Goal: Contribute content: Contribute content

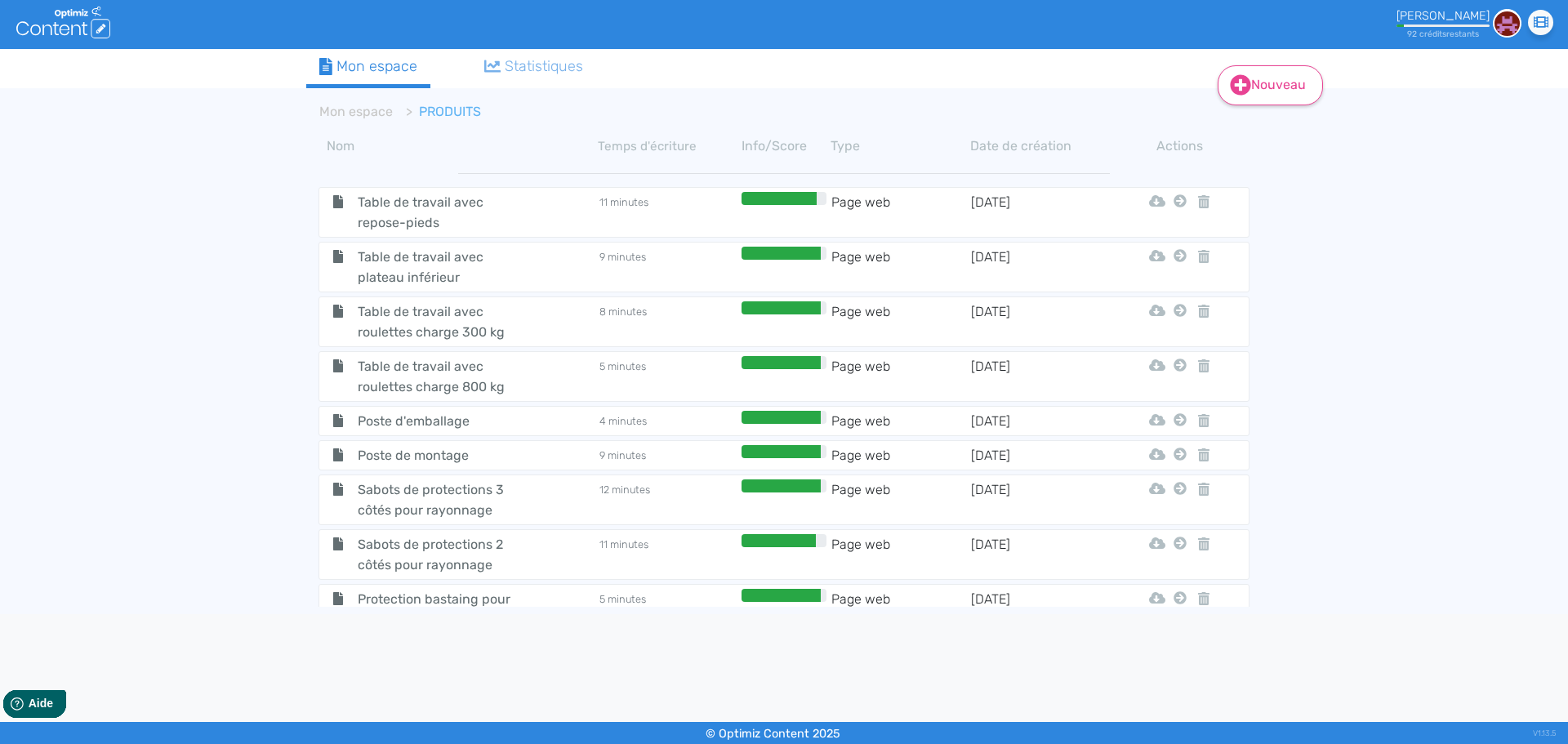
click at [1264, 88] on link "Nouveau" at bounding box center [1270, 85] width 106 height 40
click at [1255, 127] on button "Contenu" at bounding box center [1281, 126] width 131 height 26
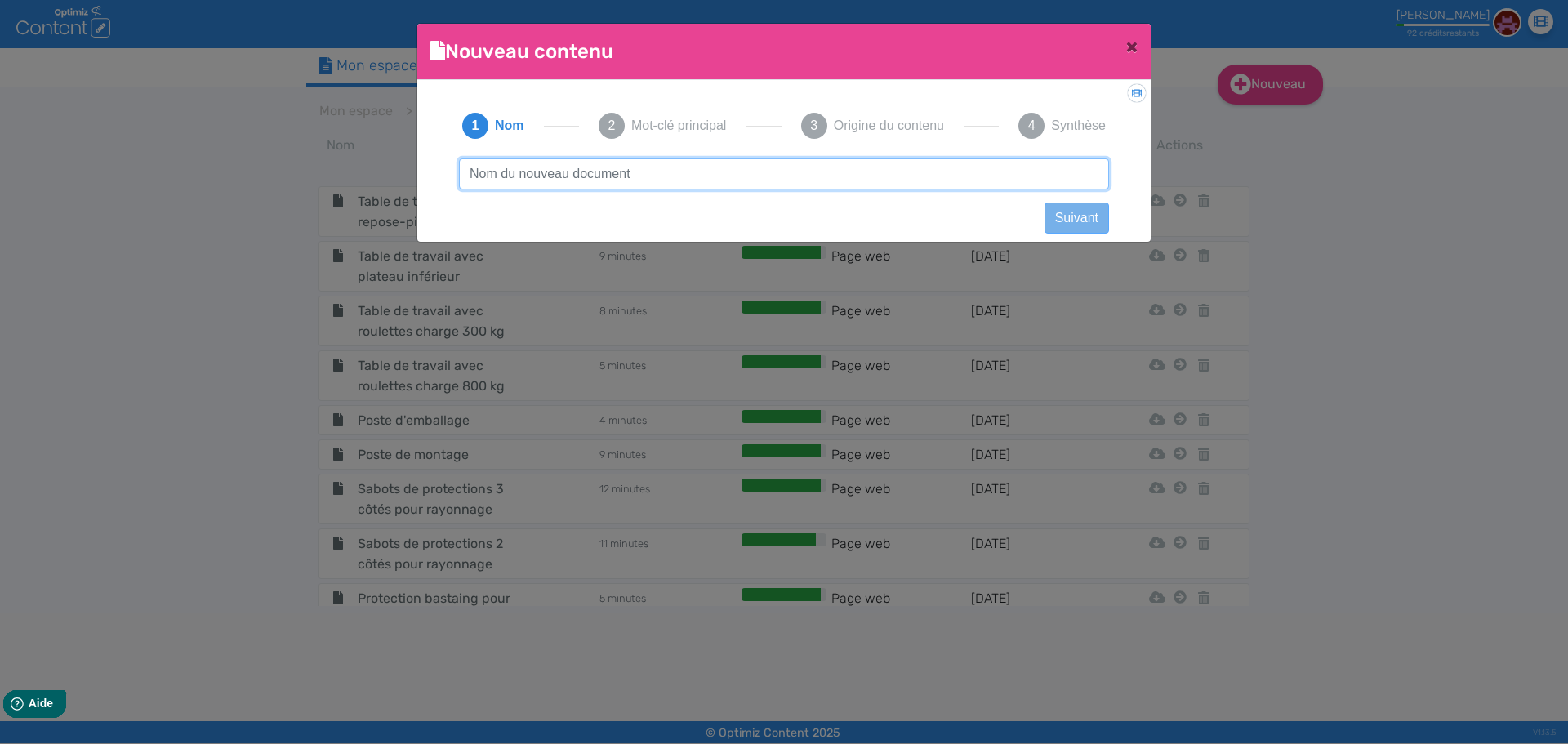
click at [778, 177] on input "text" at bounding box center [784, 174] width 650 height 31
paste input "Sas de sécurité basculant"
type input "Sas de sécurité basculant"
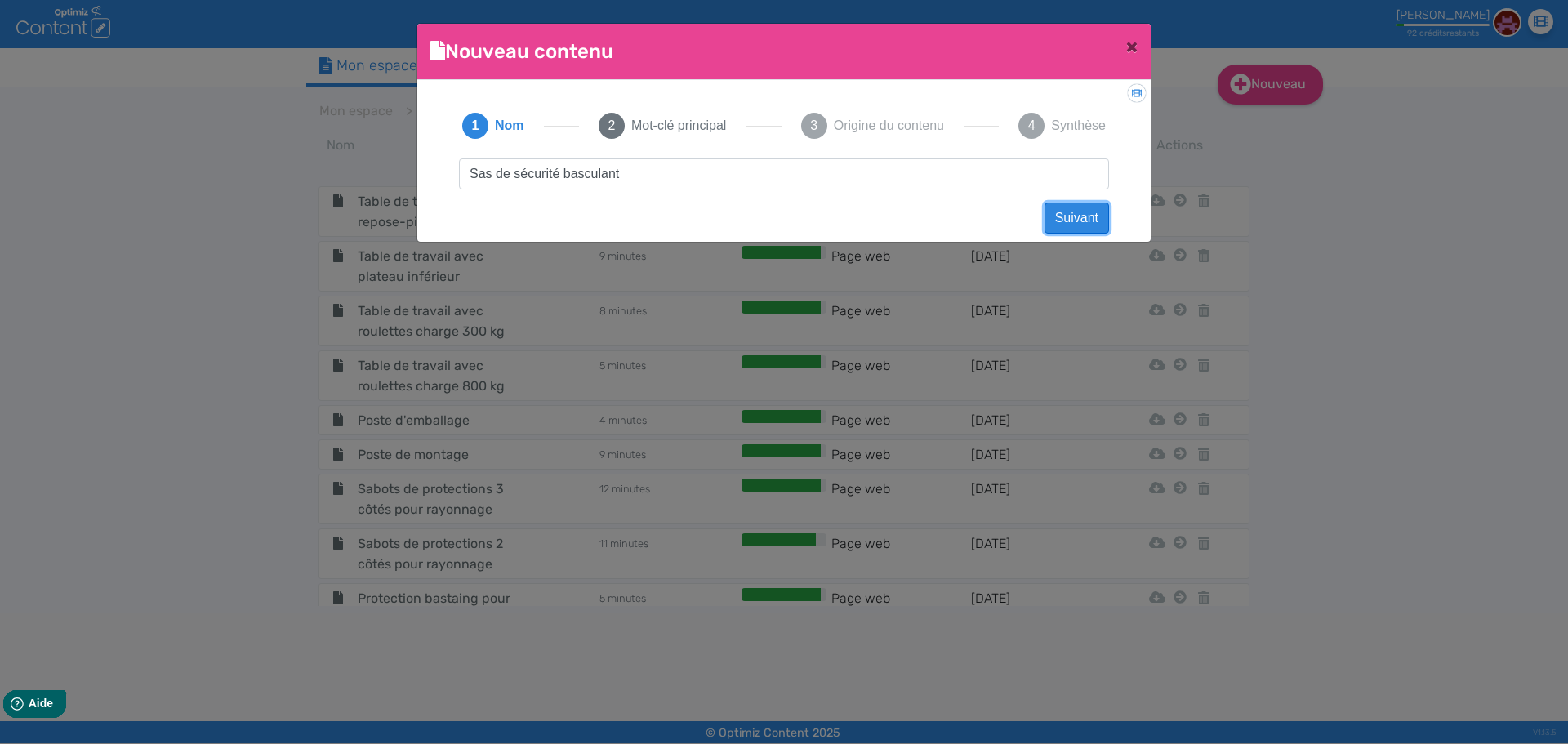
click at [1081, 208] on button "Suivant" at bounding box center [1077, 218] width 65 height 31
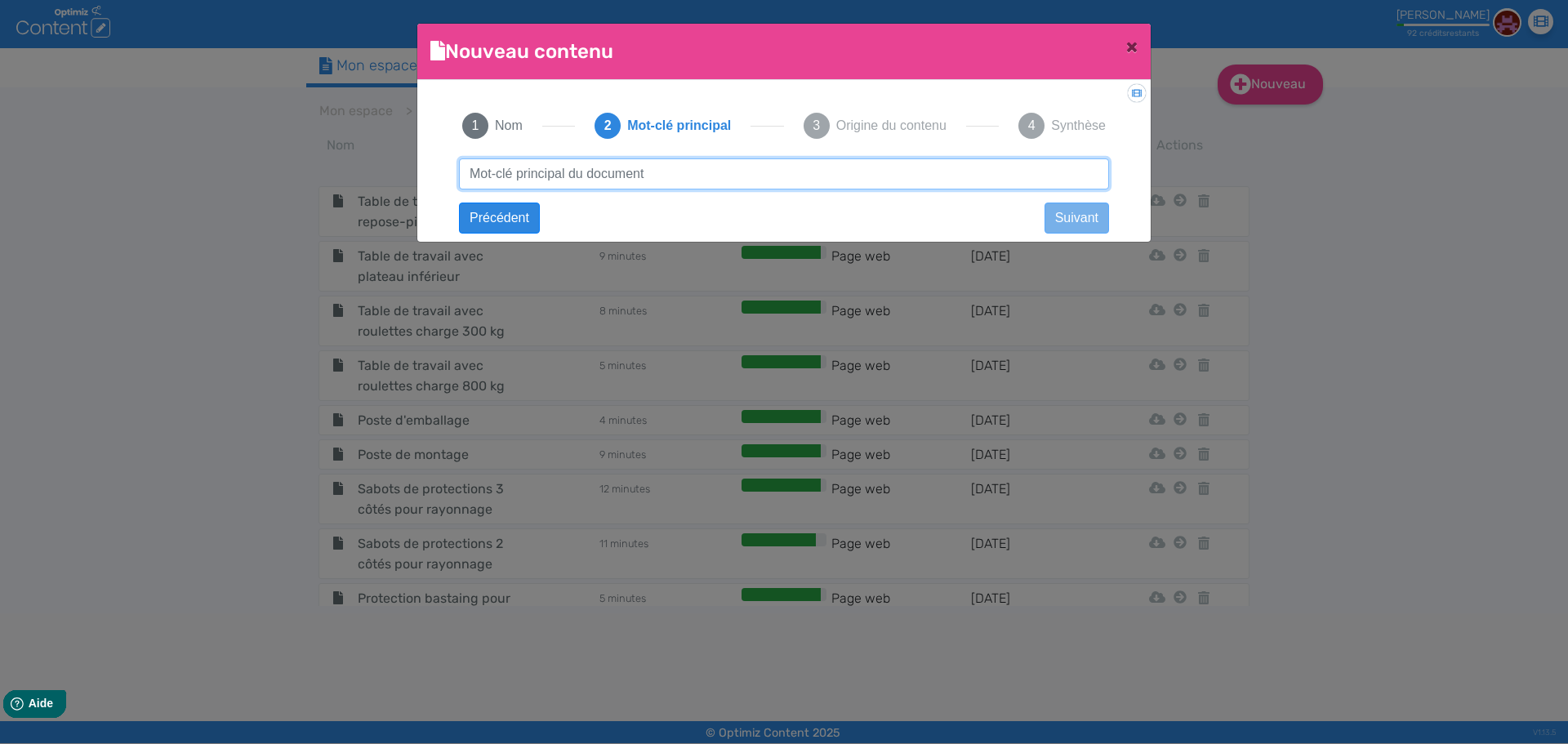
paste input "Sas de sécurité basculant"
type input "Sas de sécurité basculant"
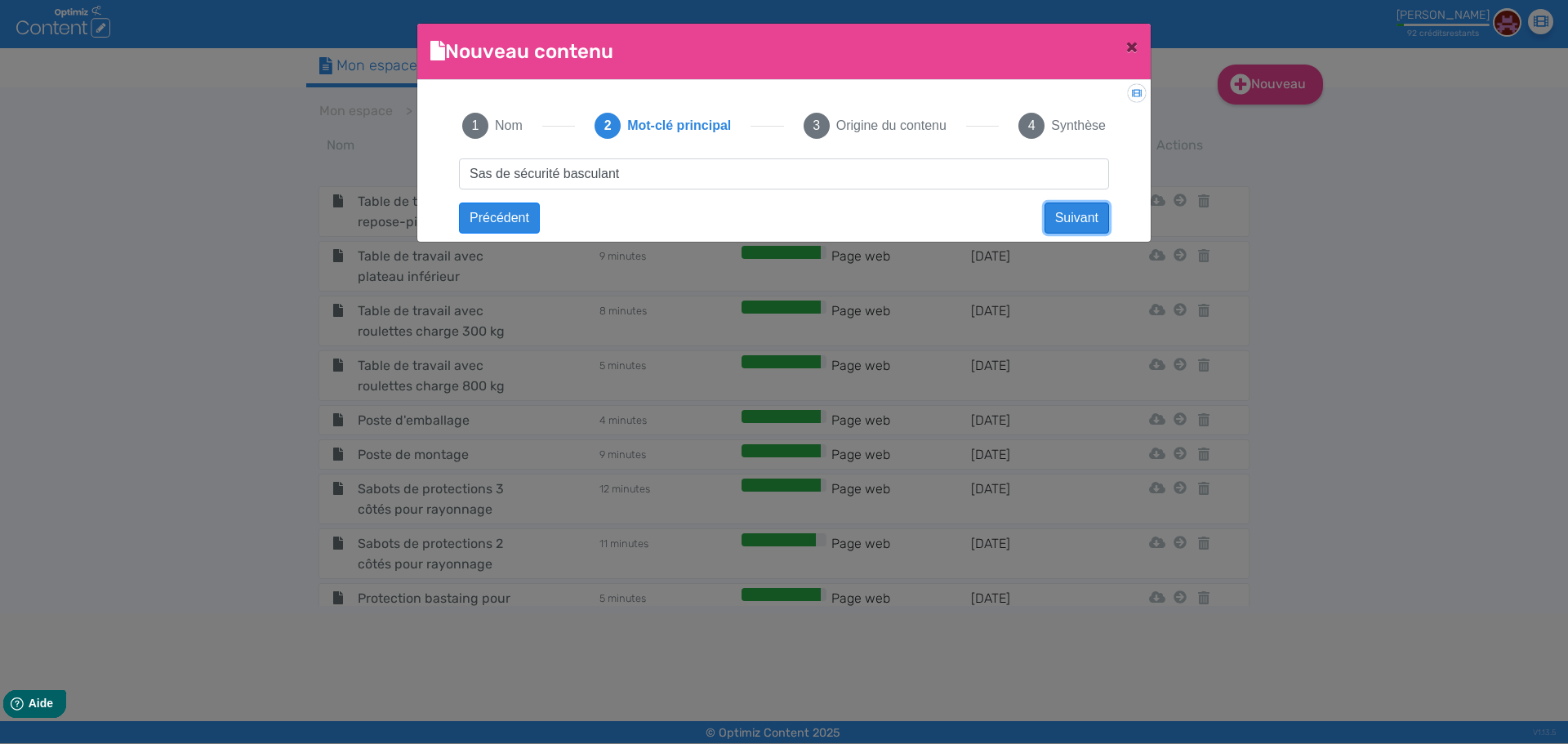
click at [1085, 222] on button "Suivant" at bounding box center [1077, 218] width 65 height 31
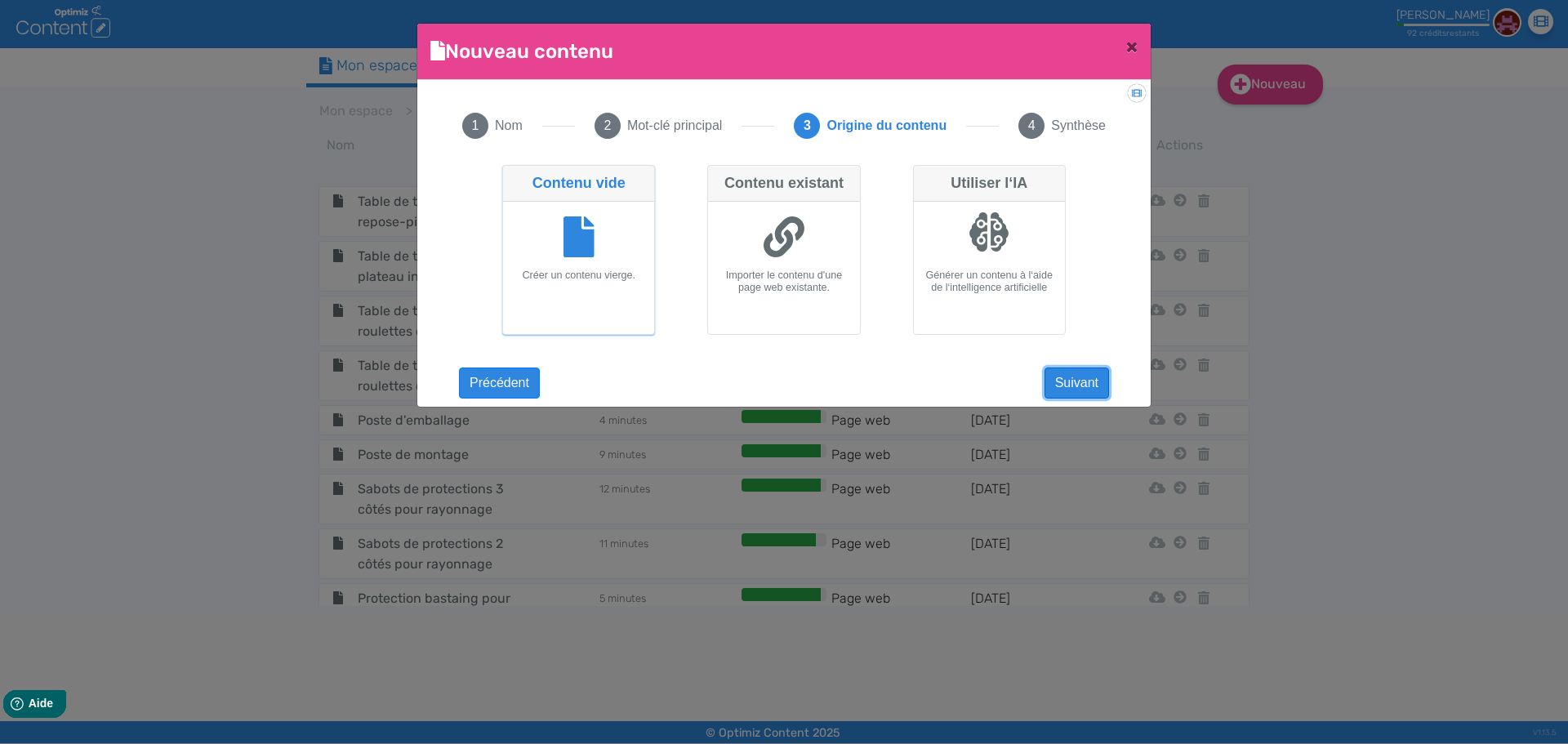
click at [1100, 384] on button "Suivant" at bounding box center [1077, 383] width 65 height 31
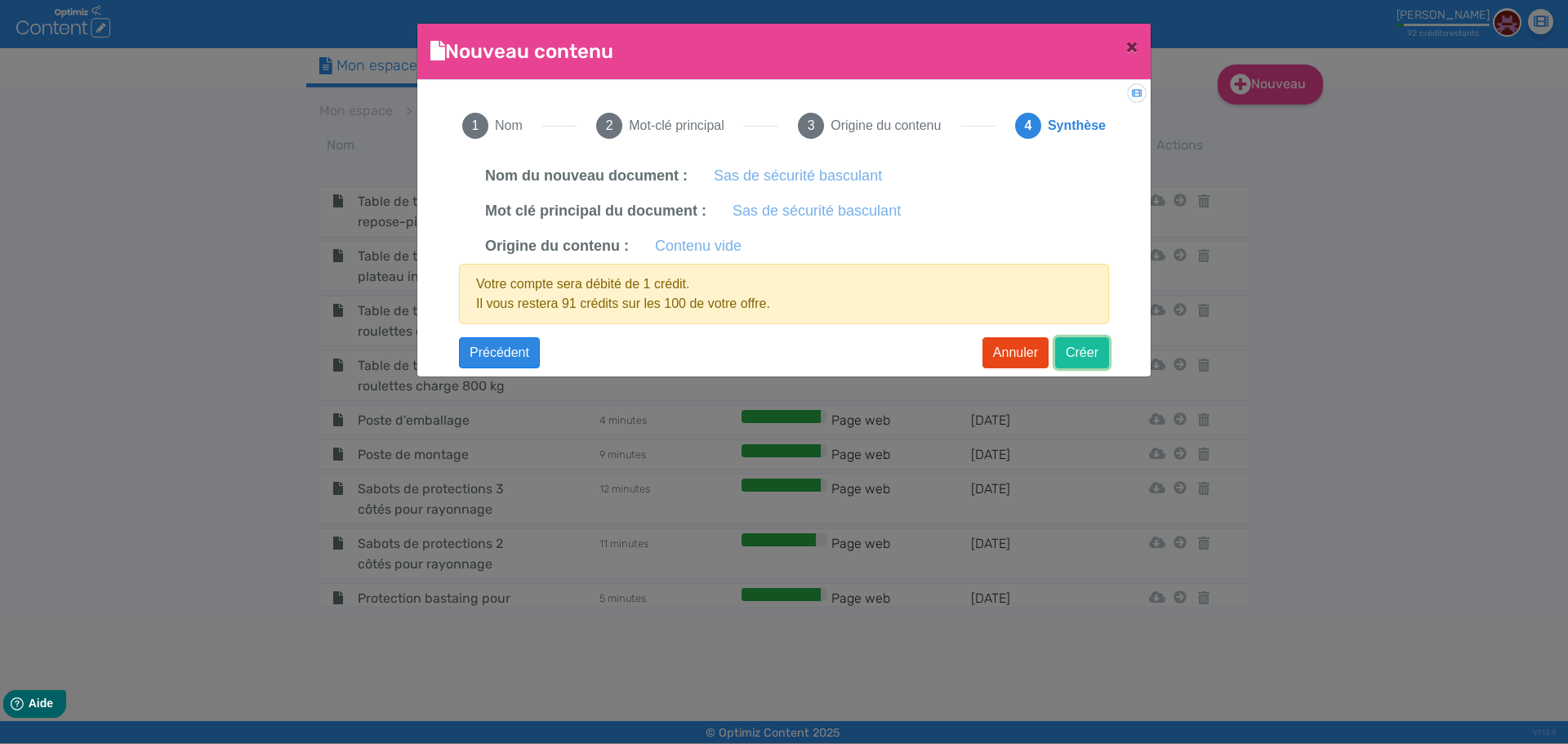
click at [1077, 347] on button "Créer" at bounding box center [1082, 353] width 54 height 31
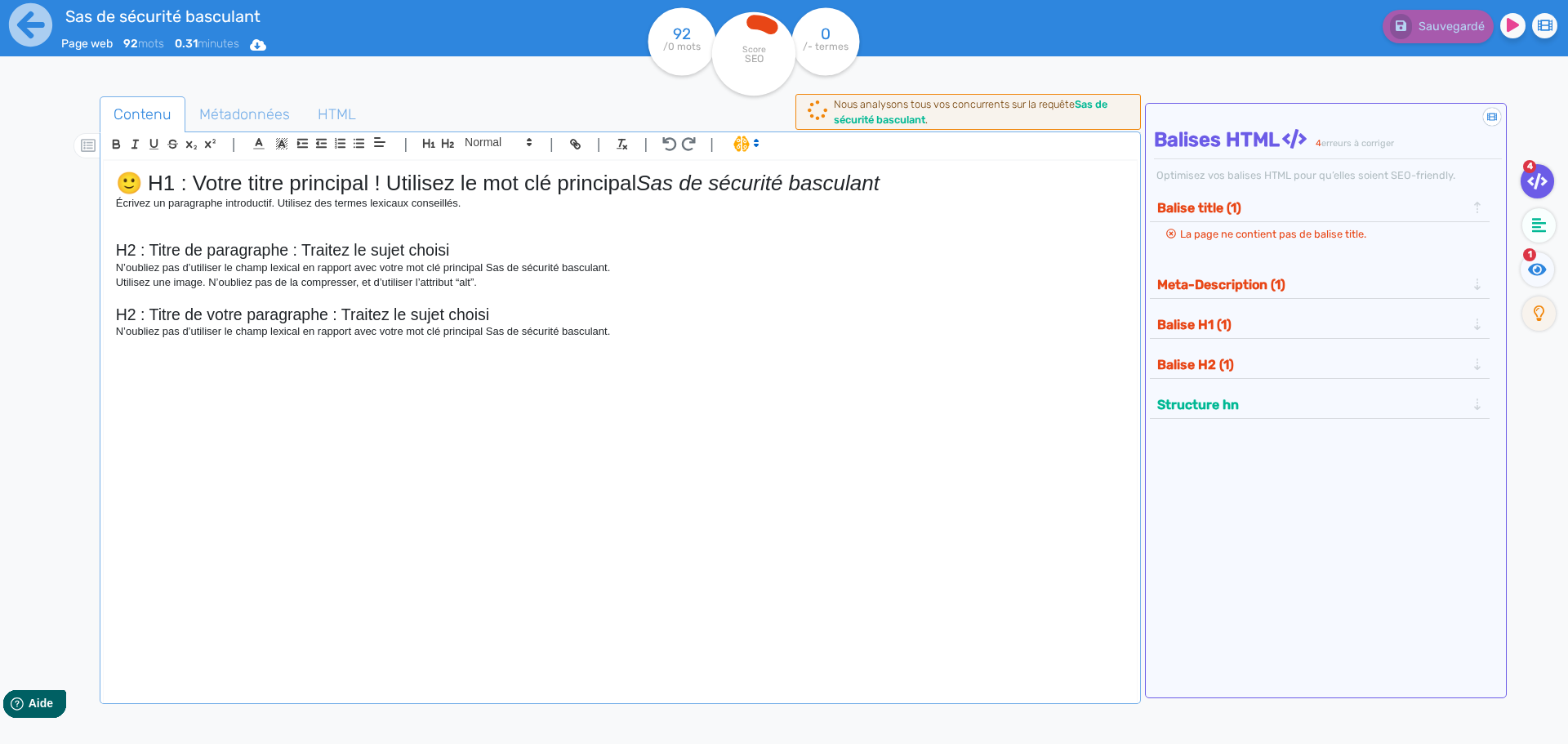
drag, startPoint x: 647, startPoint y: 184, endPoint x: 0, endPoint y: 195, distance: 647.1
click at [0, 195] on div "Sas de sécurité basculant Page web 92 mots 0.31 minutes Html Pdf Word 92 /0 mot…" at bounding box center [784, 423] width 1568 height 846
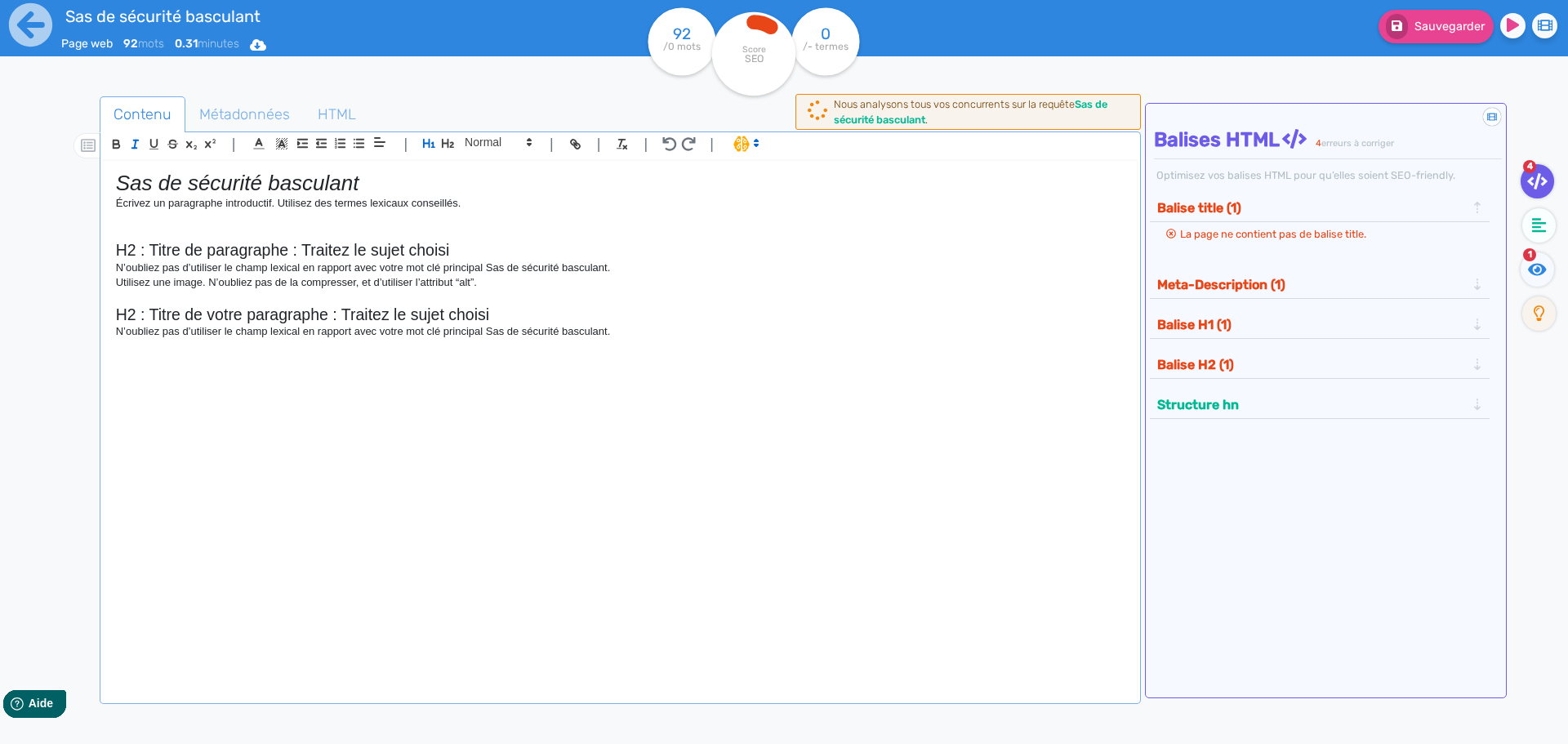
click at [109, 211] on div "Sas de sécurité basculant Écrivez un paragraphe introductif. Utilisez des terme…" at bounding box center [620, 420] width 1033 height 521
click at [108, 209] on div "Sas de sécurité basculant Écrivez un paragraphe introductif. Utilisez des terme…" at bounding box center [620, 420] width 1033 height 521
click at [108, 208] on div "Sas de sécurité basculant Écrivez un paragraphe introductif. Utilisez des terme…" at bounding box center [620, 420] width 1033 height 521
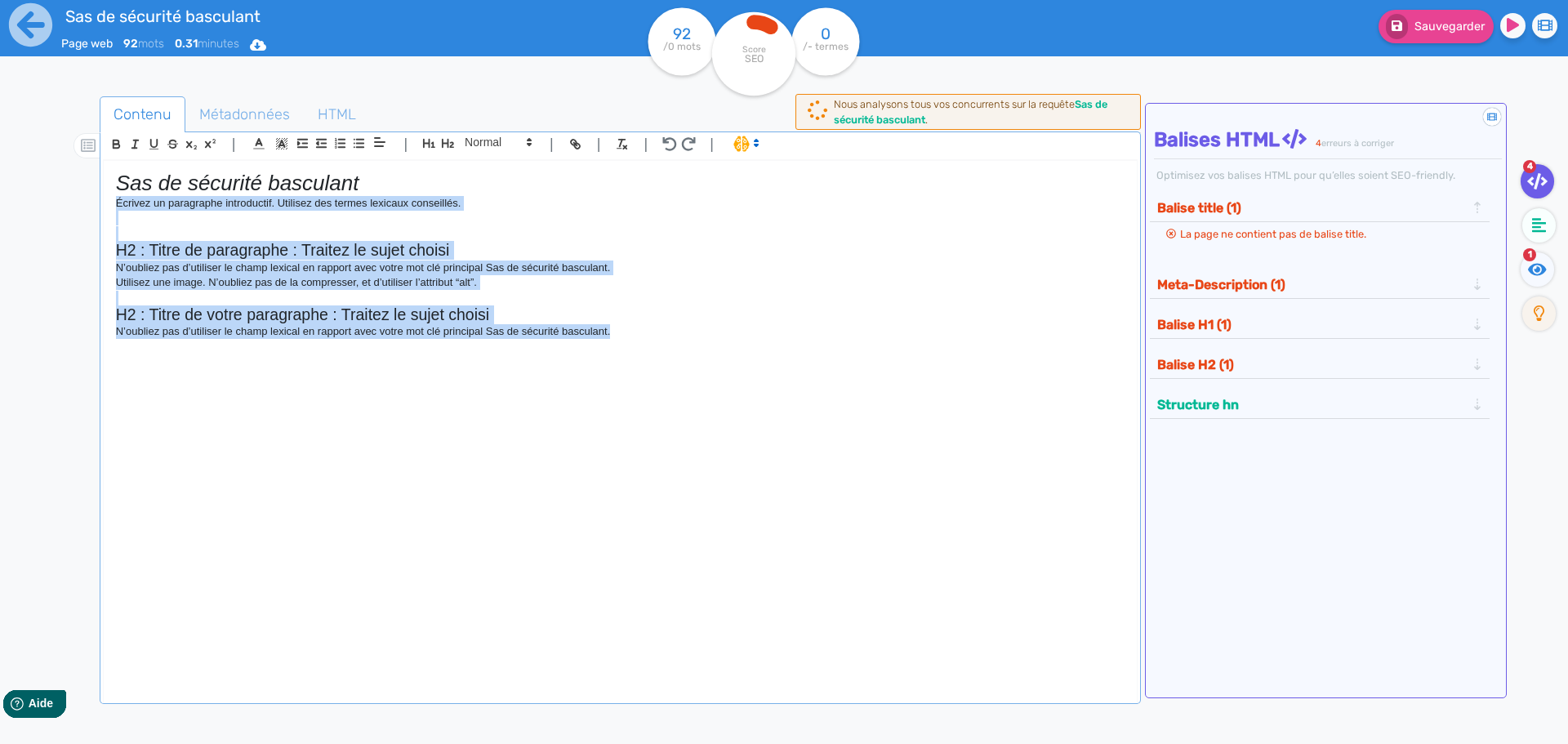
drag, startPoint x: 103, startPoint y: 209, endPoint x: 770, endPoint y: 358, distance: 683.4
click at [770, 358] on div "Sas de sécurité basculant Écrivez un paragraphe introductif. Utilisez des terme…" at bounding box center [620, 420] width 1033 height 521
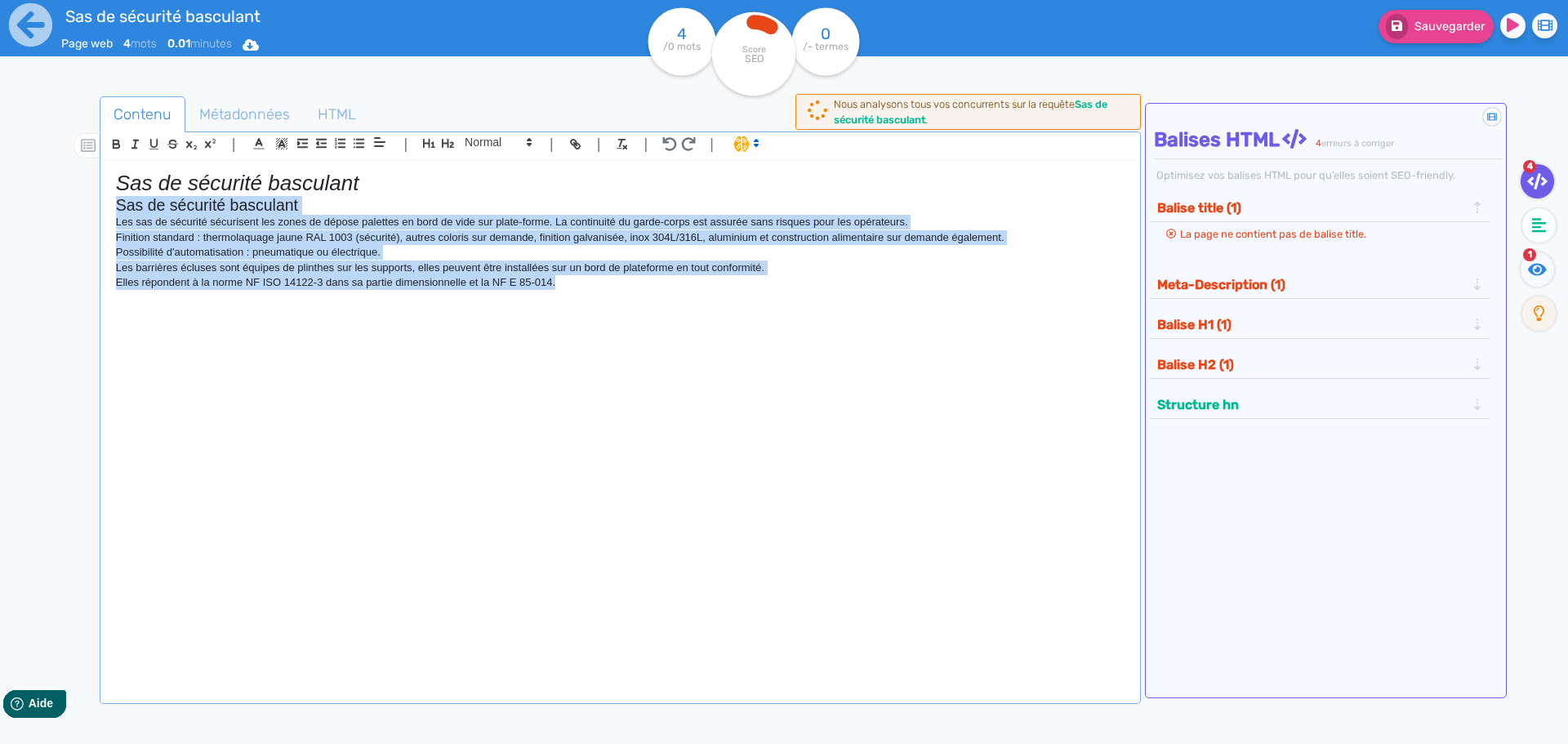
drag, startPoint x: 668, startPoint y: 286, endPoint x: 0, endPoint y: 208, distance: 672.5
click at [0, 208] on div "Sas de sécurité basculant Page web 4 mots 0.01 minutes Html Pdf Word 4 /0 mots …" at bounding box center [784, 423] width 1568 height 846
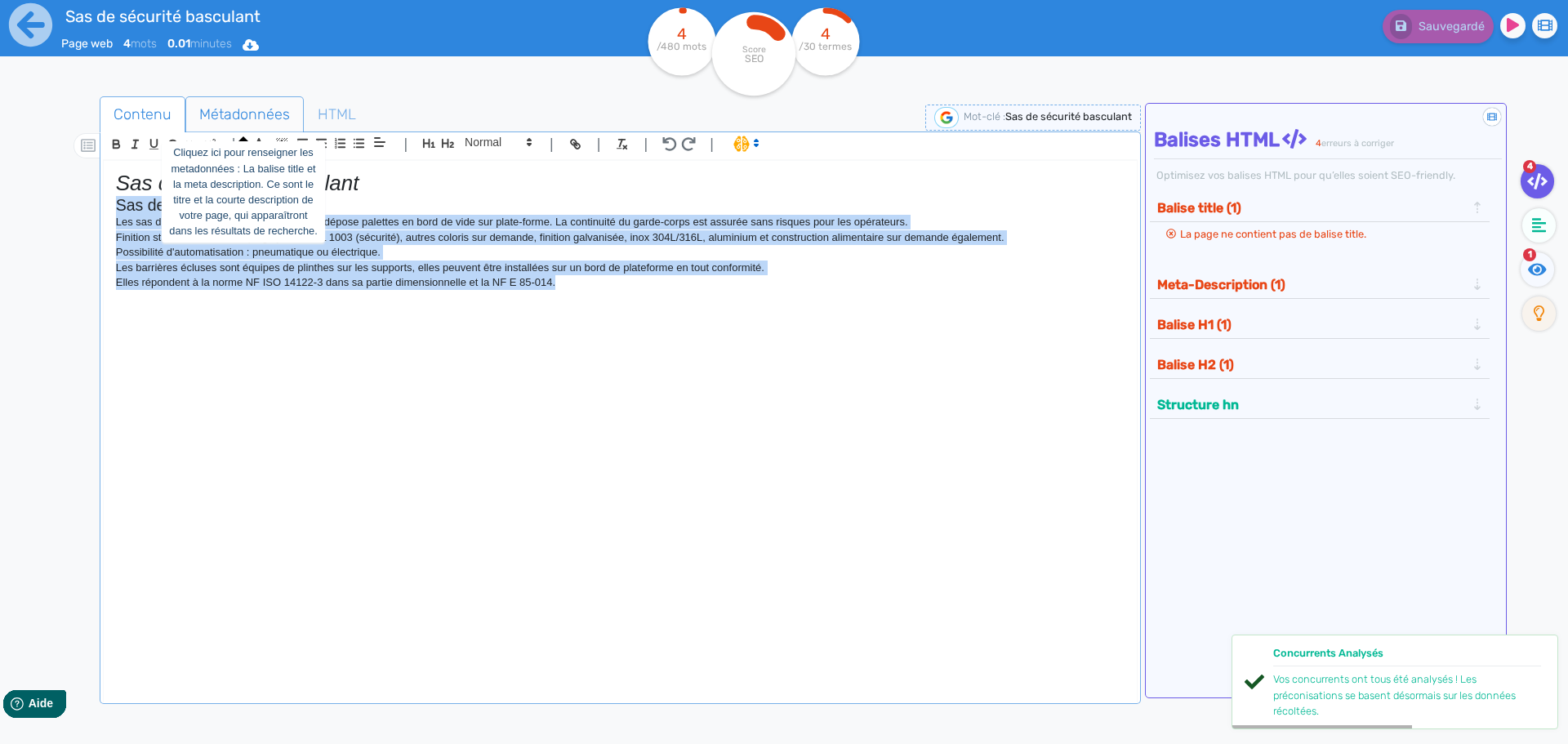
click at [250, 117] on span "Métadonnées" at bounding box center [244, 114] width 117 height 44
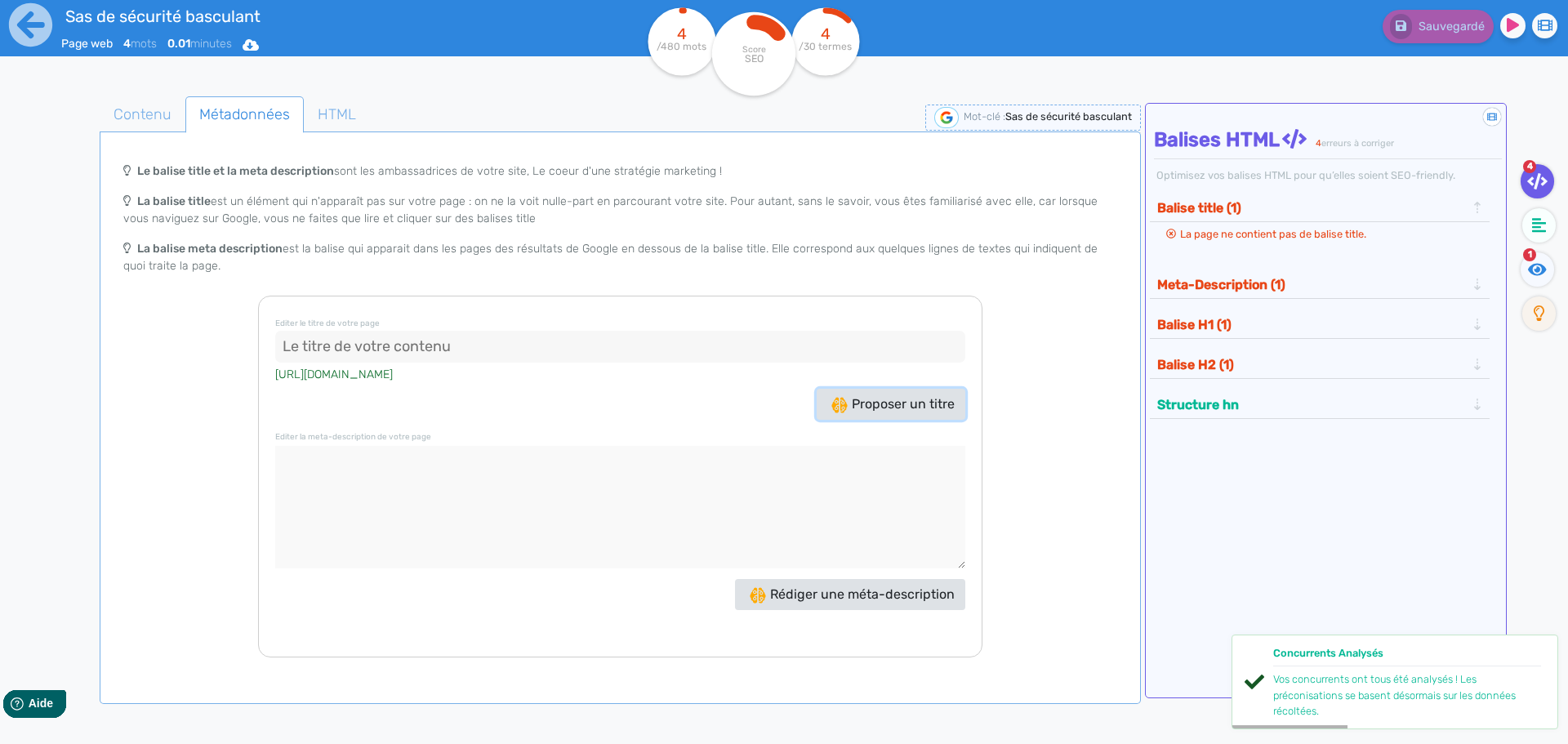
click at [904, 392] on button "Proposer un titre" at bounding box center [891, 404] width 148 height 31
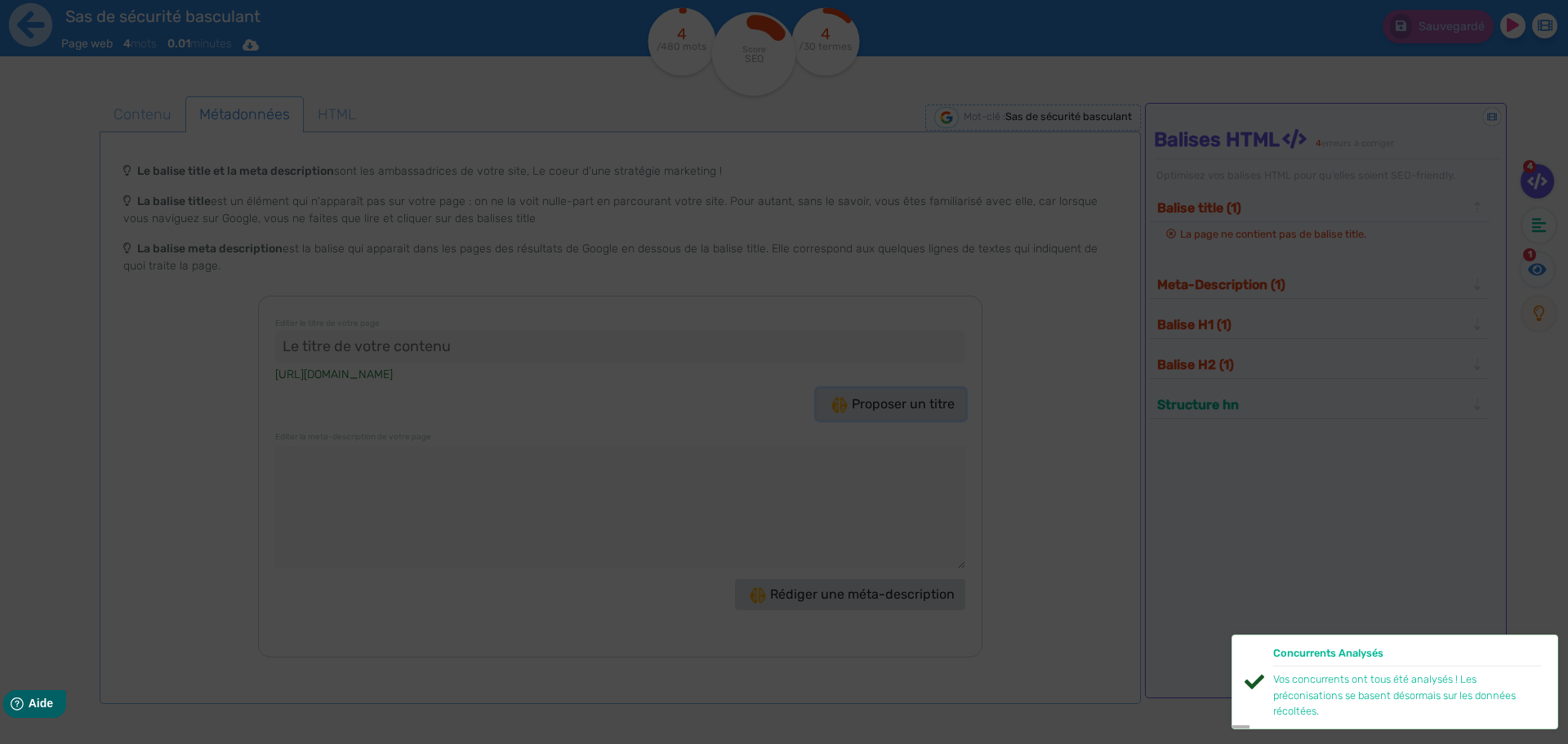
type input ""Sas de sécurité basculant : Sécurisez votre zone !""
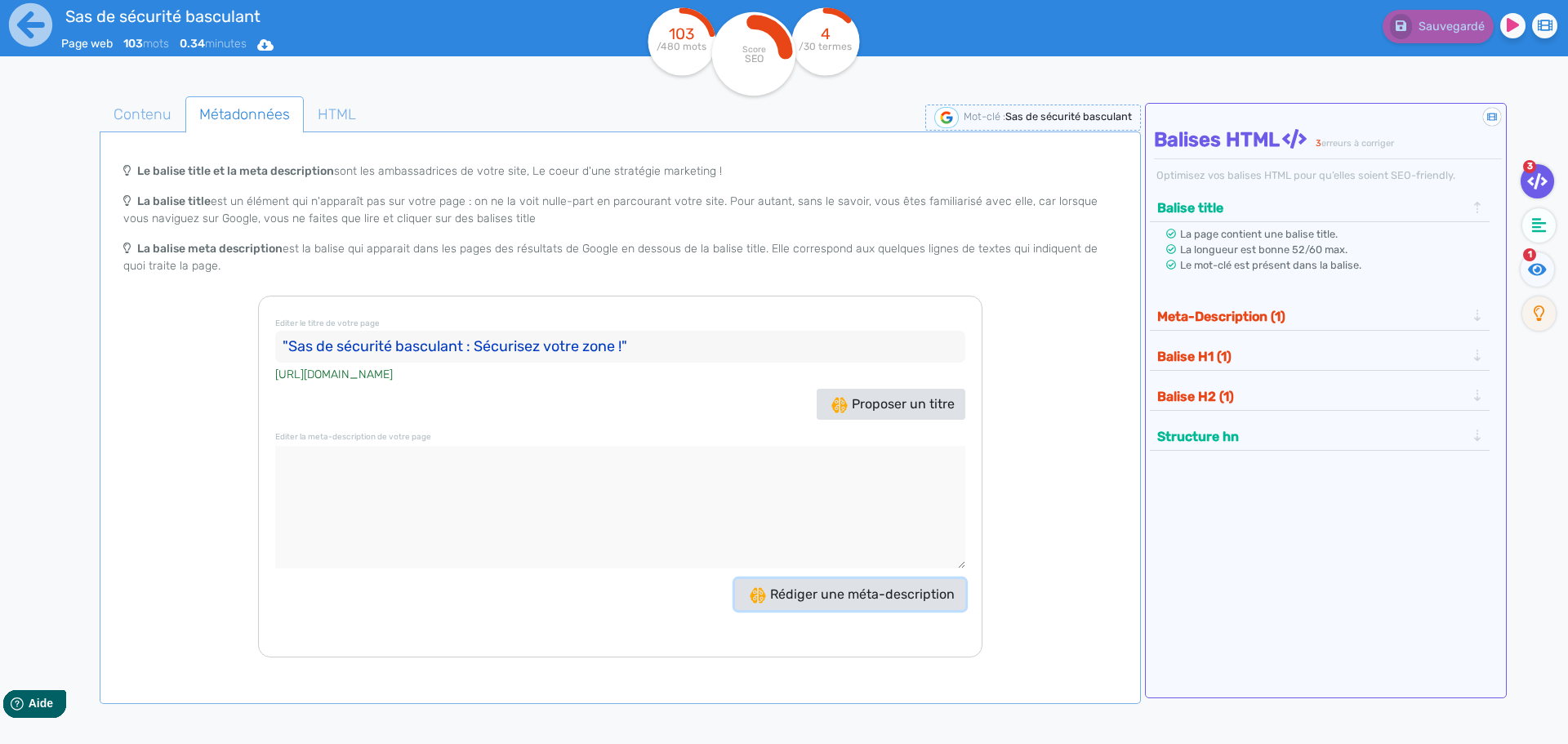
click at [849, 592] on span "Rédiger une méta-description" at bounding box center [852, 594] width 205 height 16
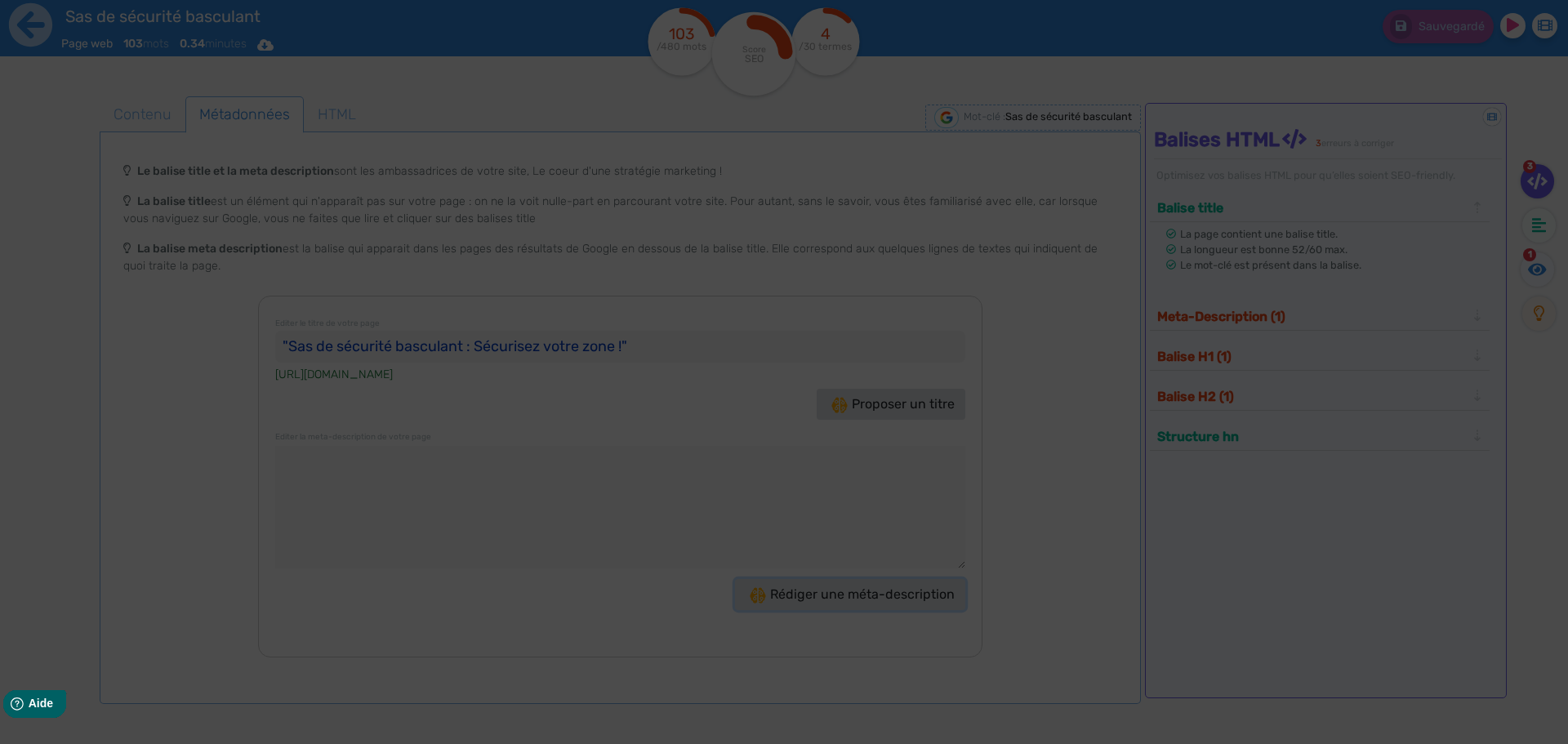
type textarea "Découvrez nos sas de sécurité basculants : sécurité optimale, finition personna…"
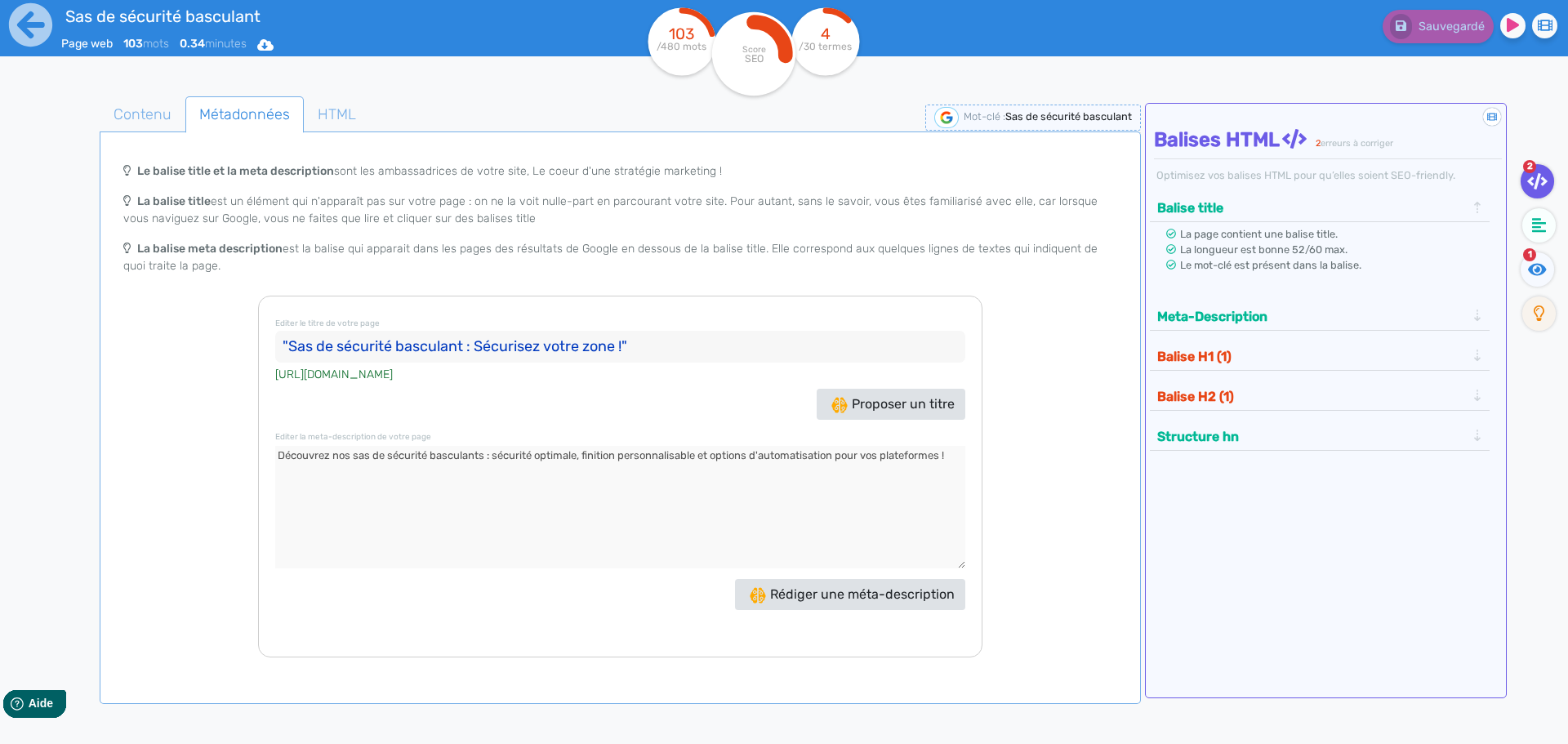
drag, startPoint x: 625, startPoint y: 338, endPoint x: 290, endPoint y: 337, distance: 335.0
click at [290, 337] on input ""Sas de sécurité basculant : Sécurisez votre zone !"" at bounding box center [620, 346] width 690 height 32
drag, startPoint x: 948, startPoint y: 453, endPoint x: 55, endPoint y: 418, distance: 893.7
click at [55, 418] on div "Contenu Métadonnées HTML | | H3 H4 H5 H6 Normal | | | | Sas de sécurité bascula…" at bounding box center [807, 469] width 1521 height 754
click at [132, 117] on span "Contenu" at bounding box center [142, 114] width 84 height 44
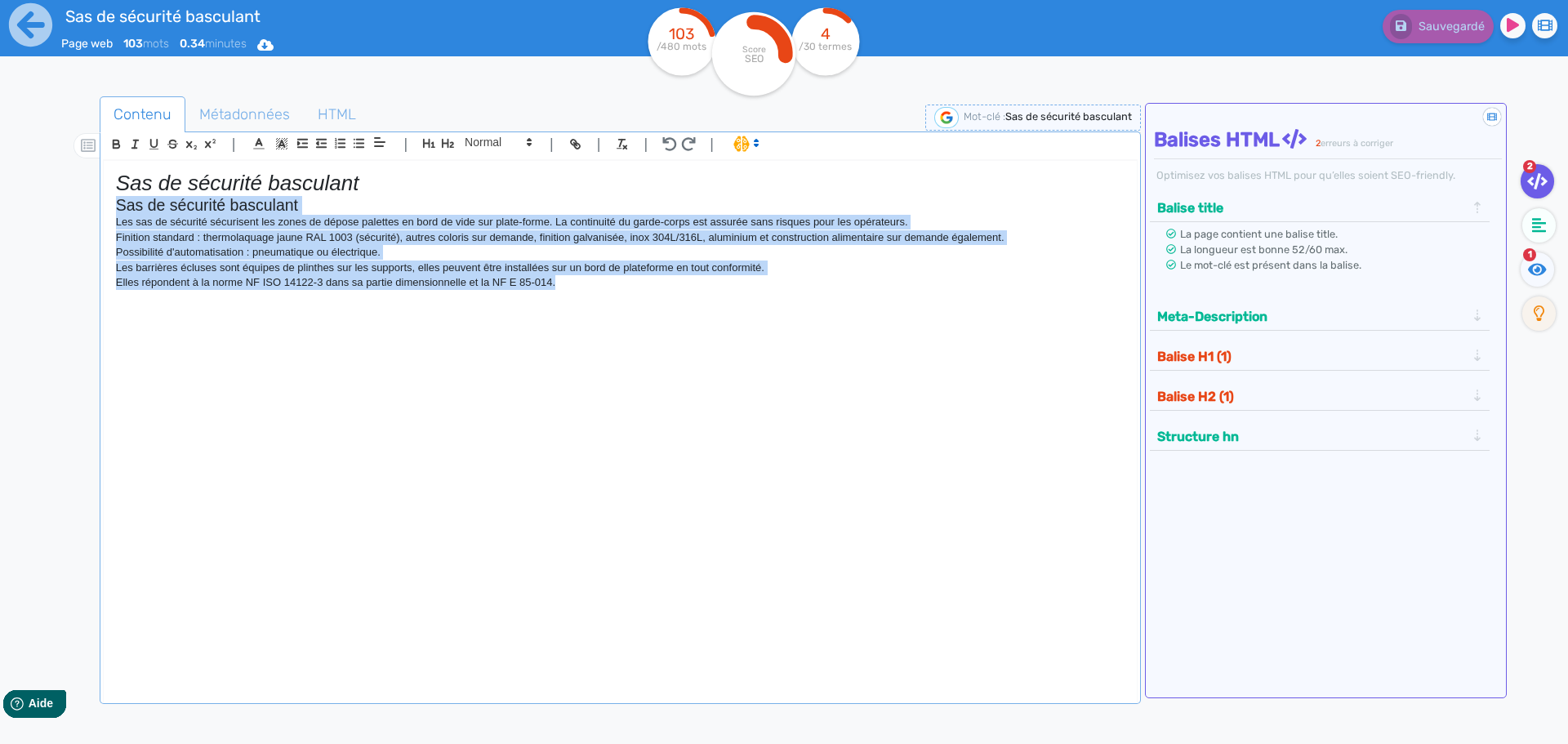
drag, startPoint x: 592, startPoint y: 285, endPoint x: 0, endPoint y: 208, distance: 597.0
click at [0, 208] on div "Sas de sécurité basculant Page web 103 mots 0.34 minutes Html Pdf Word 103 /480…" at bounding box center [784, 423] width 1568 height 846
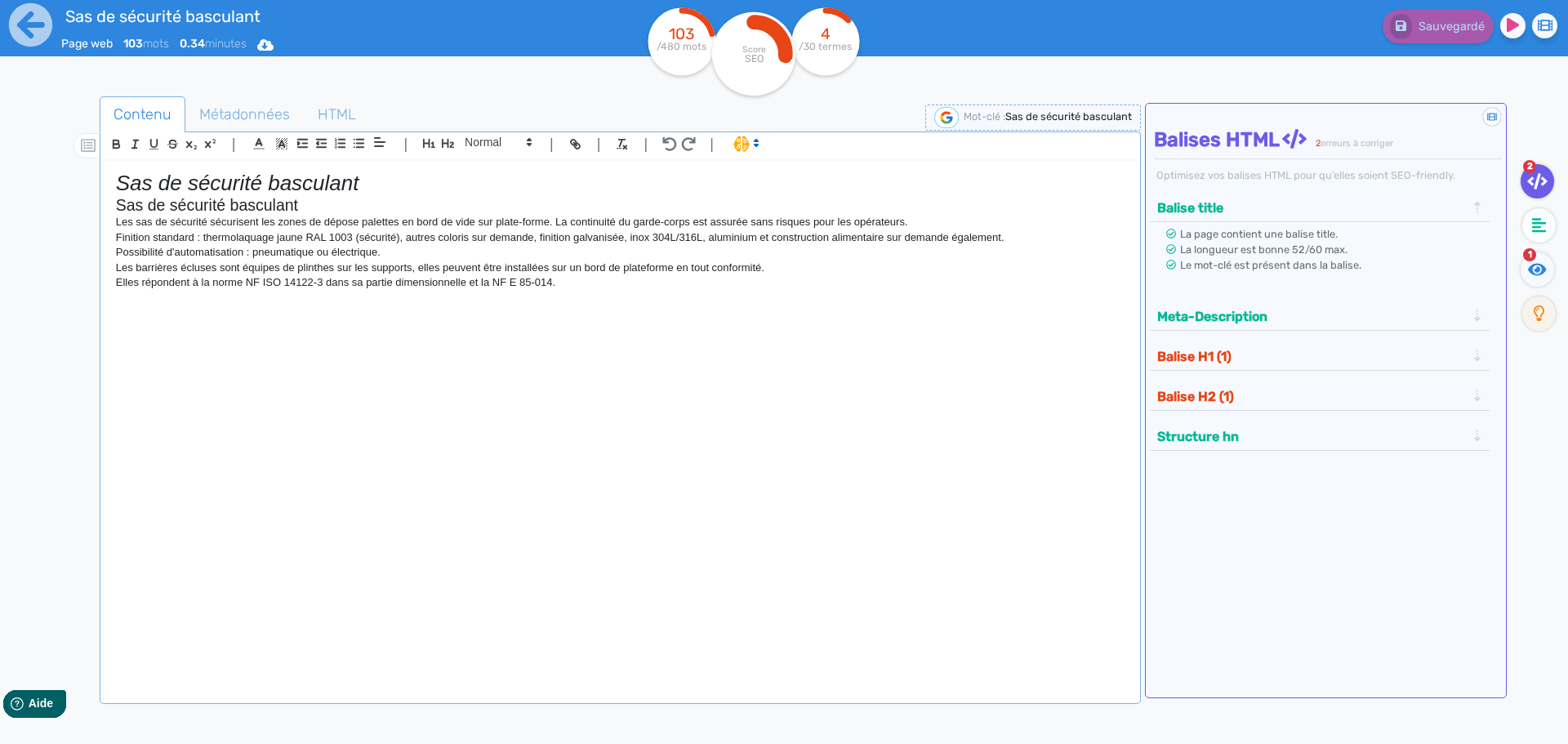
click at [736, 147] on span at bounding box center [745, 142] width 38 height 17
click at [753, 198] on span at bounding box center [762, 202] width 58 height 25
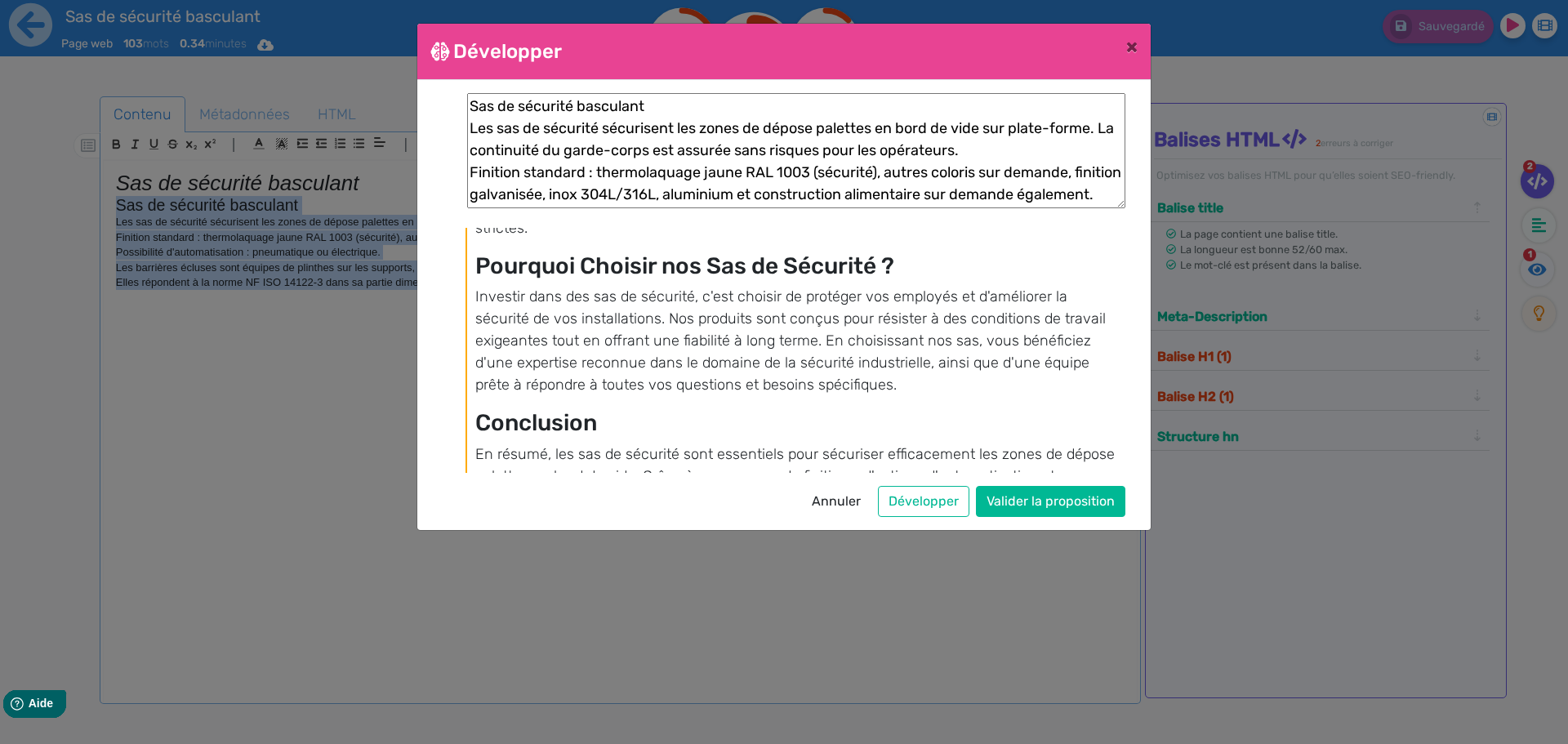
scroll to position [775, 0]
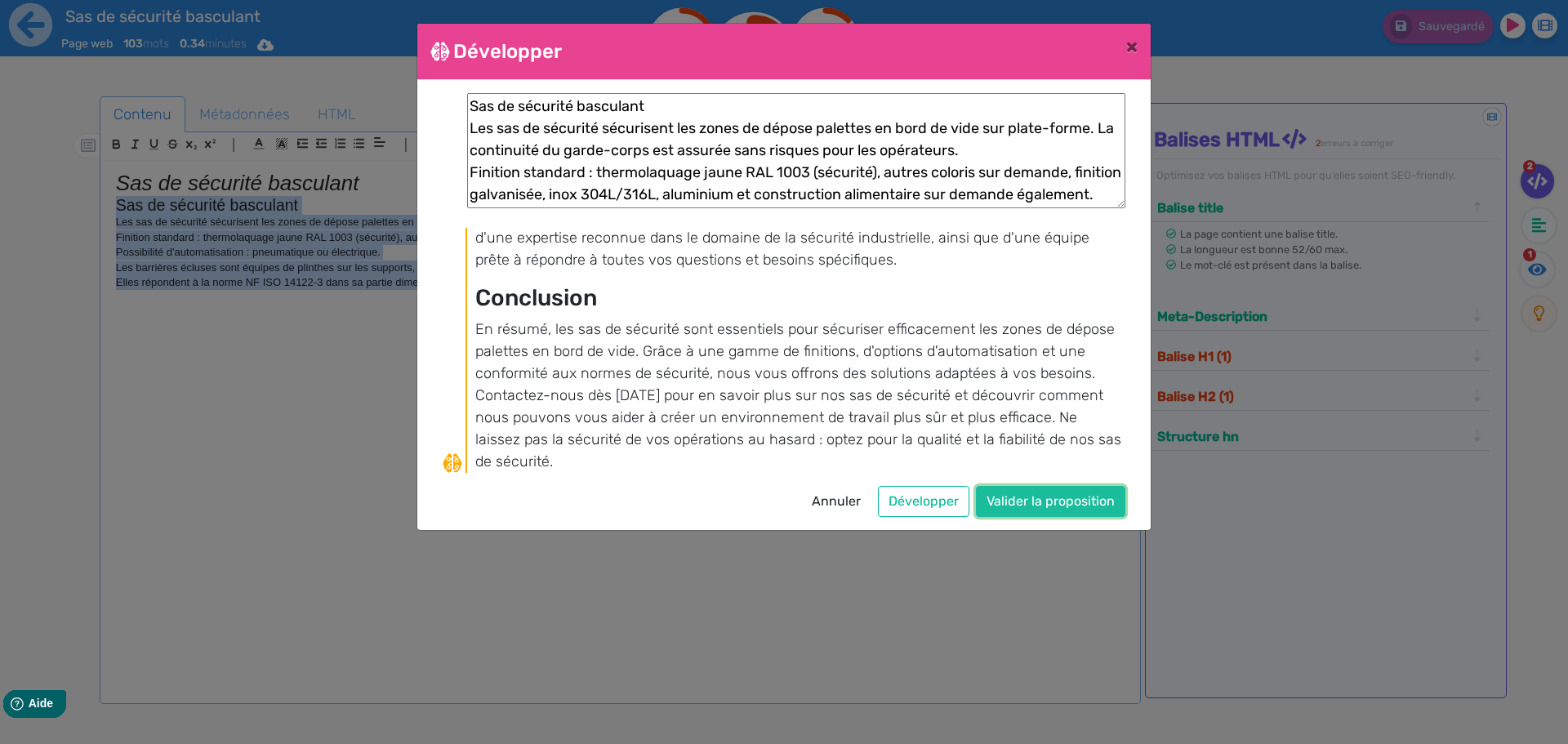
click at [1057, 502] on button "Valider la proposition" at bounding box center [1050, 502] width 149 height 31
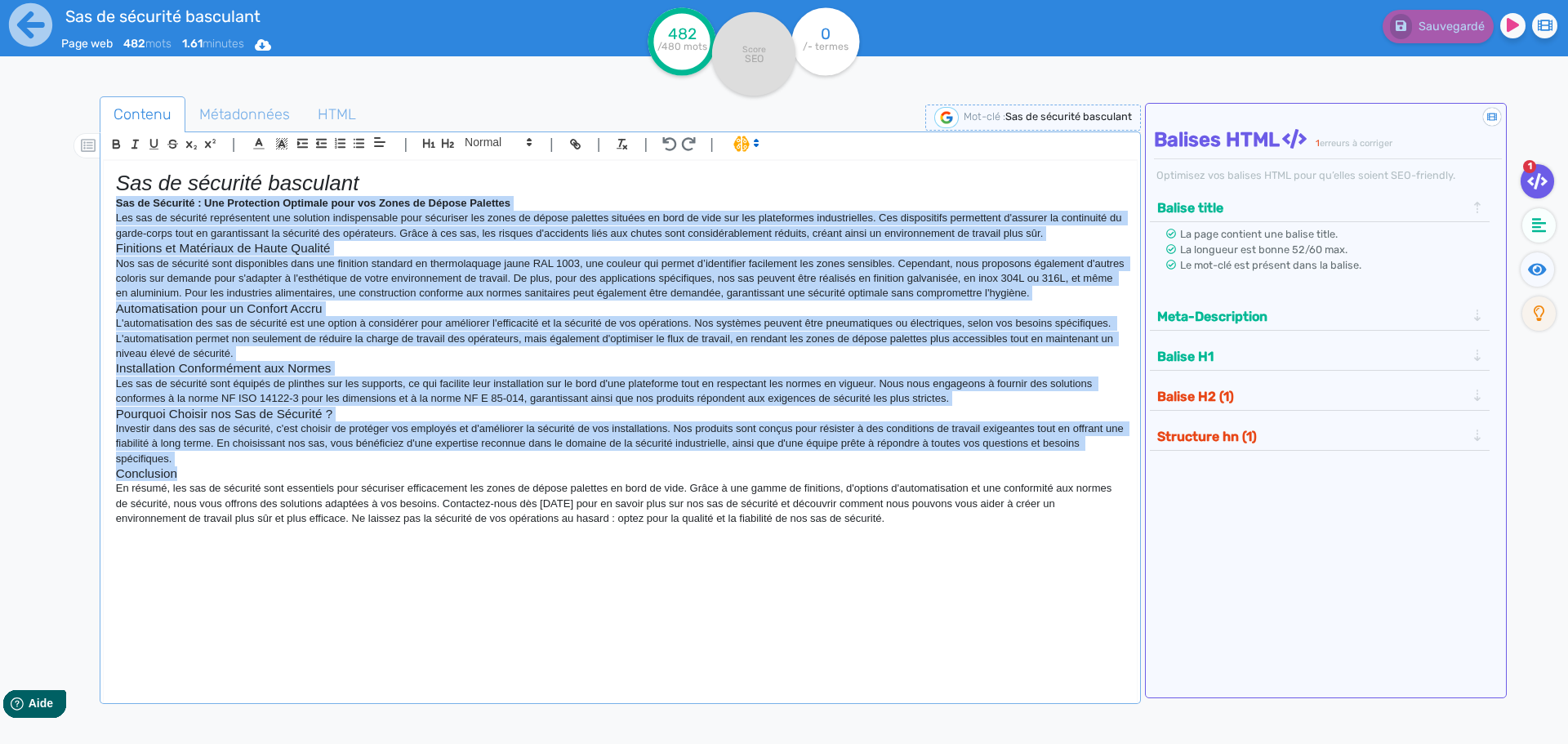
copy div "Sas de sécurité basculant Les sas de sécurité sécurisent les zones de dépose pa…"
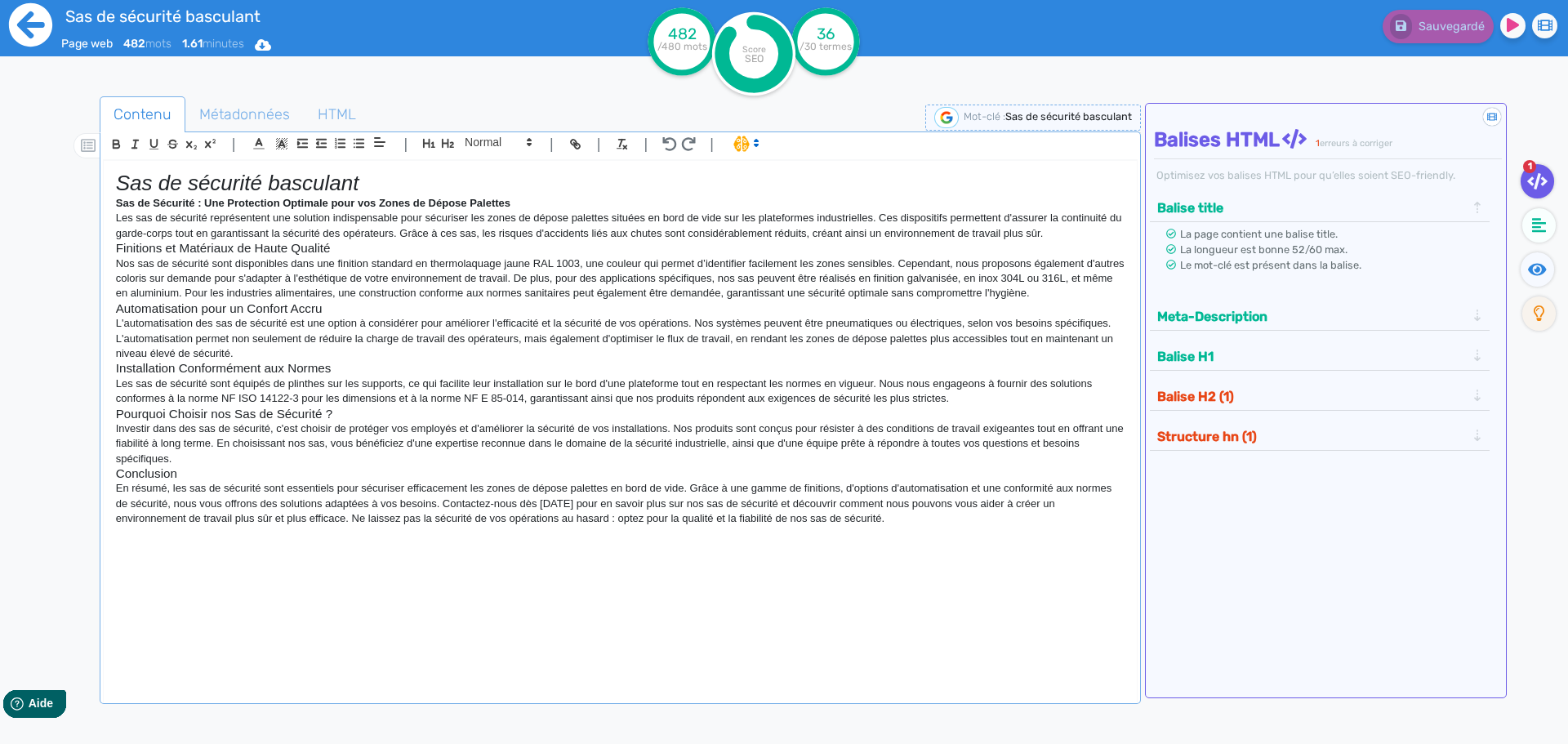
click at [16, 26] on icon at bounding box center [31, 25] width 44 height 44
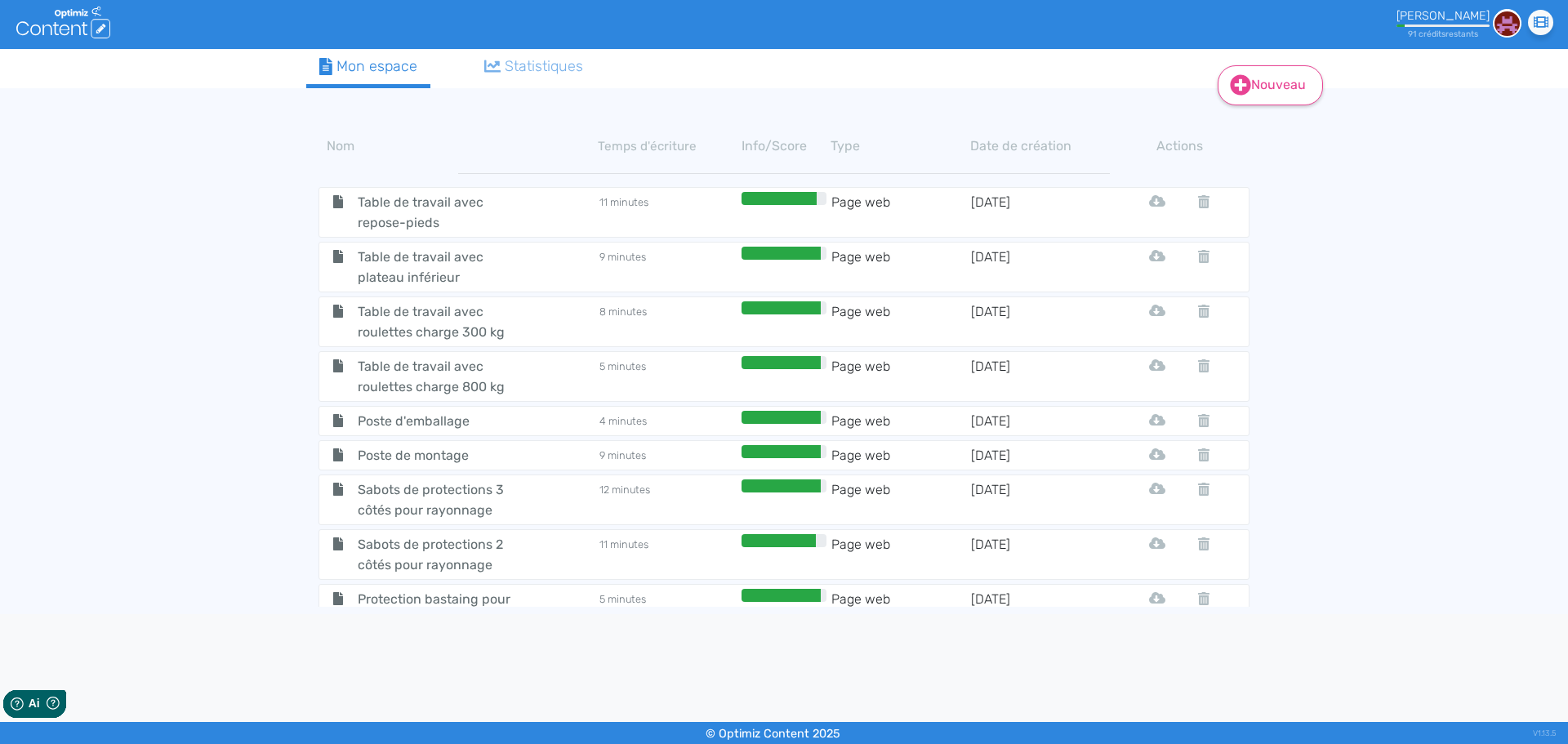
click at [1307, 78] on link "Nouveau" at bounding box center [1270, 85] width 106 height 40
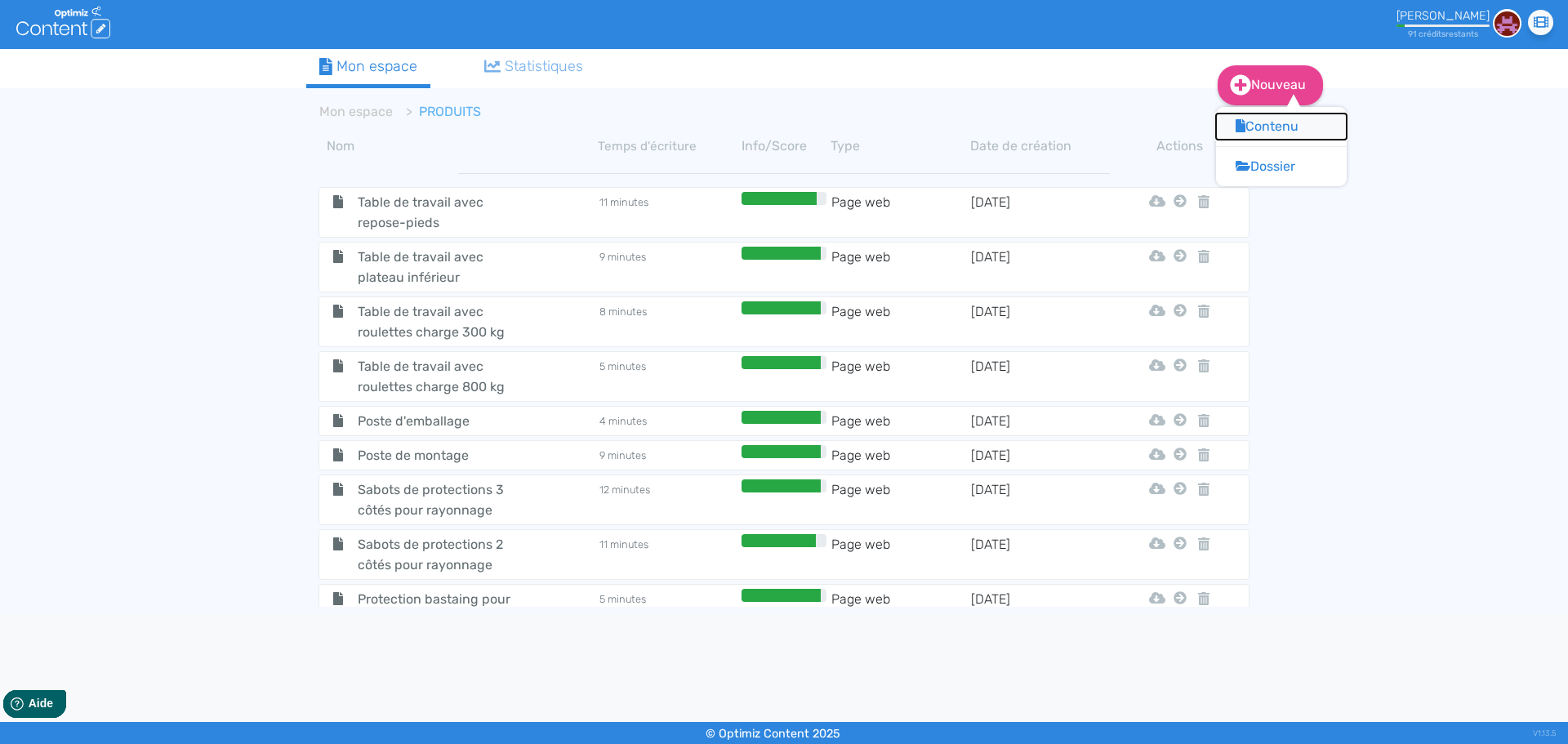
click at [1276, 133] on button "Contenu" at bounding box center [1281, 126] width 131 height 26
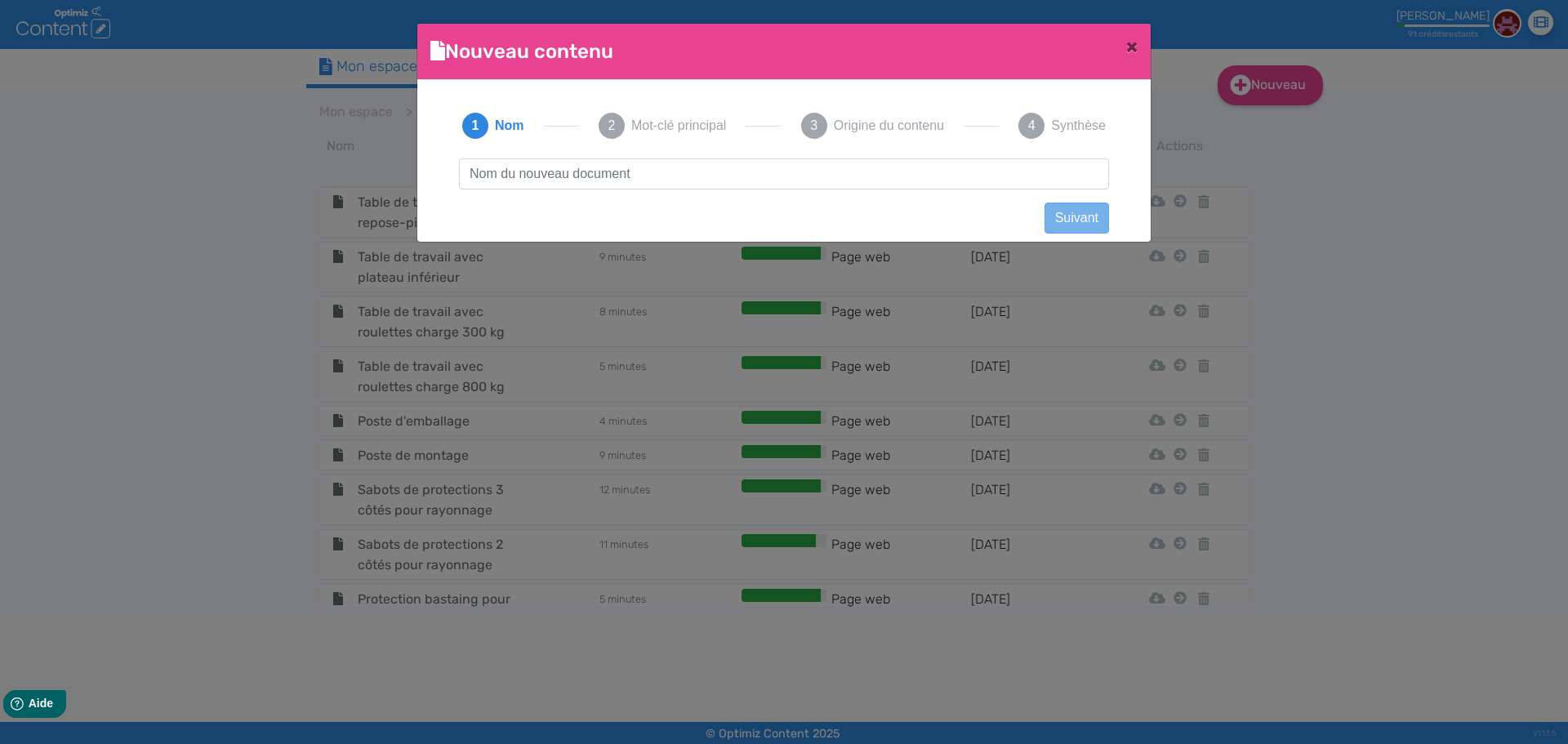
scroll to position [1, 0]
type input "Kit établi, bloc 7 tiroirs"
click at [1101, 215] on button "Suivant" at bounding box center [1077, 218] width 65 height 31
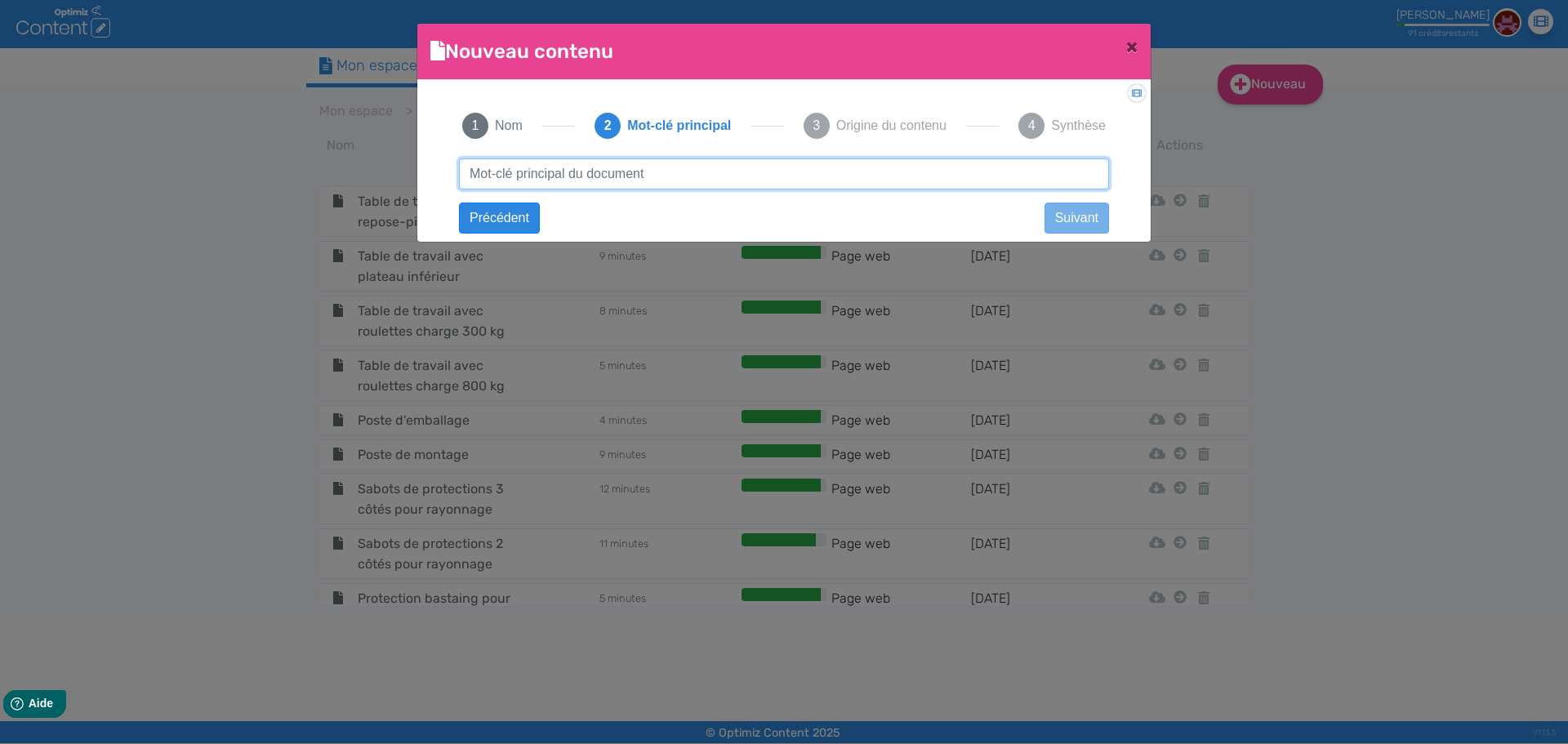
paste input "Kit établi, bloc 7 tiroirs"
type input "Kit établi, bloc 7 tiroirs"
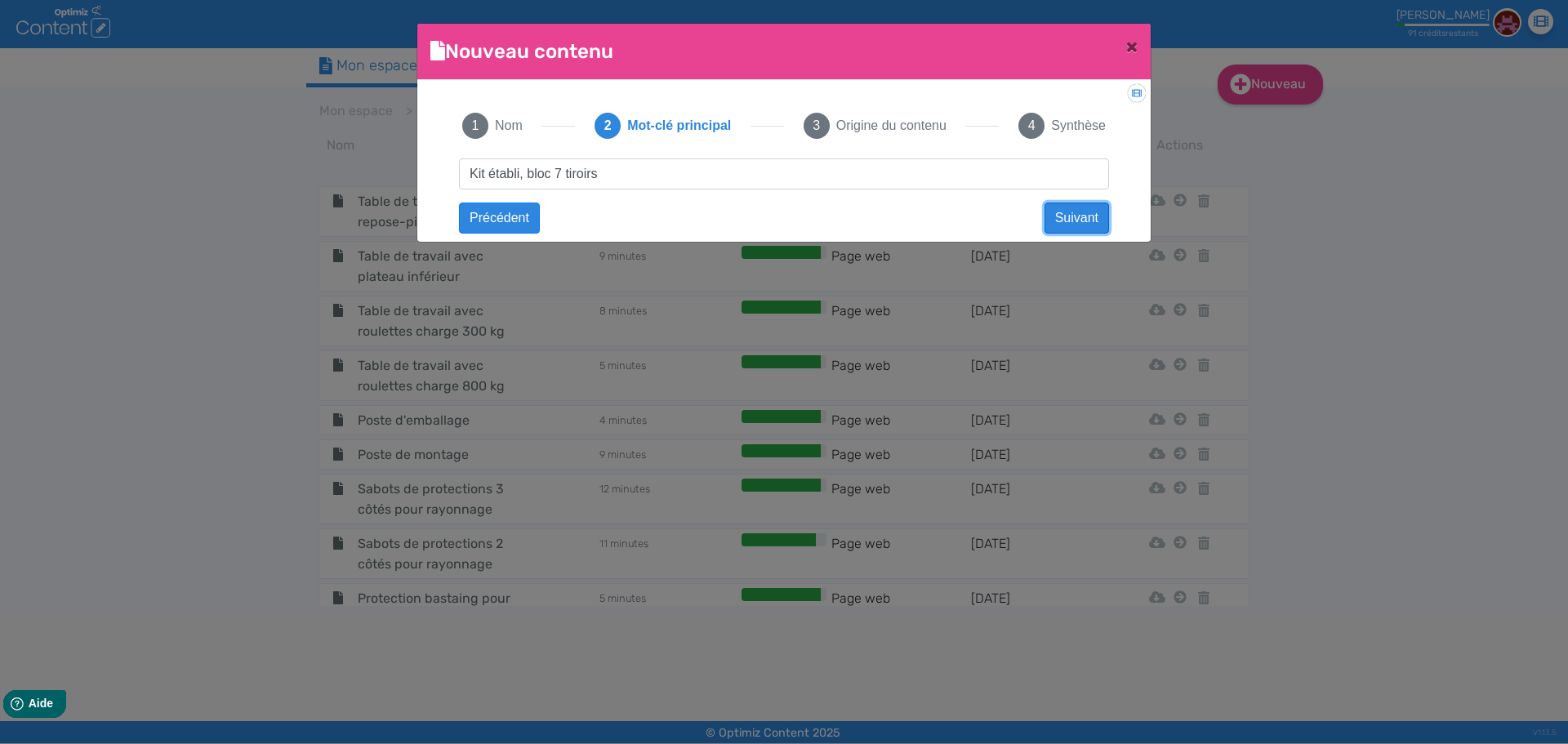
click at [1068, 222] on button "Suivant" at bounding box center [1077, 218] width 65 height 31
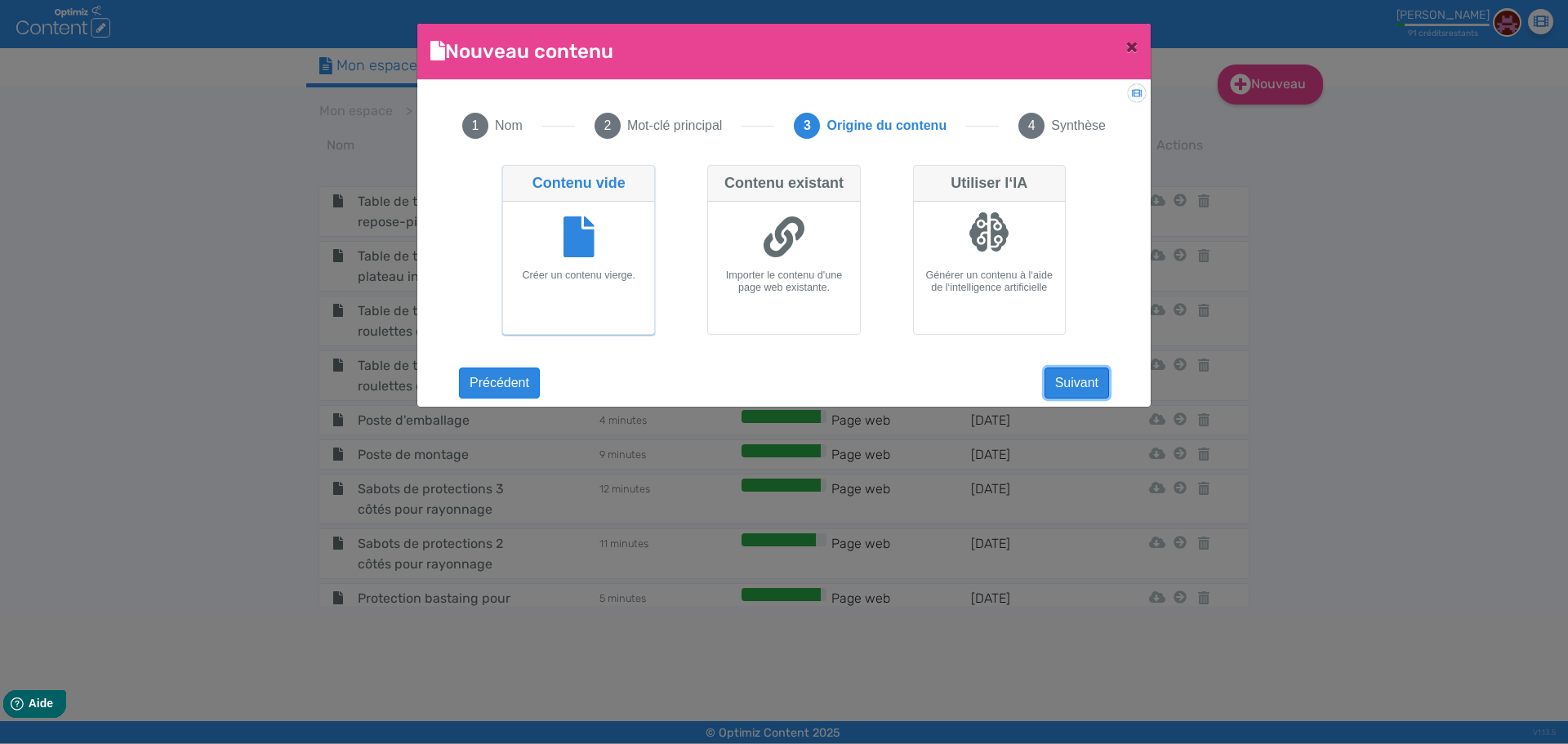
click at [1101, 374] on button "Suivant" at bounding box center [1077, 383] width 65 height 31
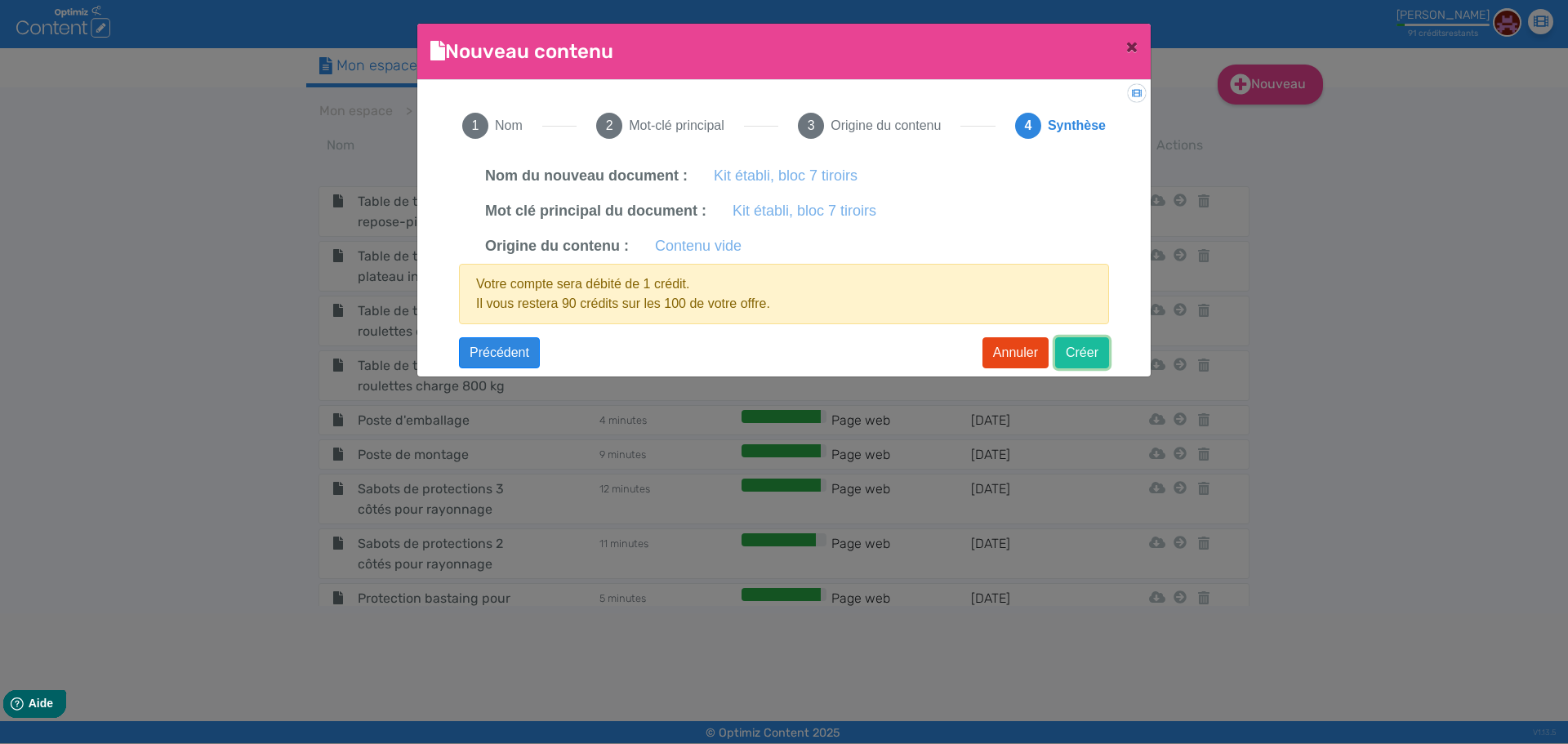
click at [1082, 340] on button "Créer" at bounding box center [1082, 353] width 54 height 31
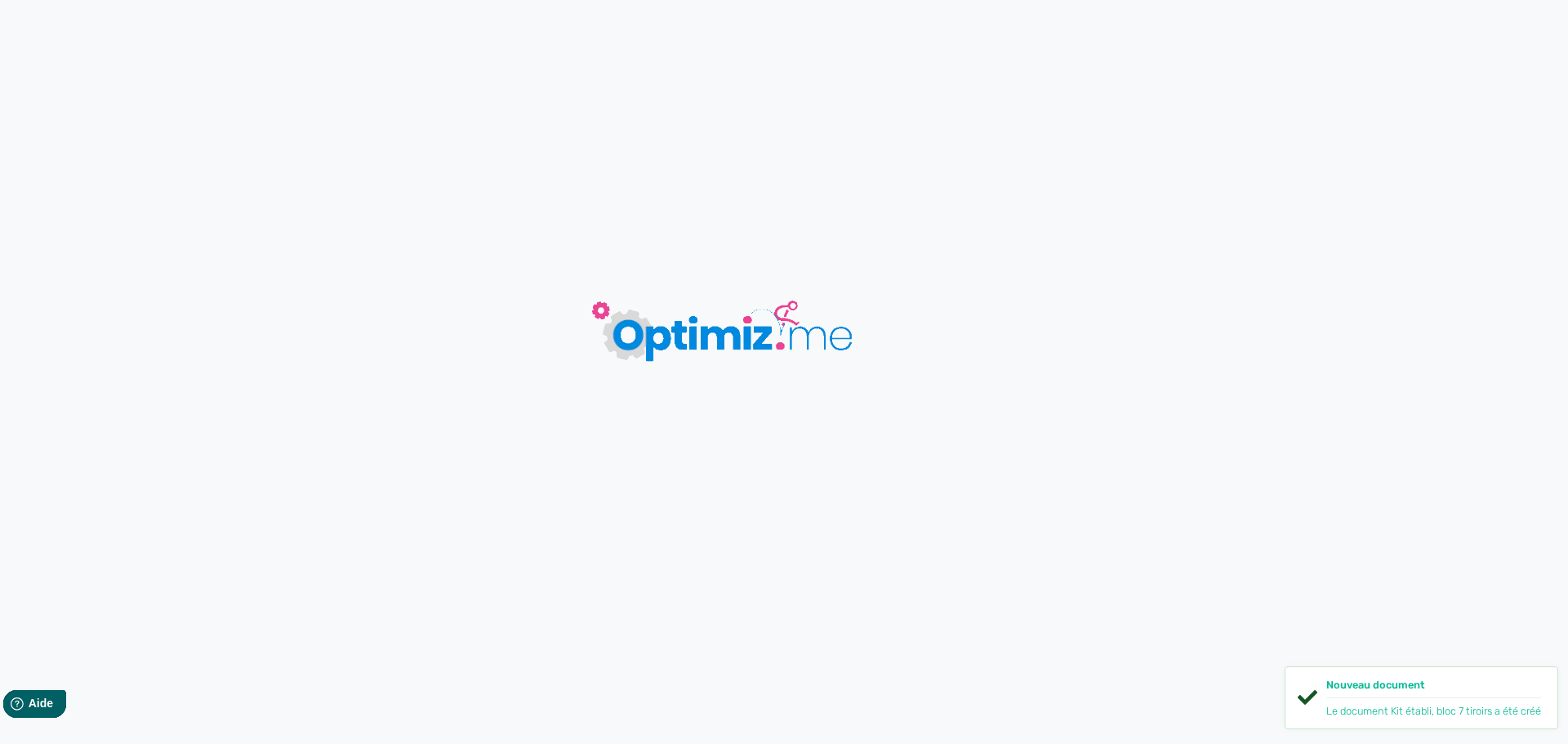
type input "Kit établi, bloc 7 tiroirs"
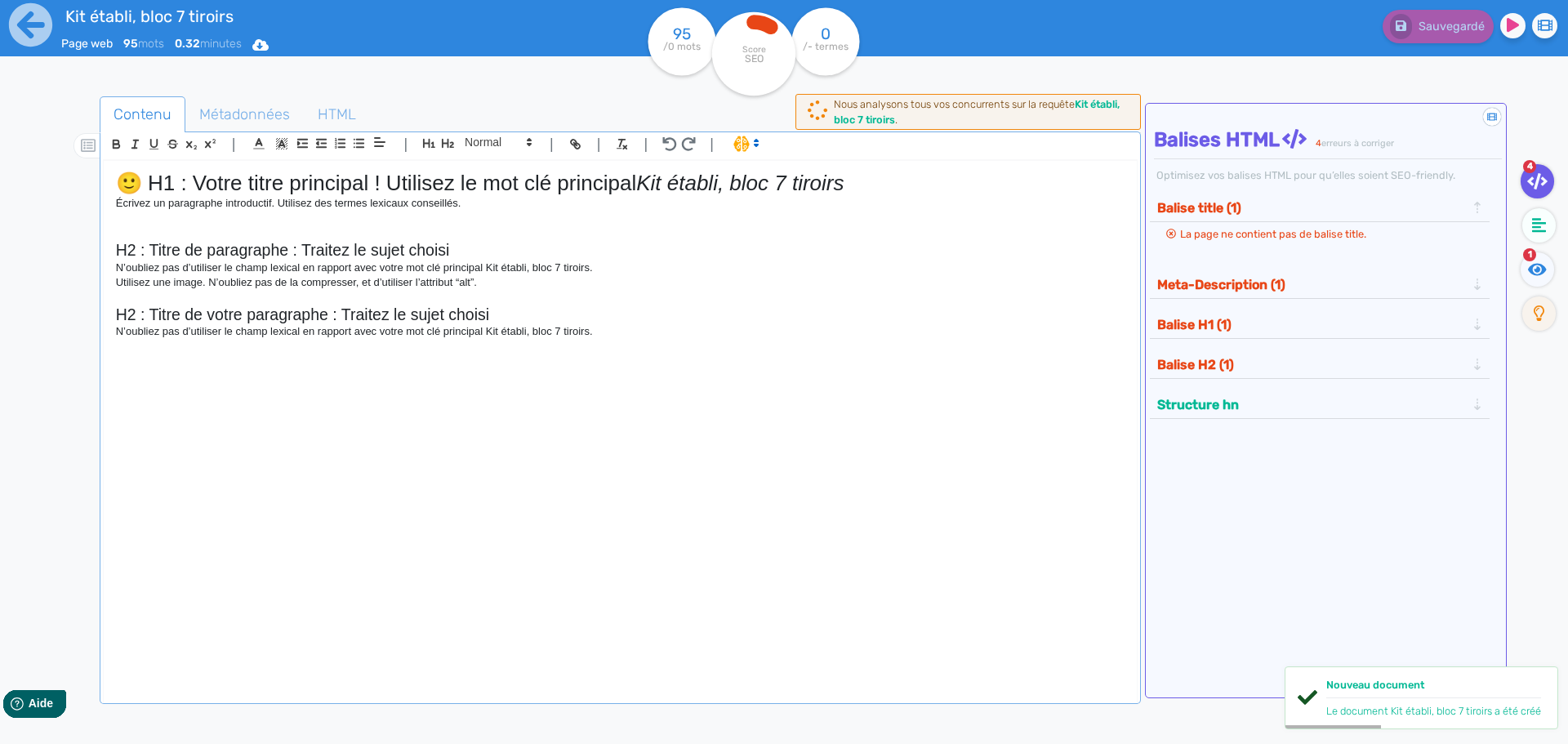
drag, startPoint x: 651, startPoint y: 177, endPoint x: 0, endPoint y: 190, distance: 651.1
click at [0, 190] on div "Kit établi, bloc 7 tiroirs Page web 95 mots 0.32 minutes Html Pdf Word 95 /0 mo…" at bounding box center [784, 423] width 1568 height 846
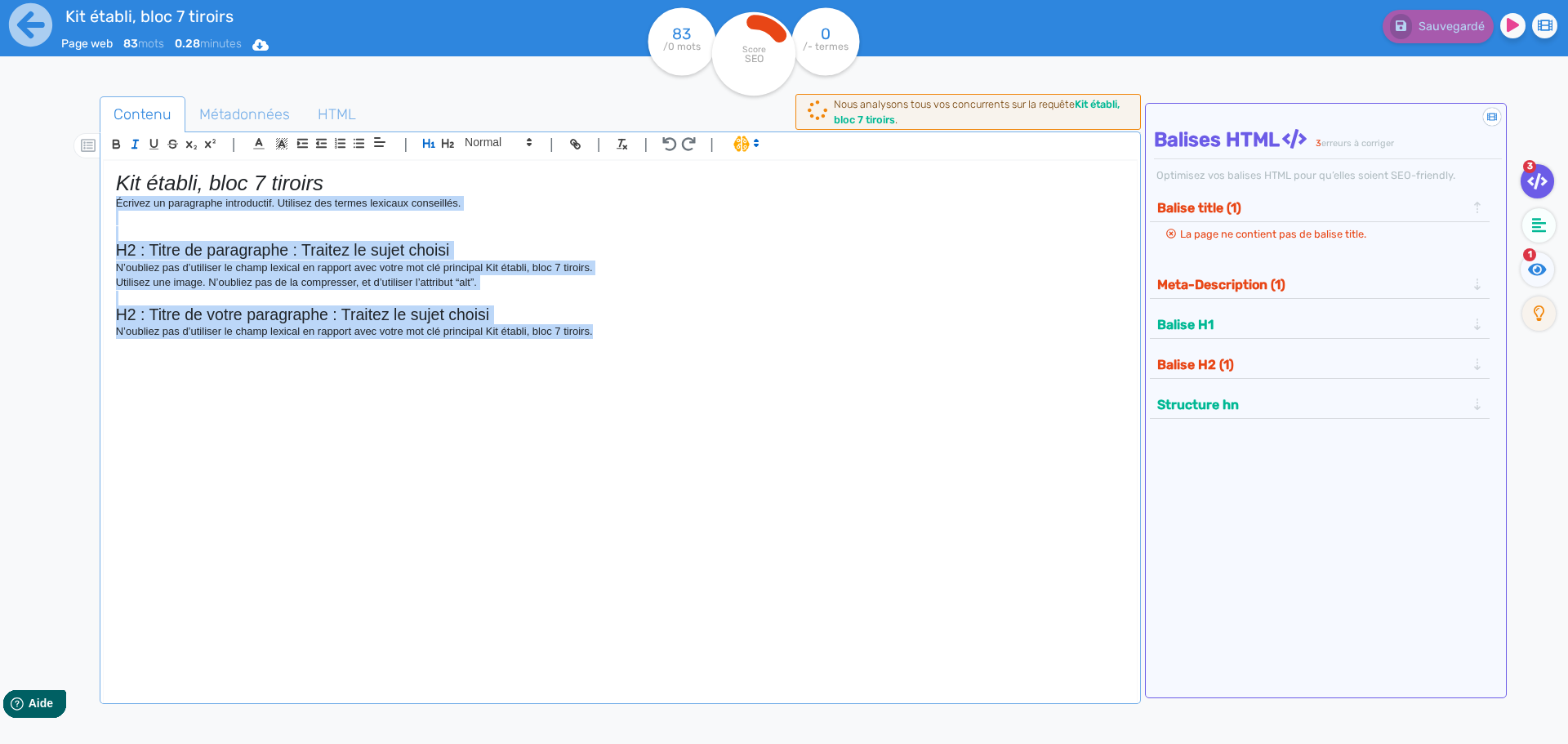
drag, startPoint x: 614, startPoint y: 328, endPoint x: 45, endPoint y: 208, distance: 581.5
click at [45, 208] on div "Contenu Métadonnées HTML | | H3 H4 H5 H6 Normal | | | | Kit établi, bloc 7 tiro…" at bounding box center [804, 463] width 1529 height 767
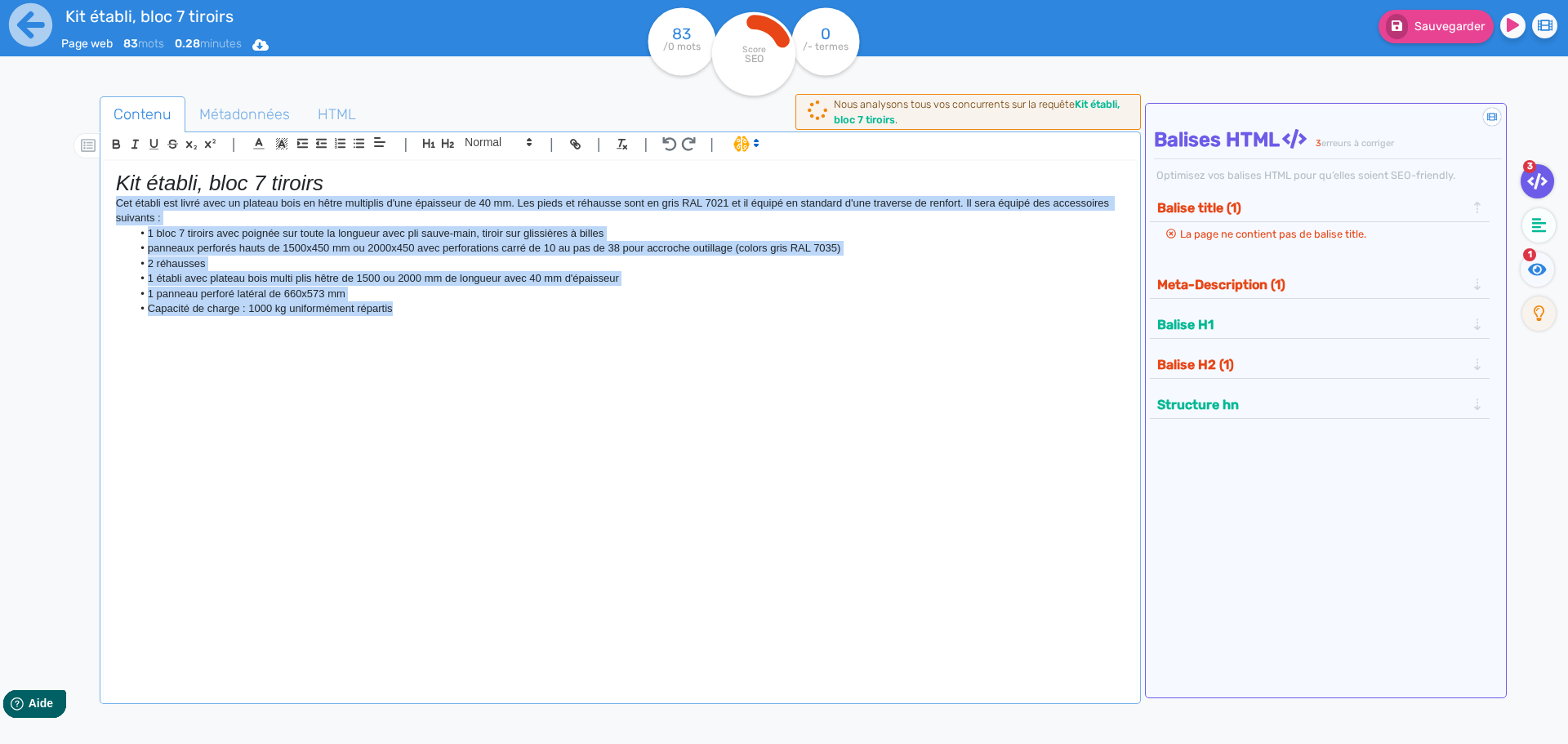
drag, startPoint x: 434, startPoint y: 315, endPoint x: 48, endPoint y: 203, distance: 401.9
click at [48, 203] on div "Contenu Métadonnées HTML | | H3 H4 H5 H6 Normal | | | | Kit établi, bloc 7 tiro…" at bounding box center [807, 469] width 1521 height 754
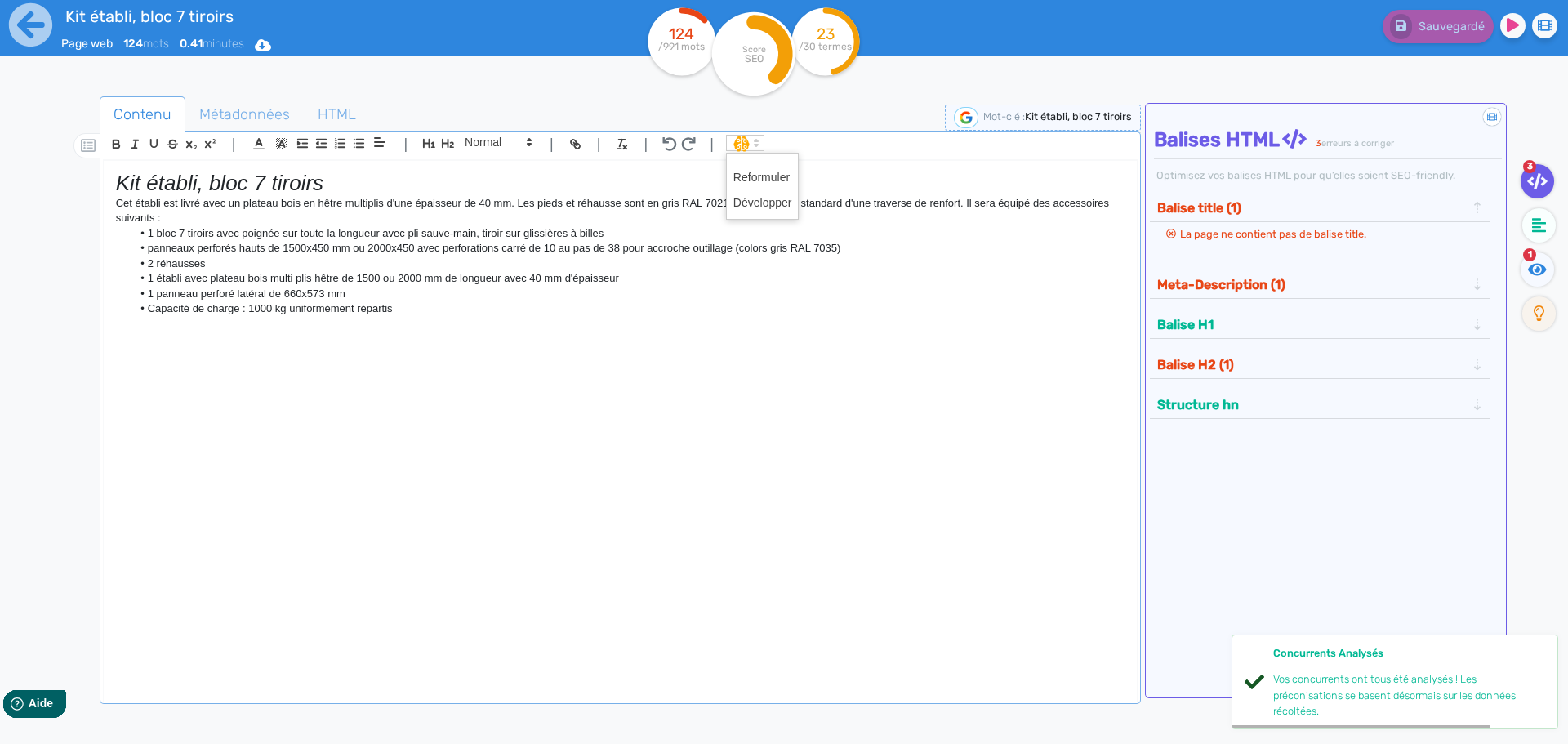
click at [739, 147] on span at bounding box center [745, 142] width 38 height 17
click at [763, 201] on span at bounding box center [762, 202] width 58 height 25
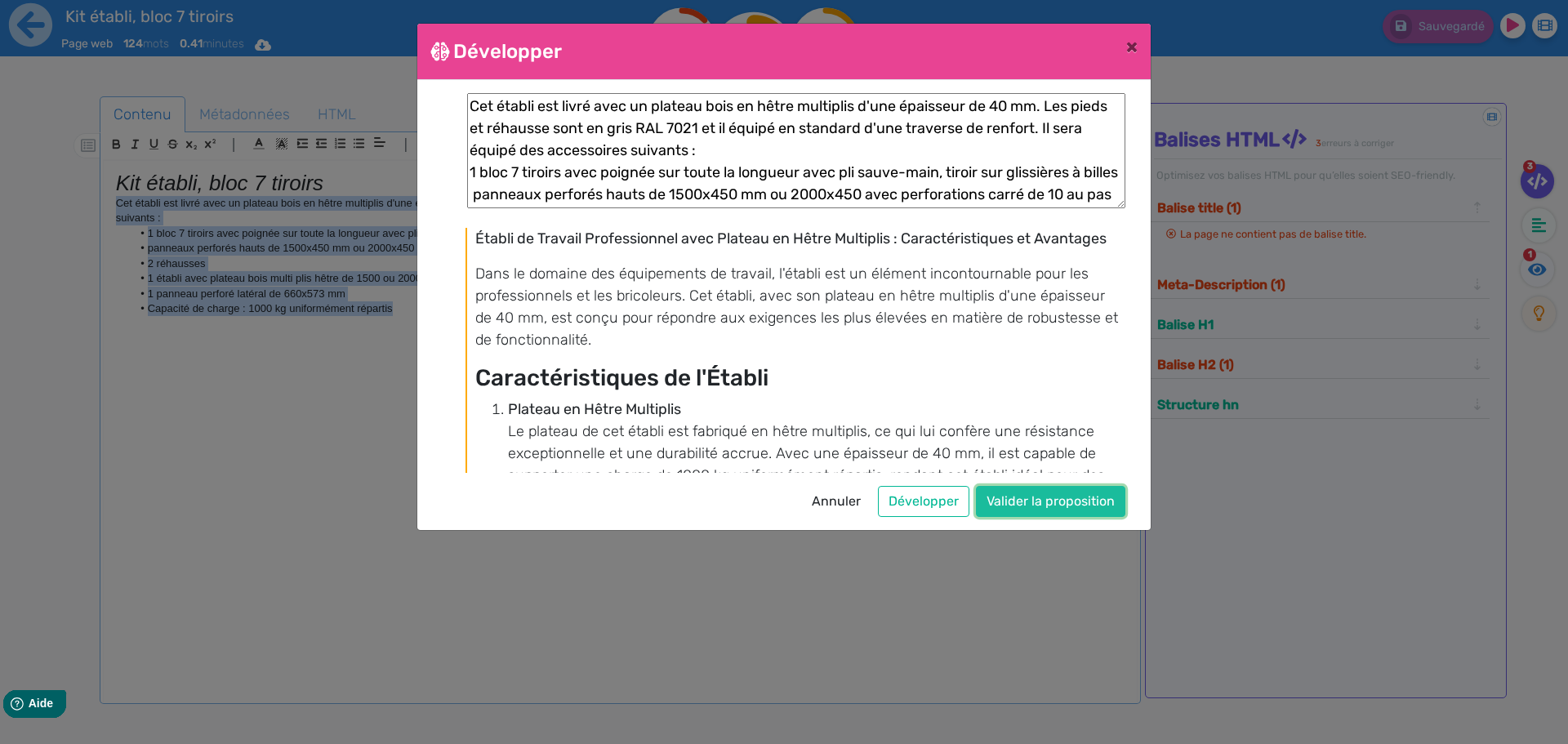
click at [1023, 495] on button "Valider la proposition" at bounding box center [1050, 502] width 149 height 31
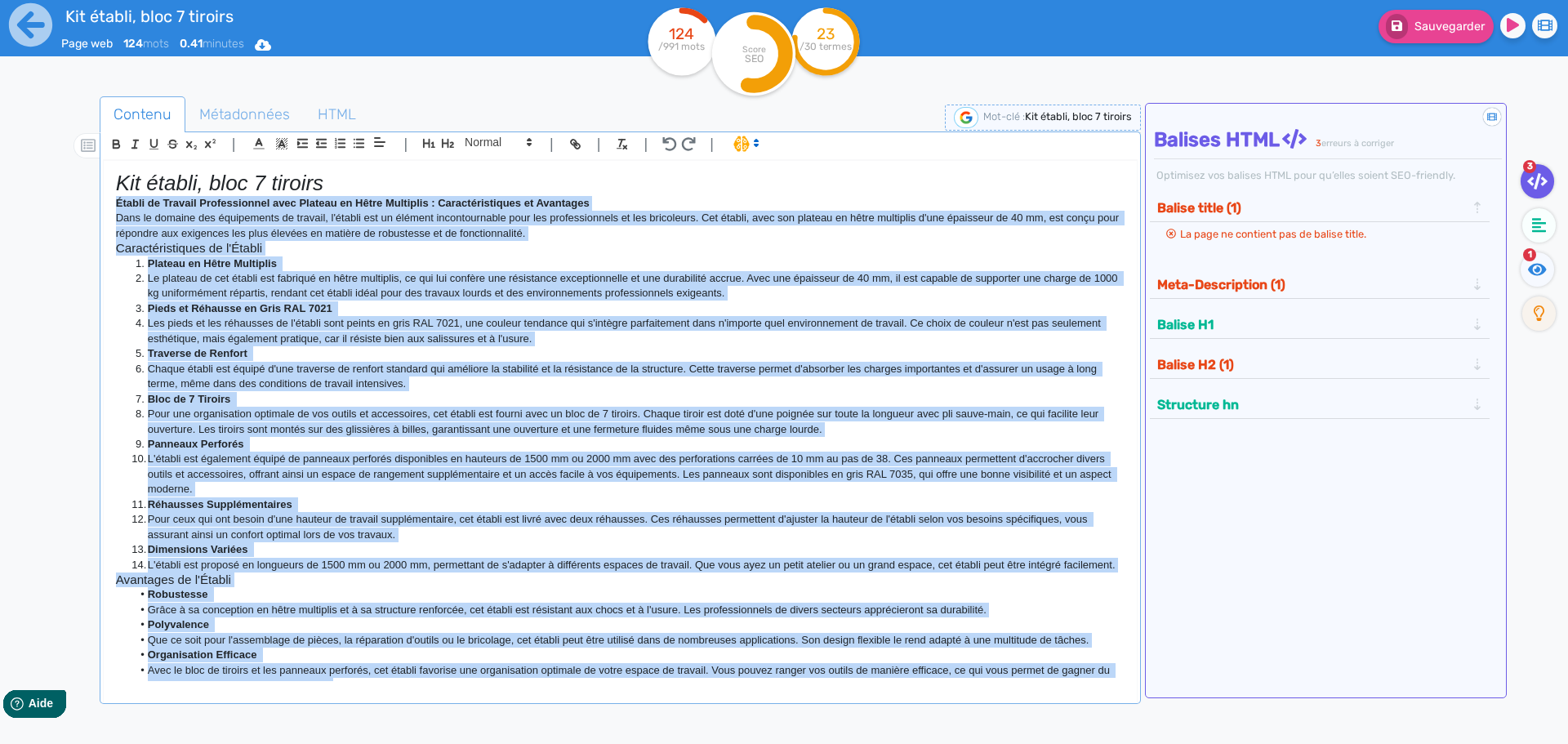
copy div "Cet établi est livré avec un plateau bois en hêtre multiplis d'une épaisseur de…"
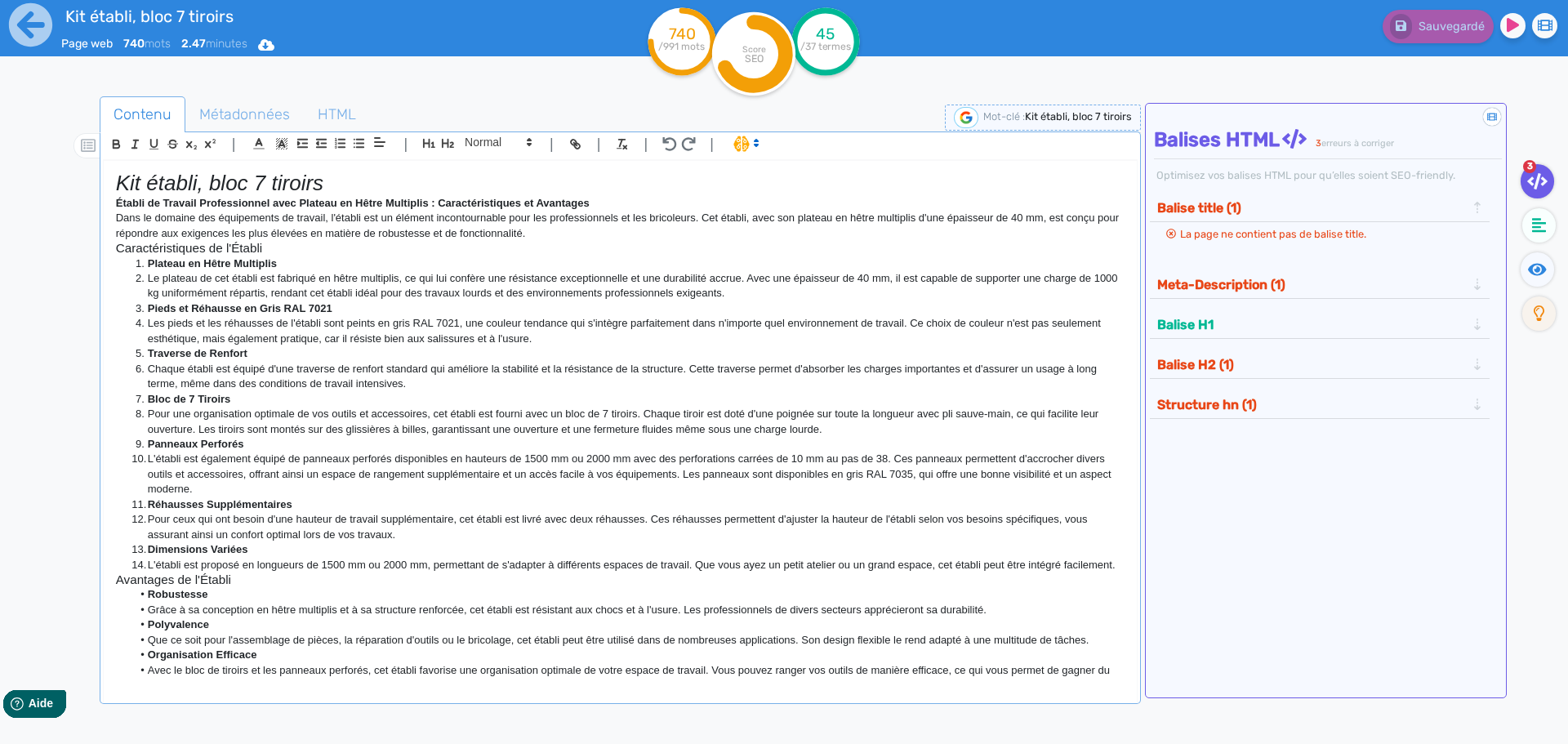
click at [47, 311] on div at bounding box center [73, 469] width 52 height 754
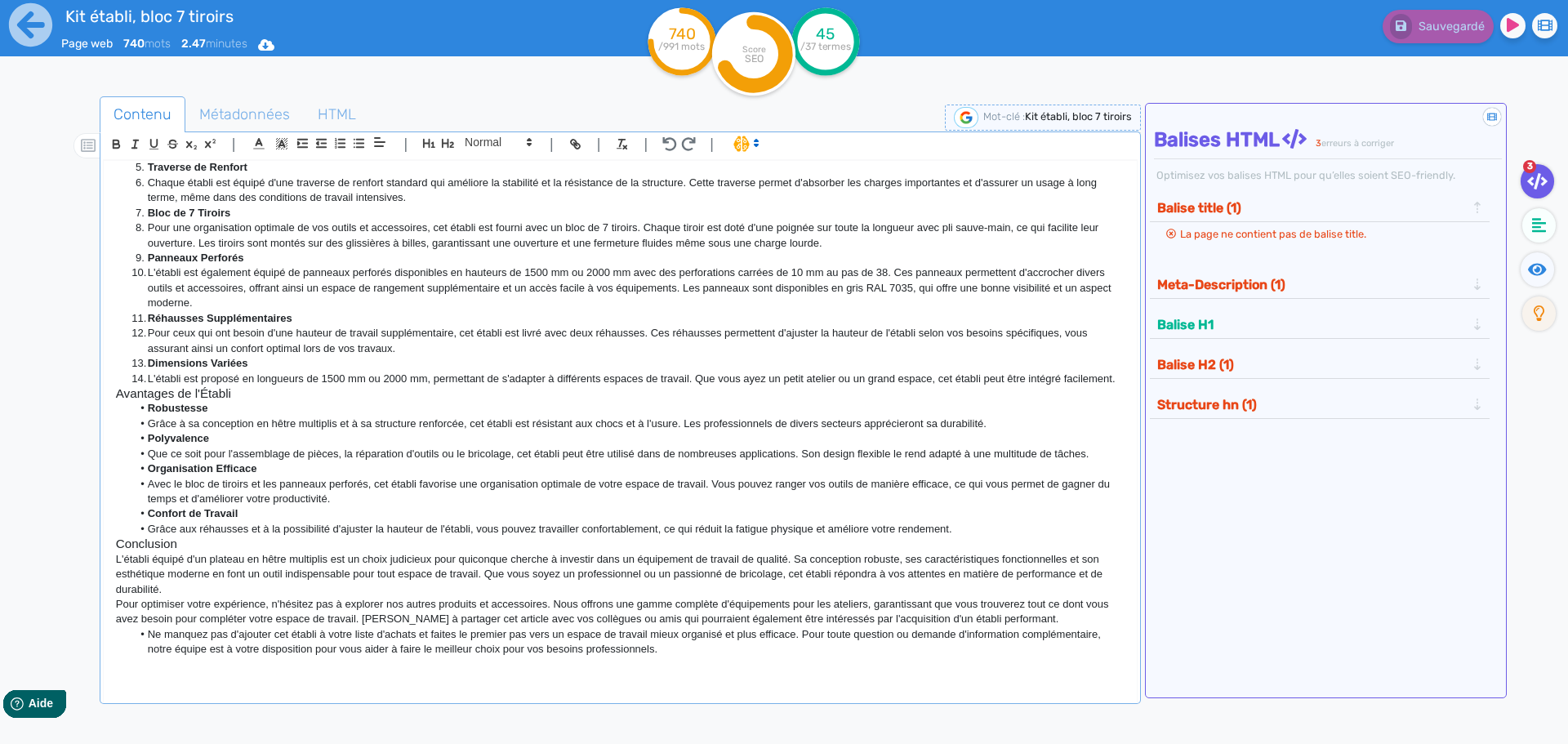
scroll to position [211, 0]
click at [223, 123] on span "Métadonnées" at bounding box center [244, 114] width 117 height 44
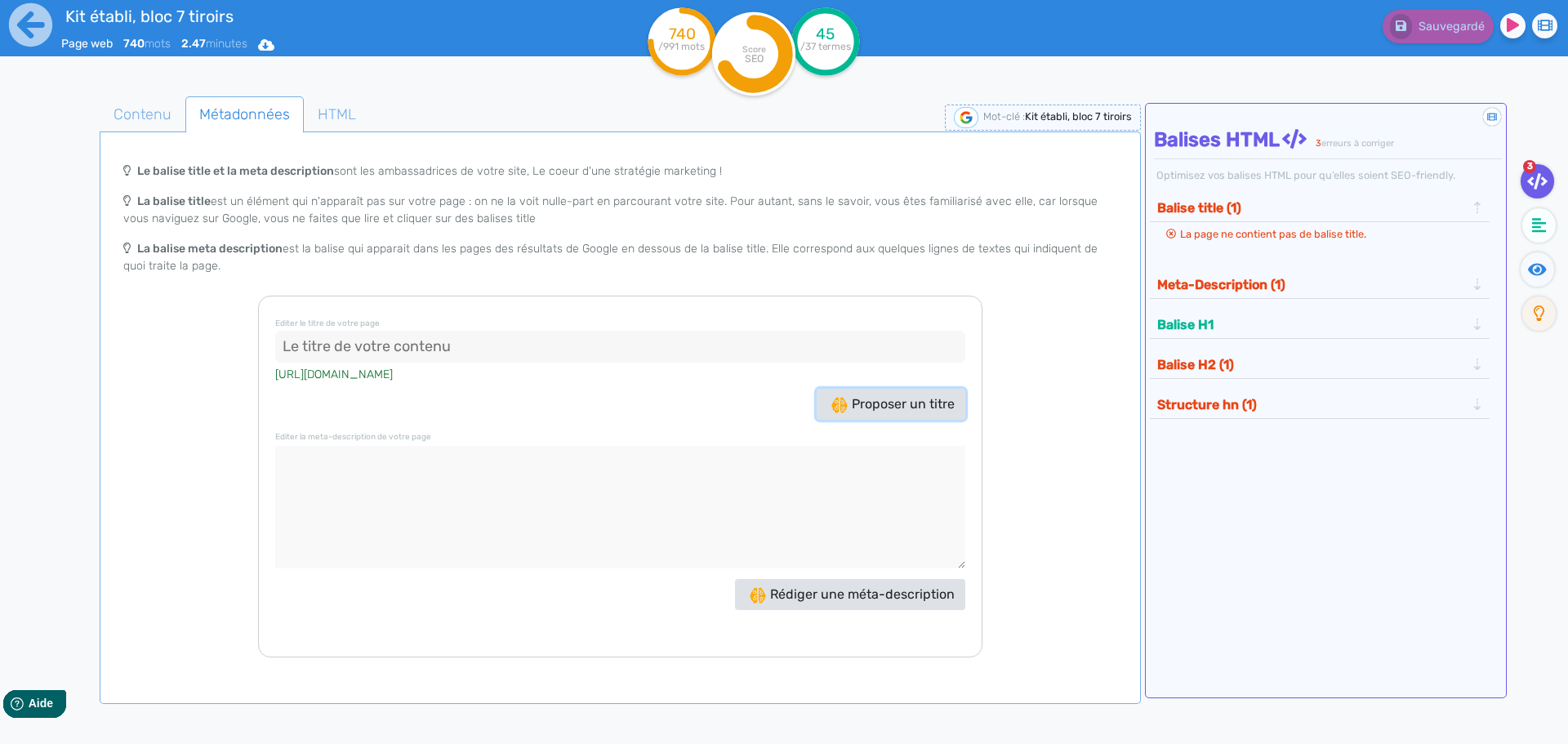
click at [897, 408] on span "Proposer un titre" at bounding box center [893, 404] width 123 height 16
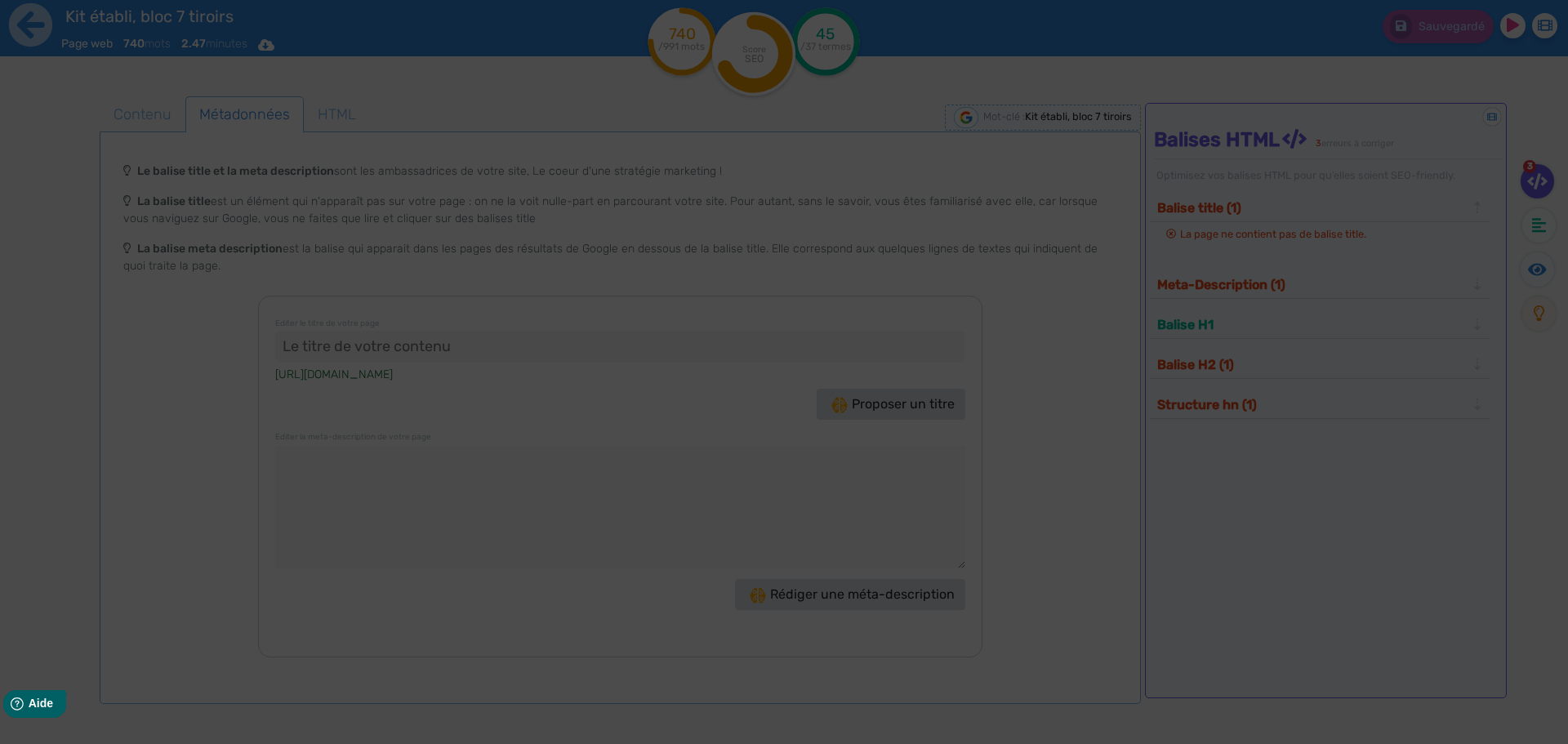
type input ""Kit établi, bloc 7 tiroirs : Performance et Durabilité!""
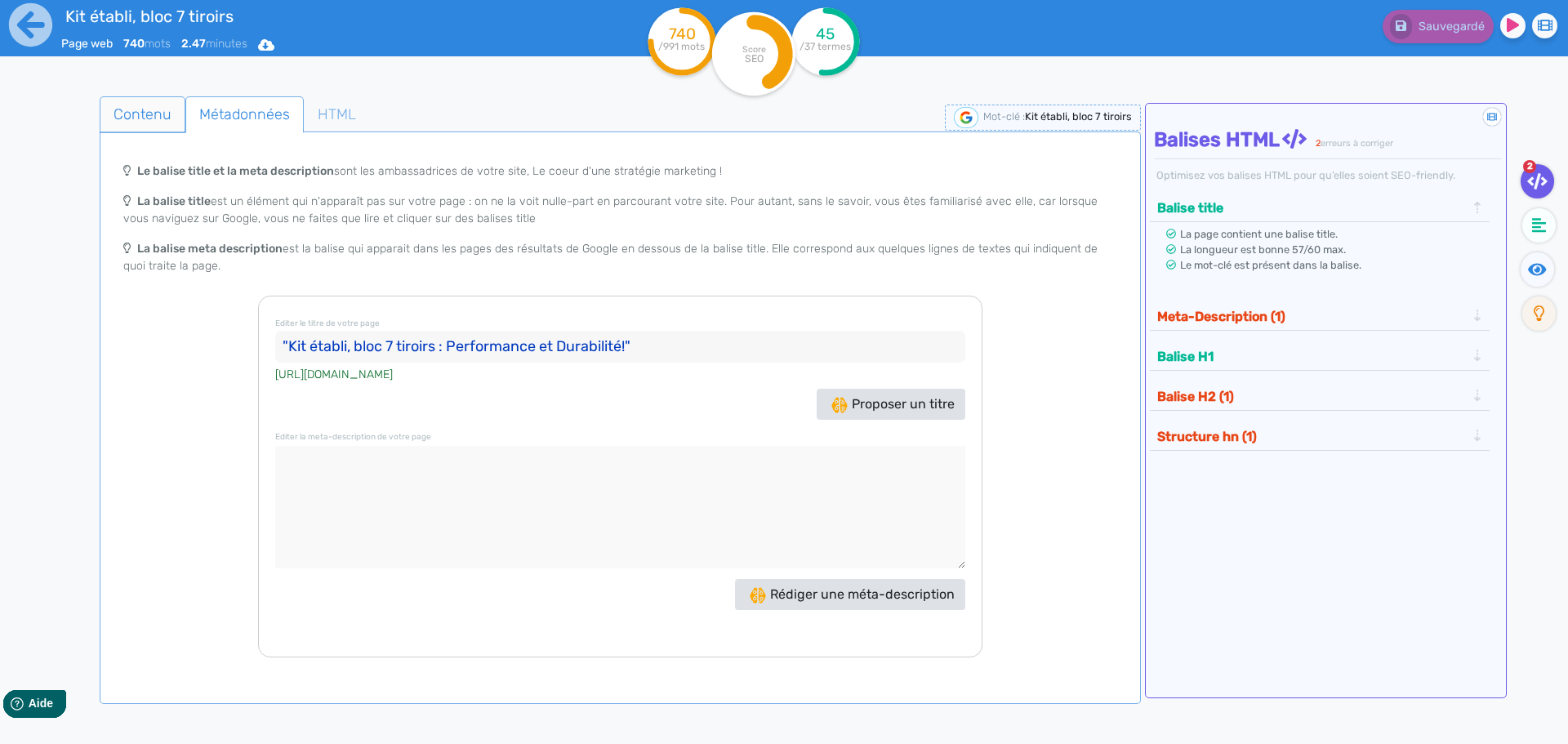
click at [118, 113] on span "Contenu" at bounding box center [142, 114] width 84 height 44
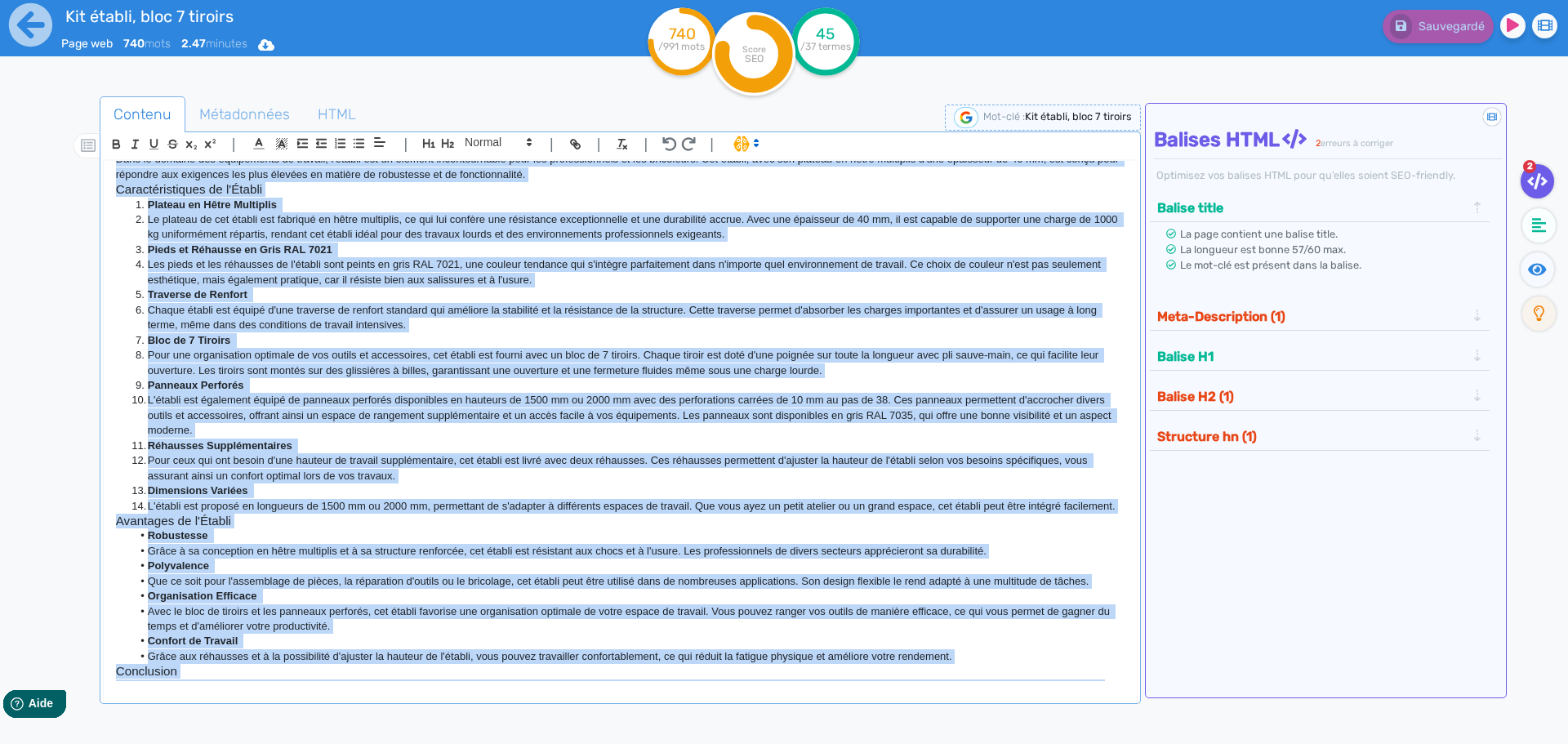
scroll to position [0, 0]
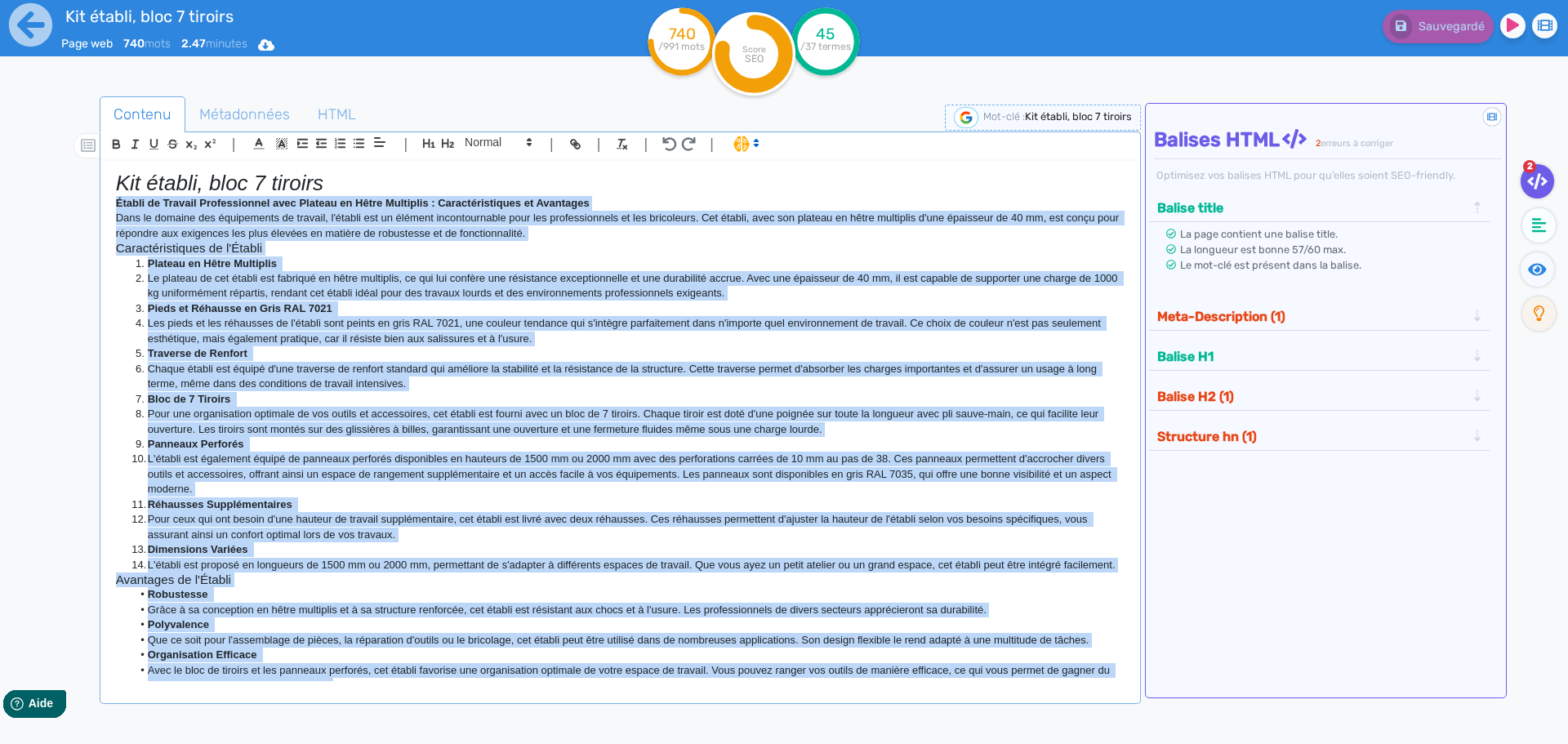
drag, startPoint x: 766, startPoint y: 674, endPoint x: 108, endPoint y: 202, distance: 809.8
click at [108, 202] on div "Kit établi, bloc 7 tiroirs Établi de Travail Professionnel avec Plateau en Hêtr…" at bounding box center [620, 420] width 1033 height 521
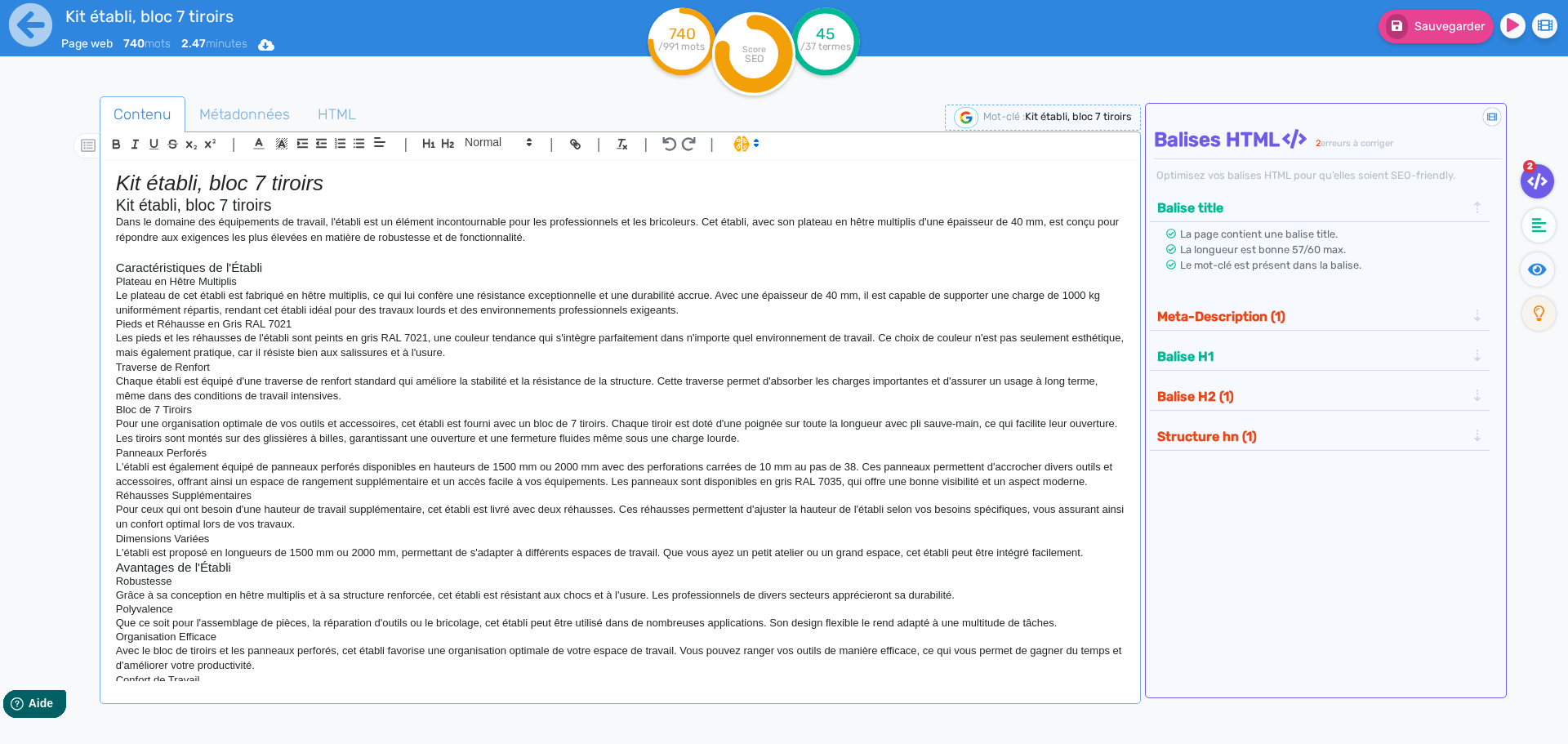
scroll to position [261, 0]
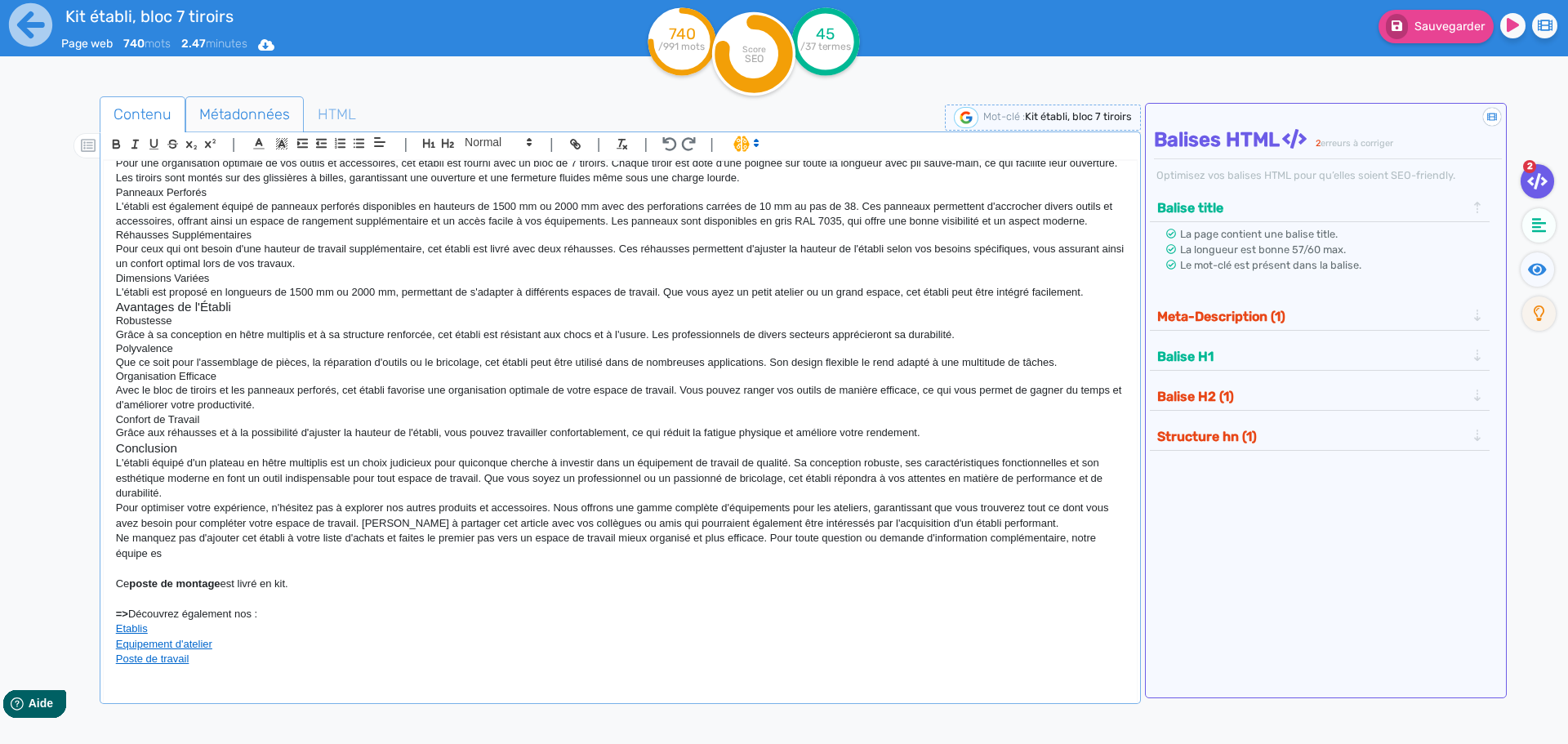
click at [222, 124] on span "Métadonnées" at bounding box center [244, 114] width 117 height 44
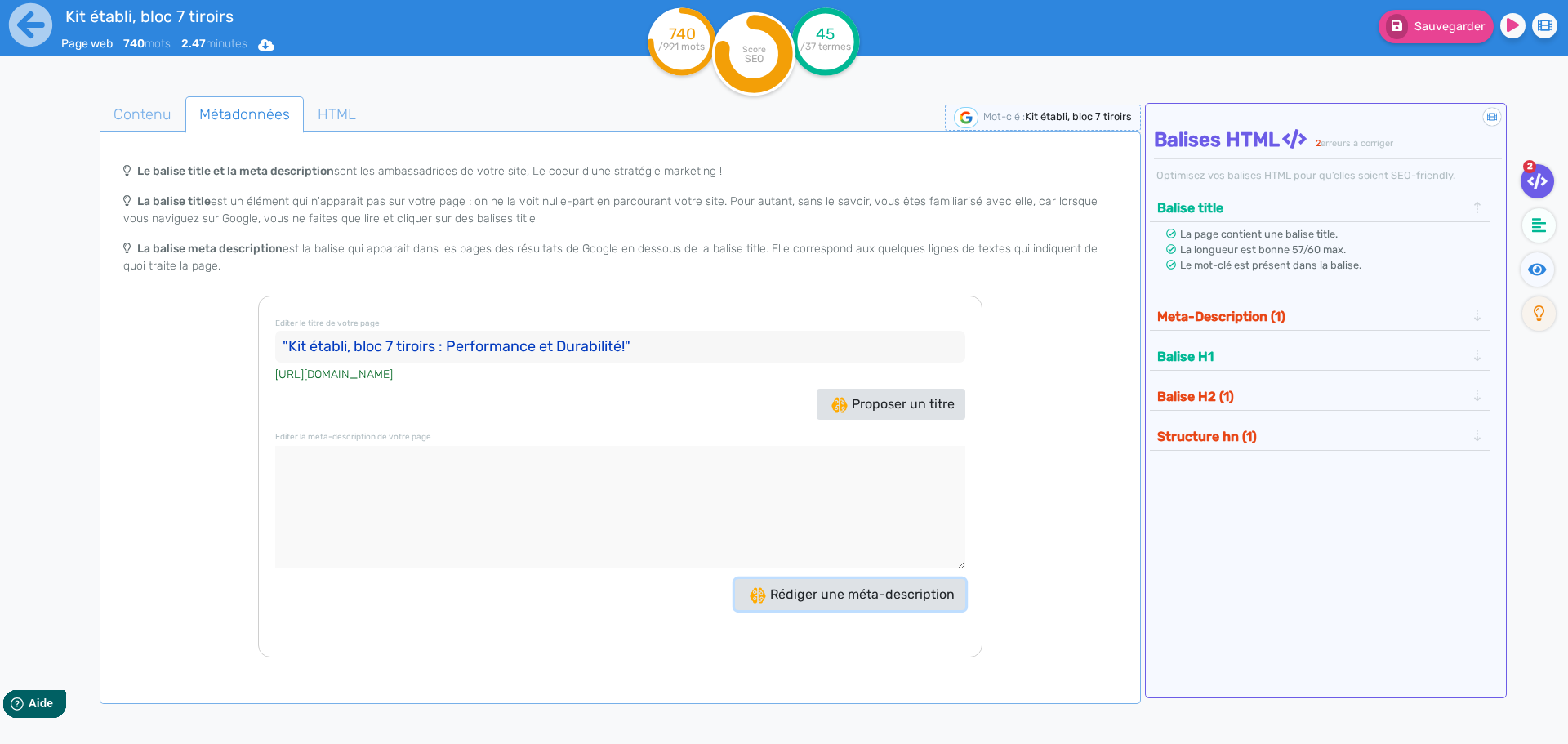
click at [842, 591] on span "Rédiger une méta-description" at bounding box center [852, 594] width 205 height 16
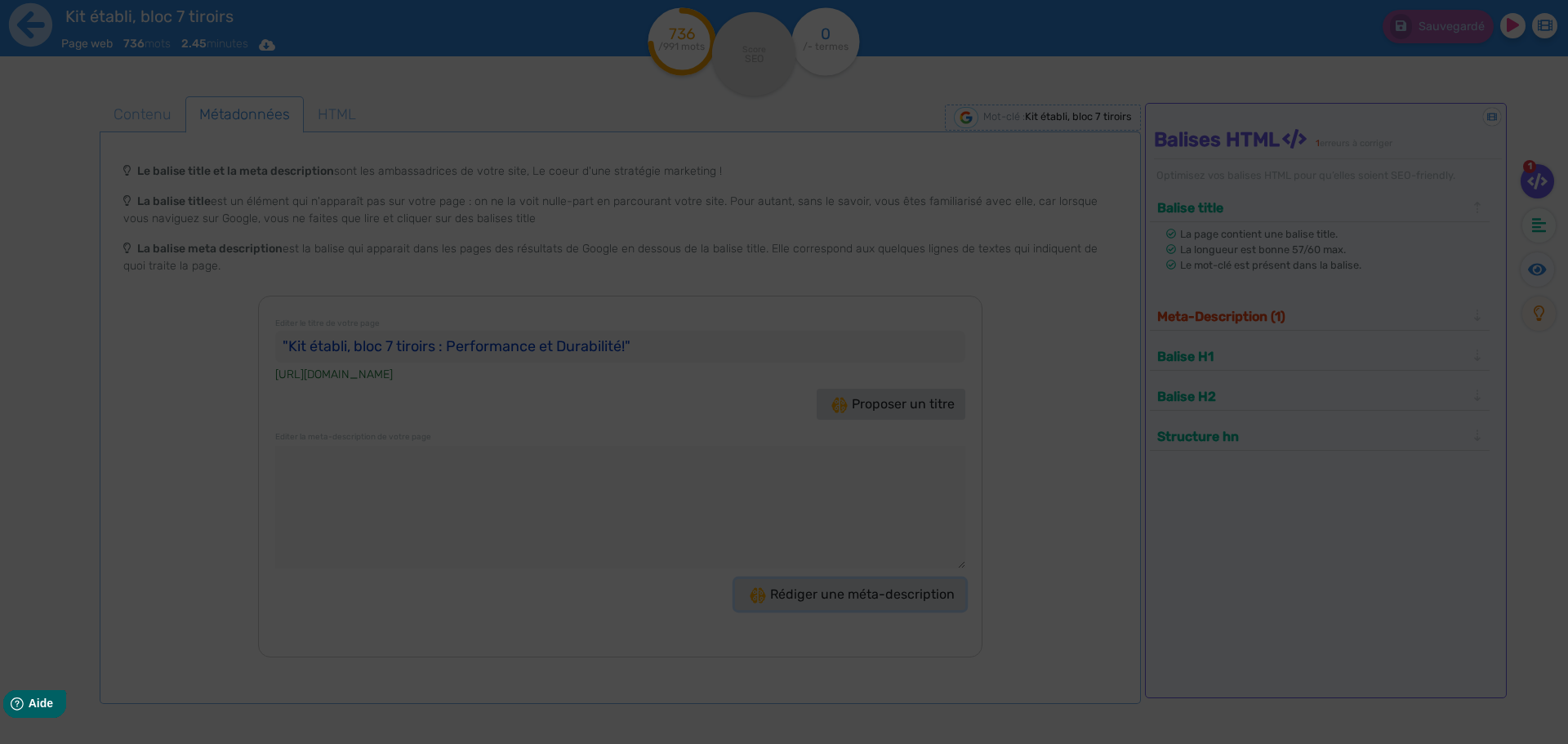
type textarea "Découvrez notre Kit établi, bloc 7 tiroirs : robuste, fonctionnel et idéal pour…"
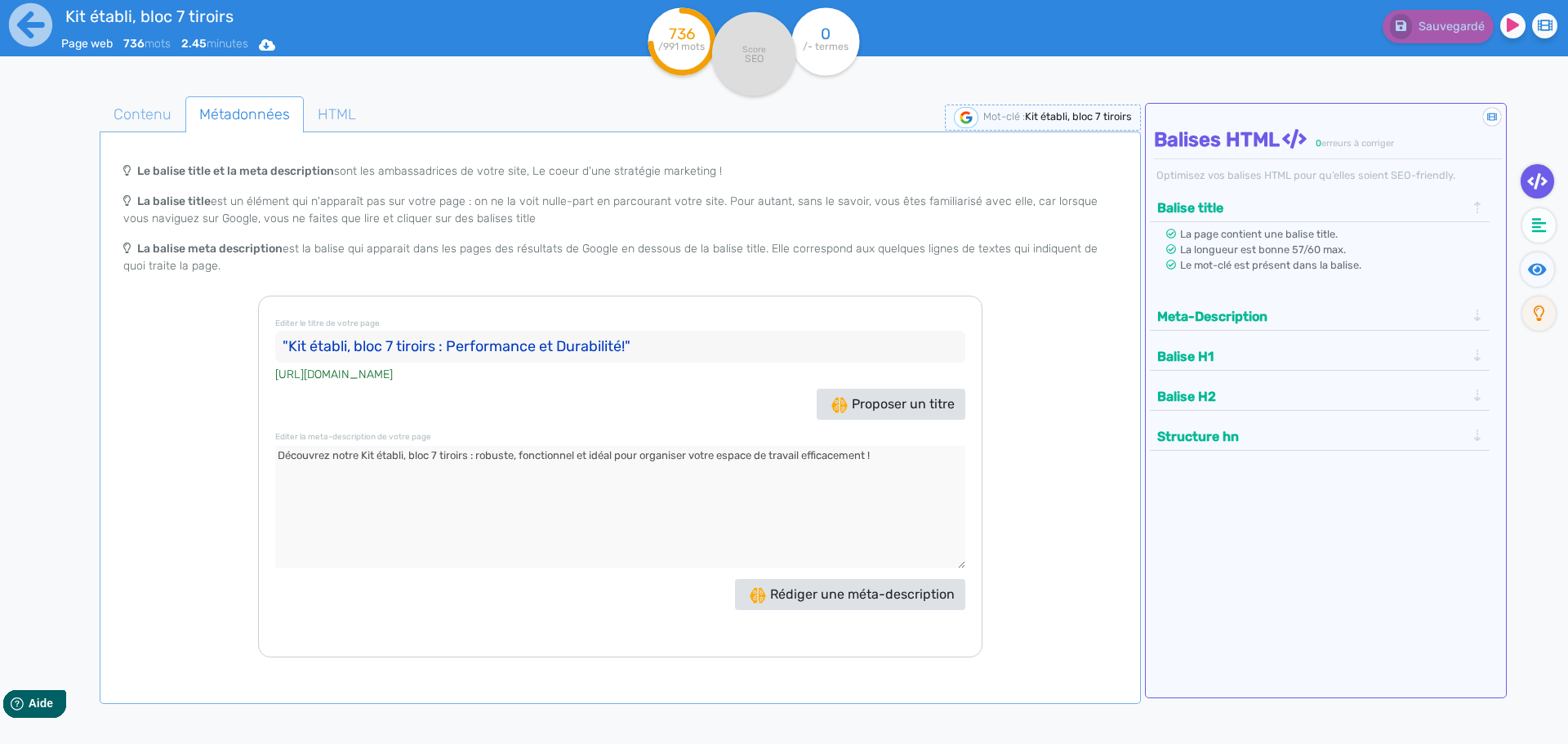
drag, startPoint x: 627, startPoint y: 345, endPoint x: 287, endPoint y: 346, distance: 340.0
click at [287, 346] on input ""Kit établi, bloc 7 tiroirs : Performance et Durabilité!"" at bounding box center [620, 346] width 690 height 32
drag, startPoint x: 678, startPoint y: 448, endPoint x: 147, endPoint y: 442, distance: 531.0
click at [147, 442] on div "Le balise title et la meta description sont les ambassadrices de votre site, Le…" at bounding box center [620, 406] width 1035 height 502
click at [27, 37] on icon at bounding box center [31, 25] width 44 height 44
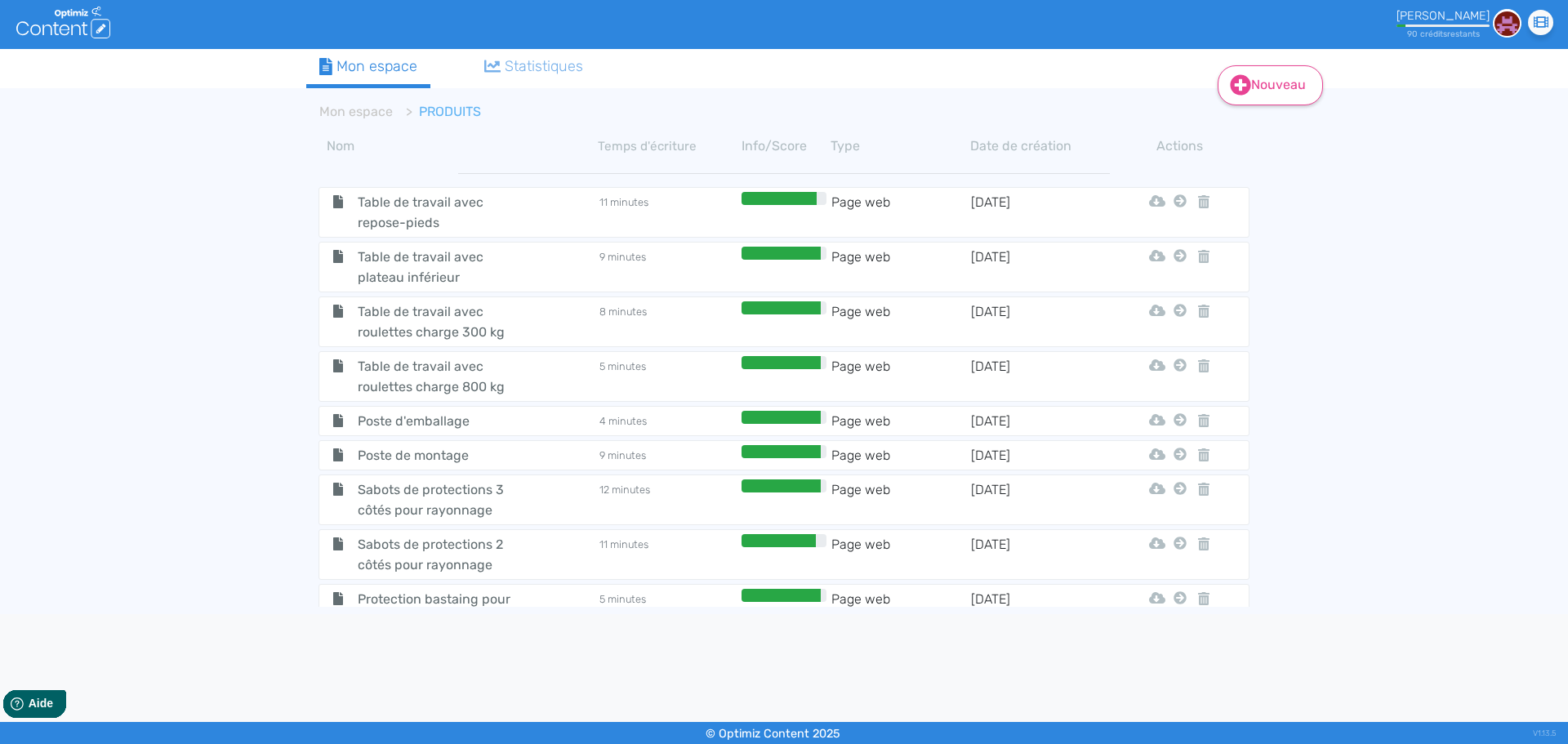
click at [1289, 79] on link "Nouveau" at bounding box center [1270, 85] width 106 height 40
click at [1268, 130] on button "Contenu" at bounding box center [1281, 126] width 131 height 26
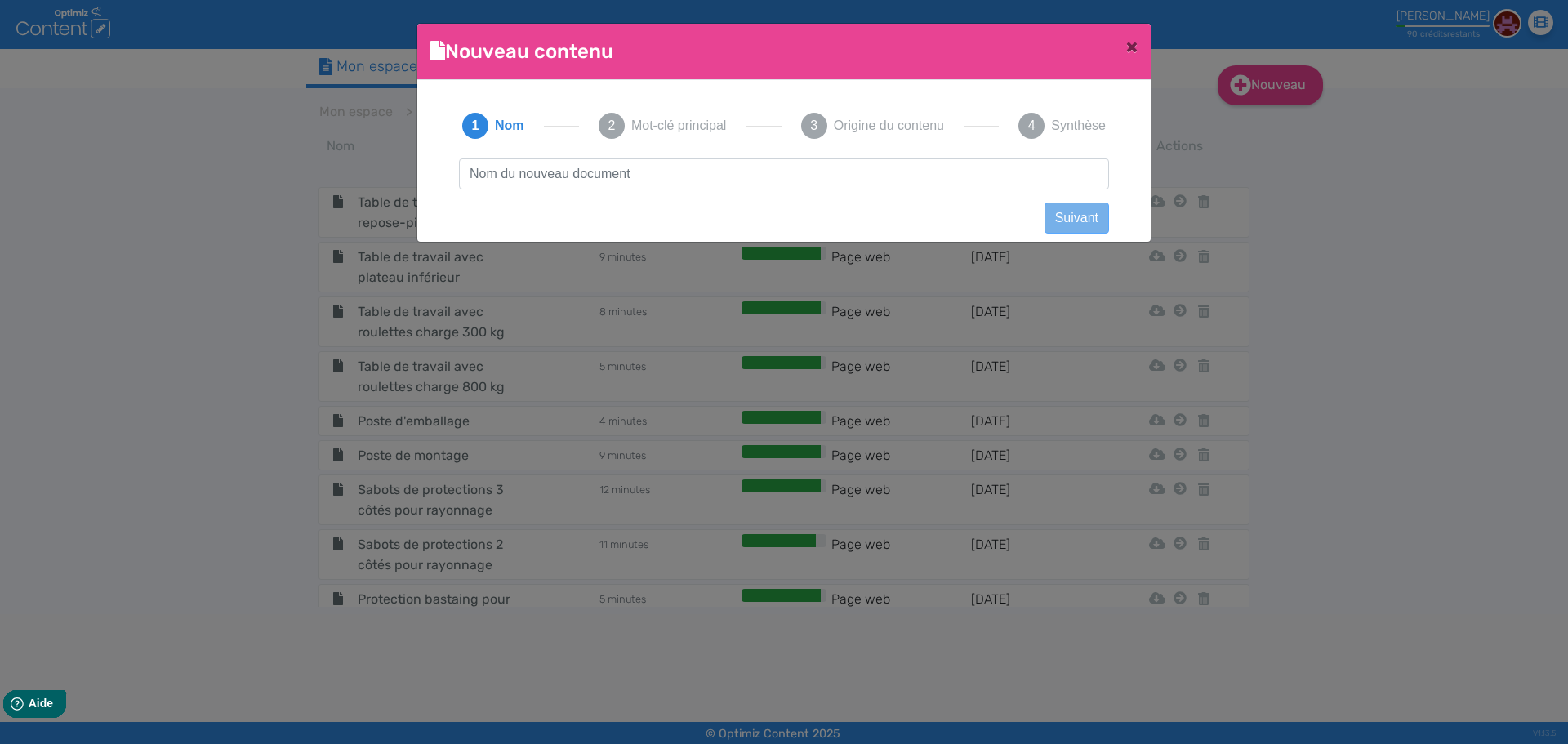
scroll to position [1, 0]
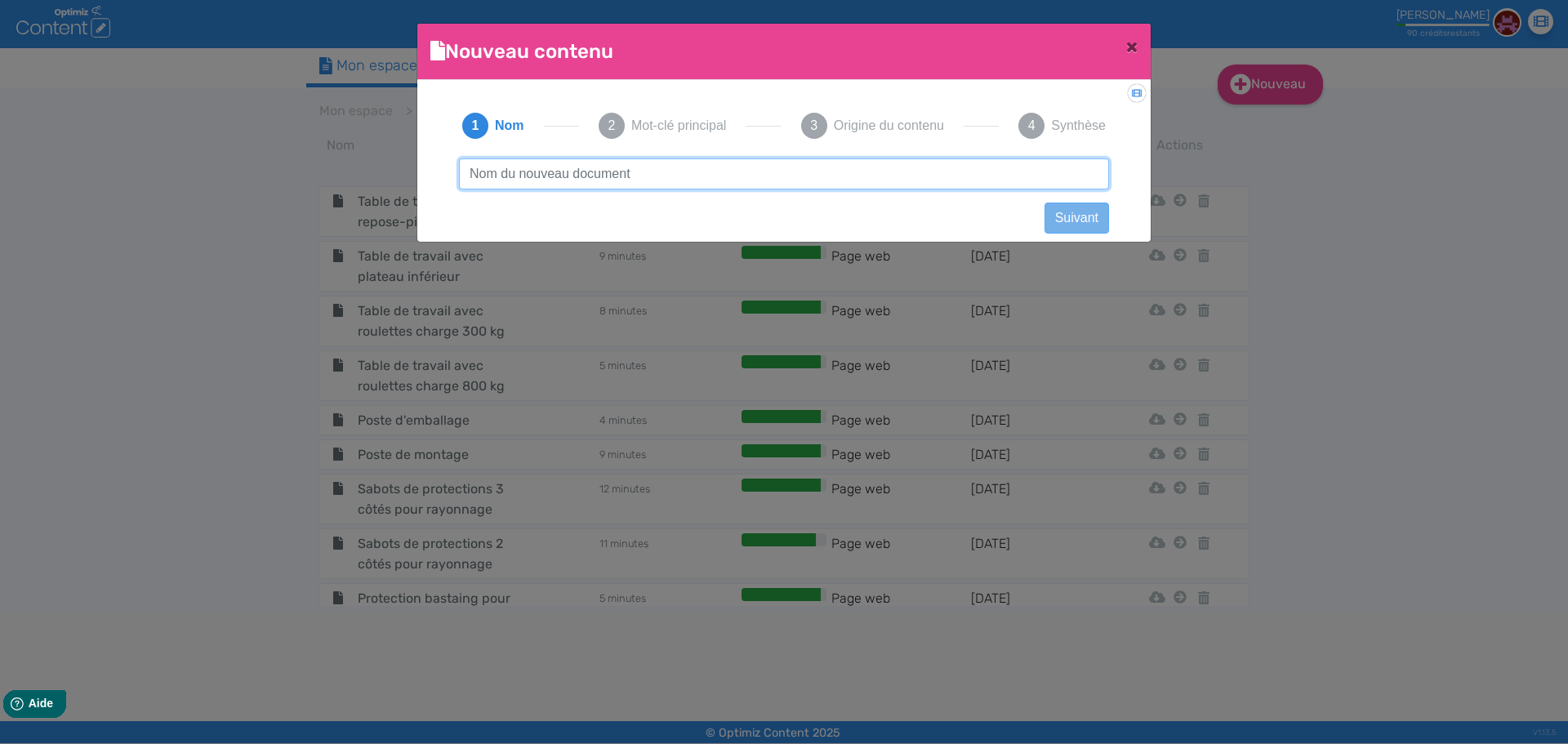
drag, startPoint x: 725, startPoint y: 164, endPoint x: 801, endPoint y: 185, distance: 78.8
click at [725, 164] on input "text" at bounding box center [784, 174] width 650 height 31
paste input "Barrière écluse de sécurité"
type input "Barrière écluse de sécurité"
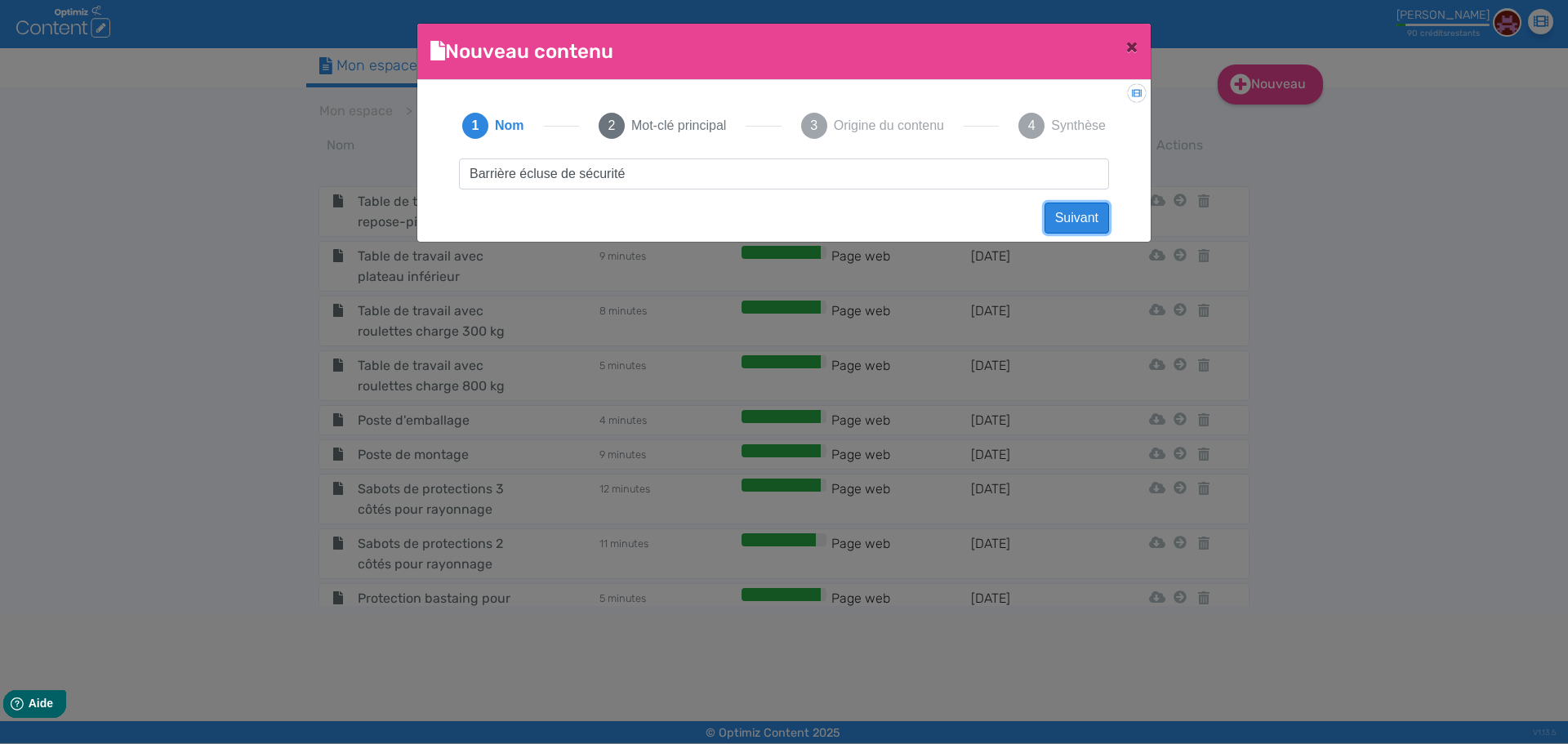
click at [1070, 213] on button "Suivant" at bounding box center [1077, 218] width 65 height 31
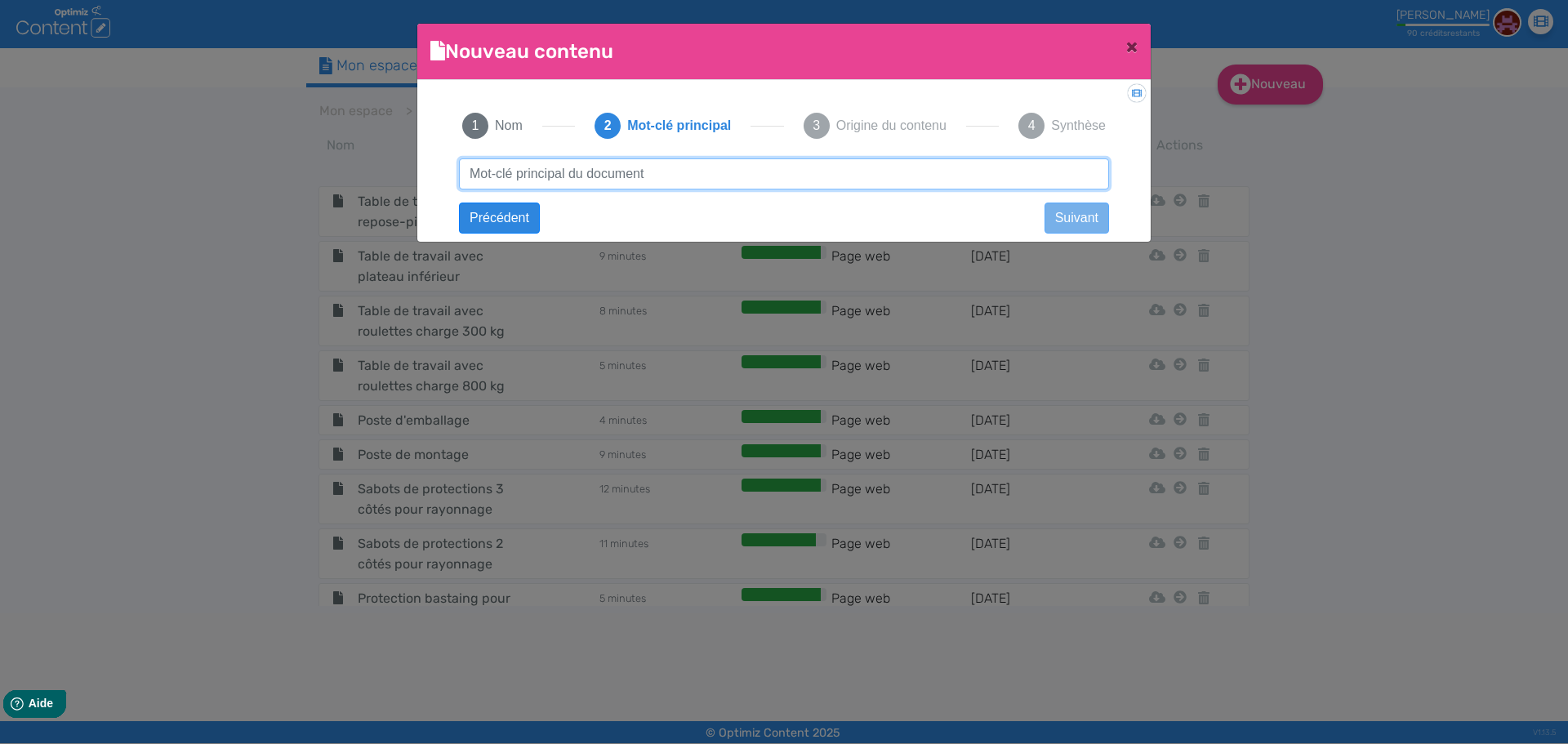
paste input "Barrière écluse de sécurité"
type input "Barrière écluse de sécurité"
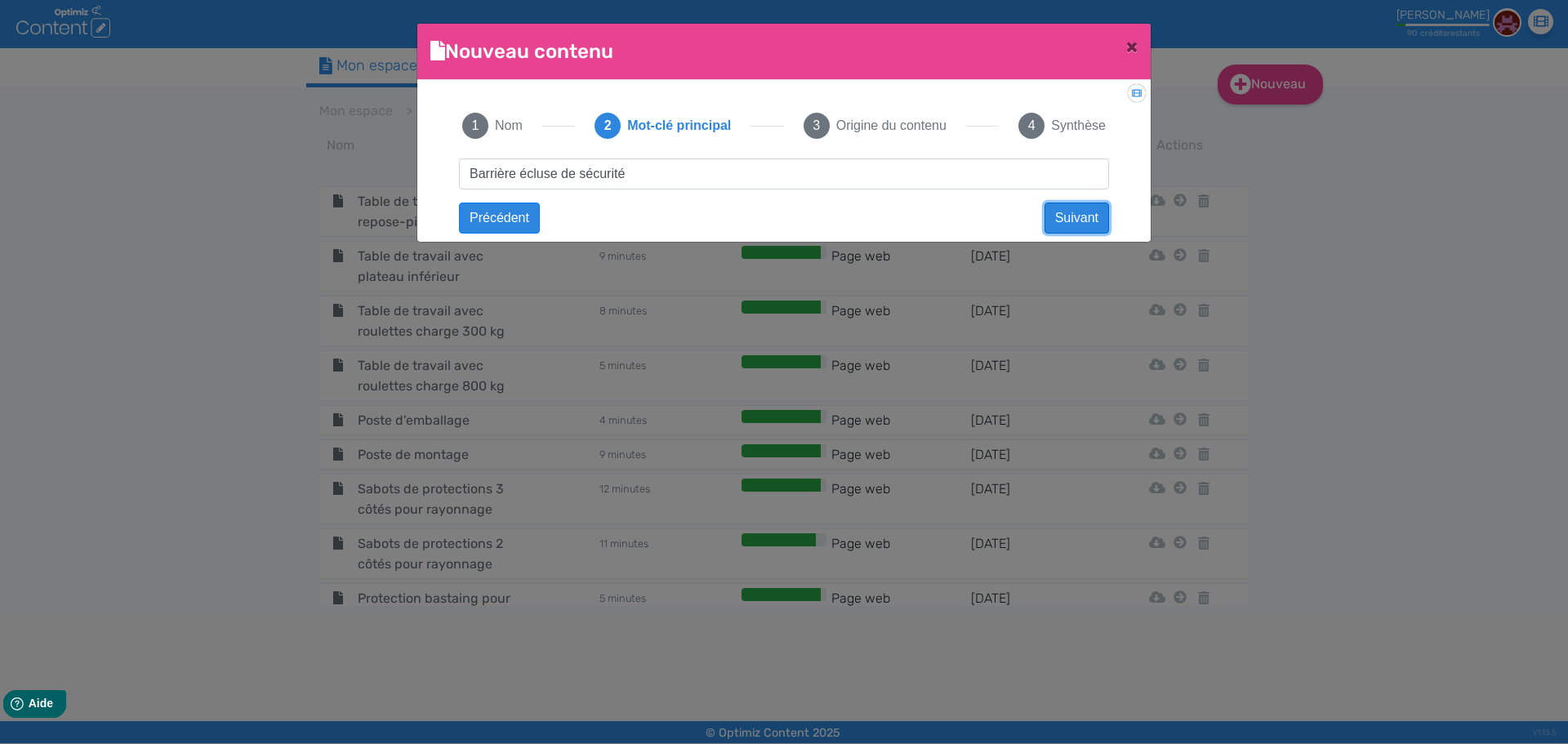
click at [1074, 218] on button "Suivant" at bounding box center [1077, 218] width 65 height 31
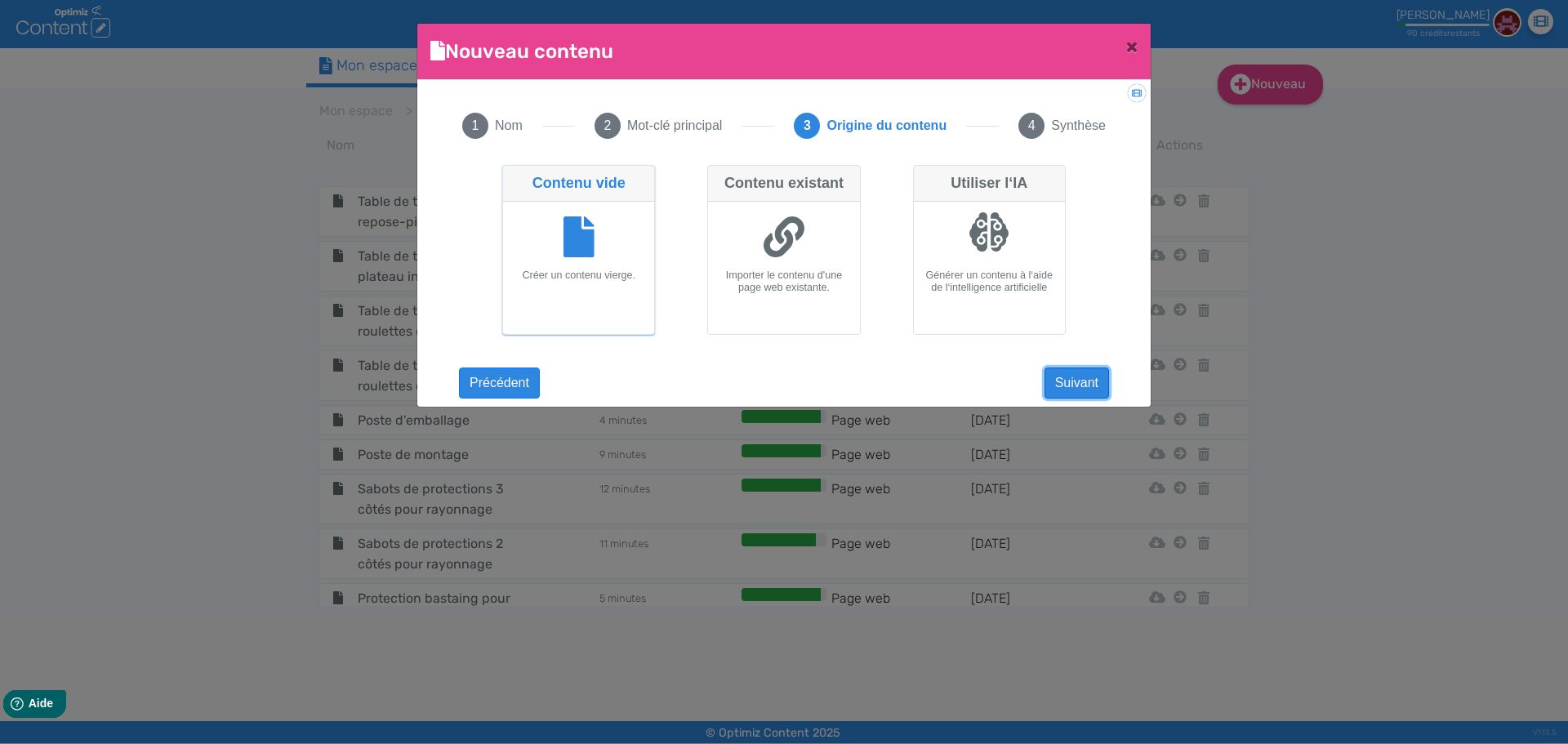
click at [1078, 376] on button "Suivant" at bounding box center [1077, 383] width 65 height 31
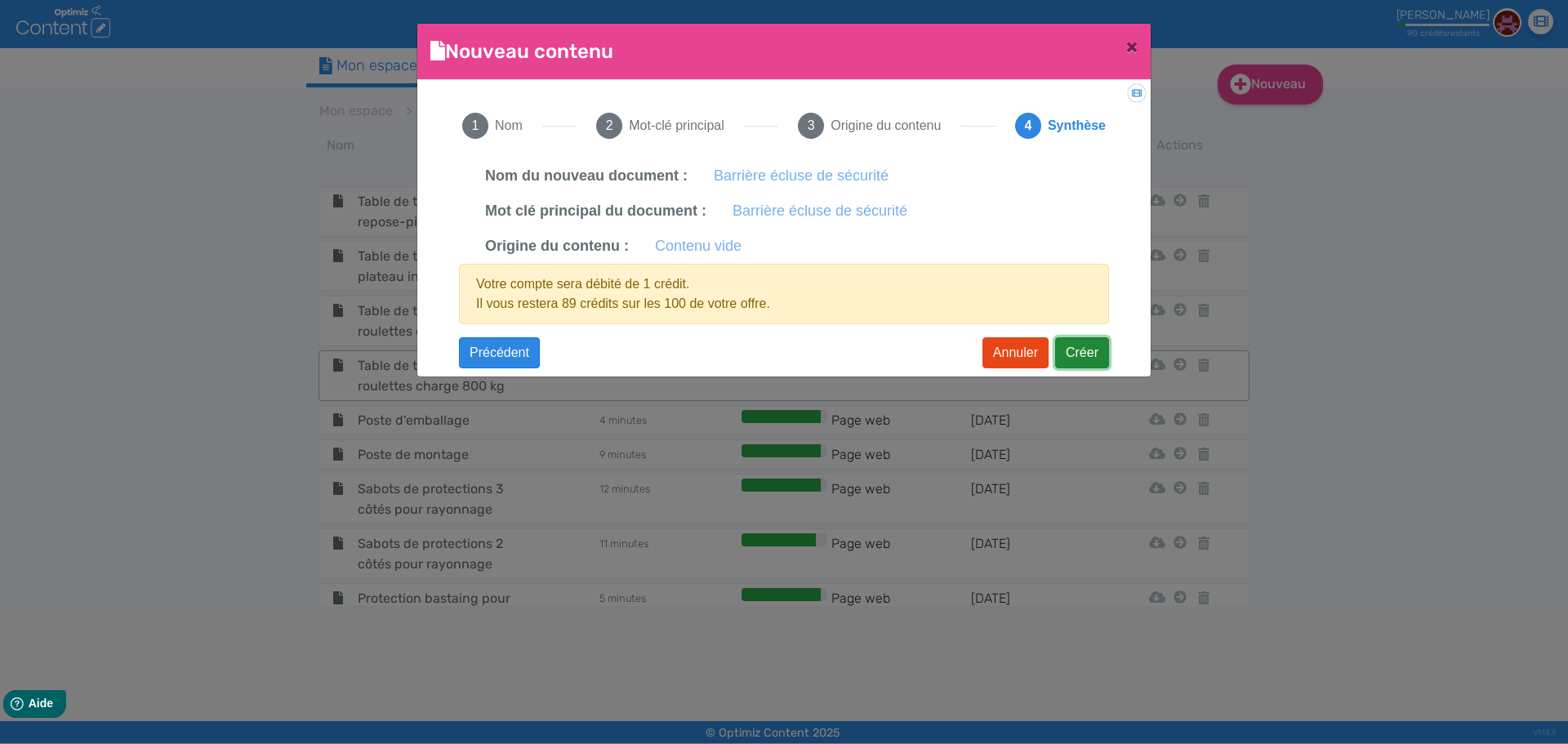
click at [1072, 353] on button "Créer" at bounding box center [1082, 353] width 54 height 31
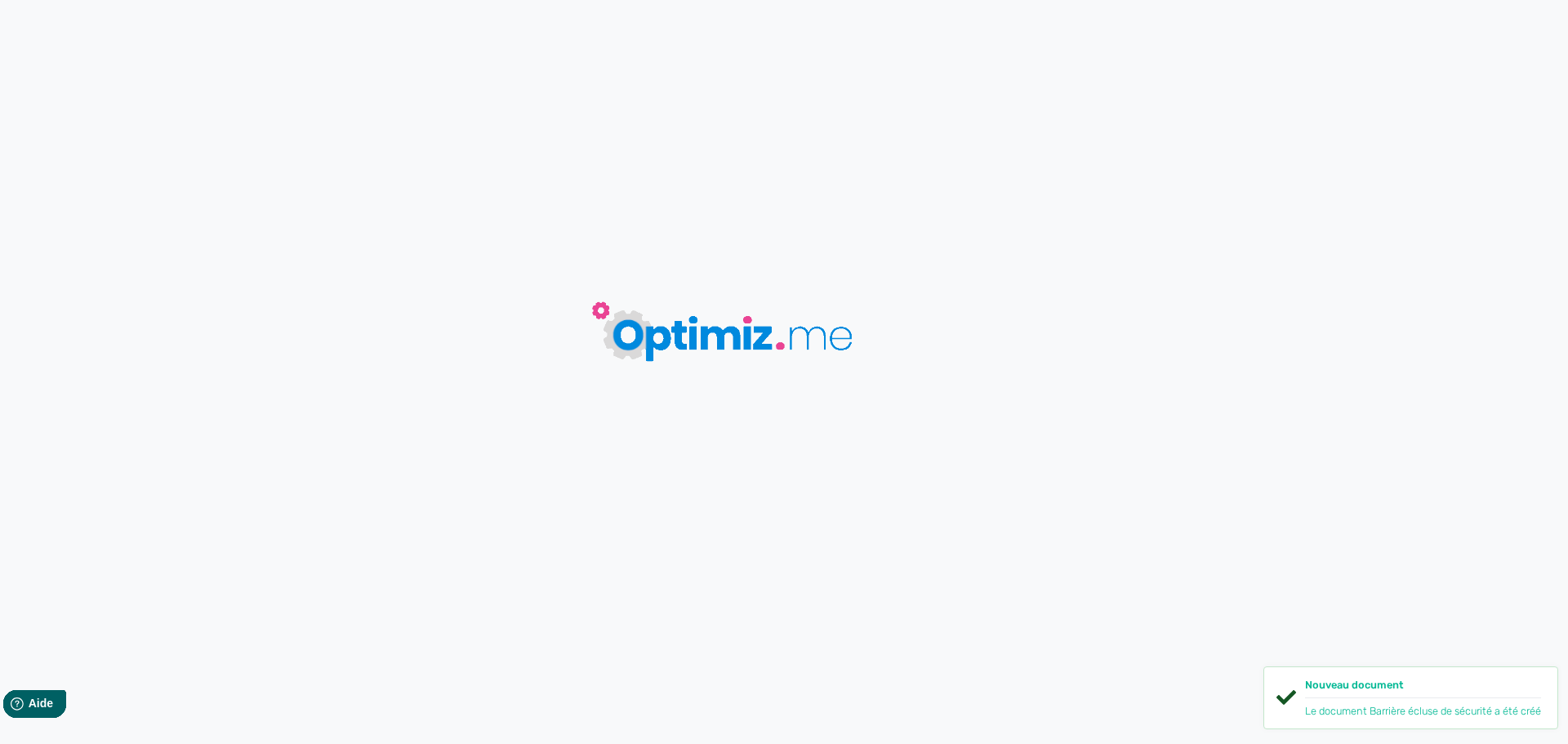
type input "Barrière écluse de sécurité"
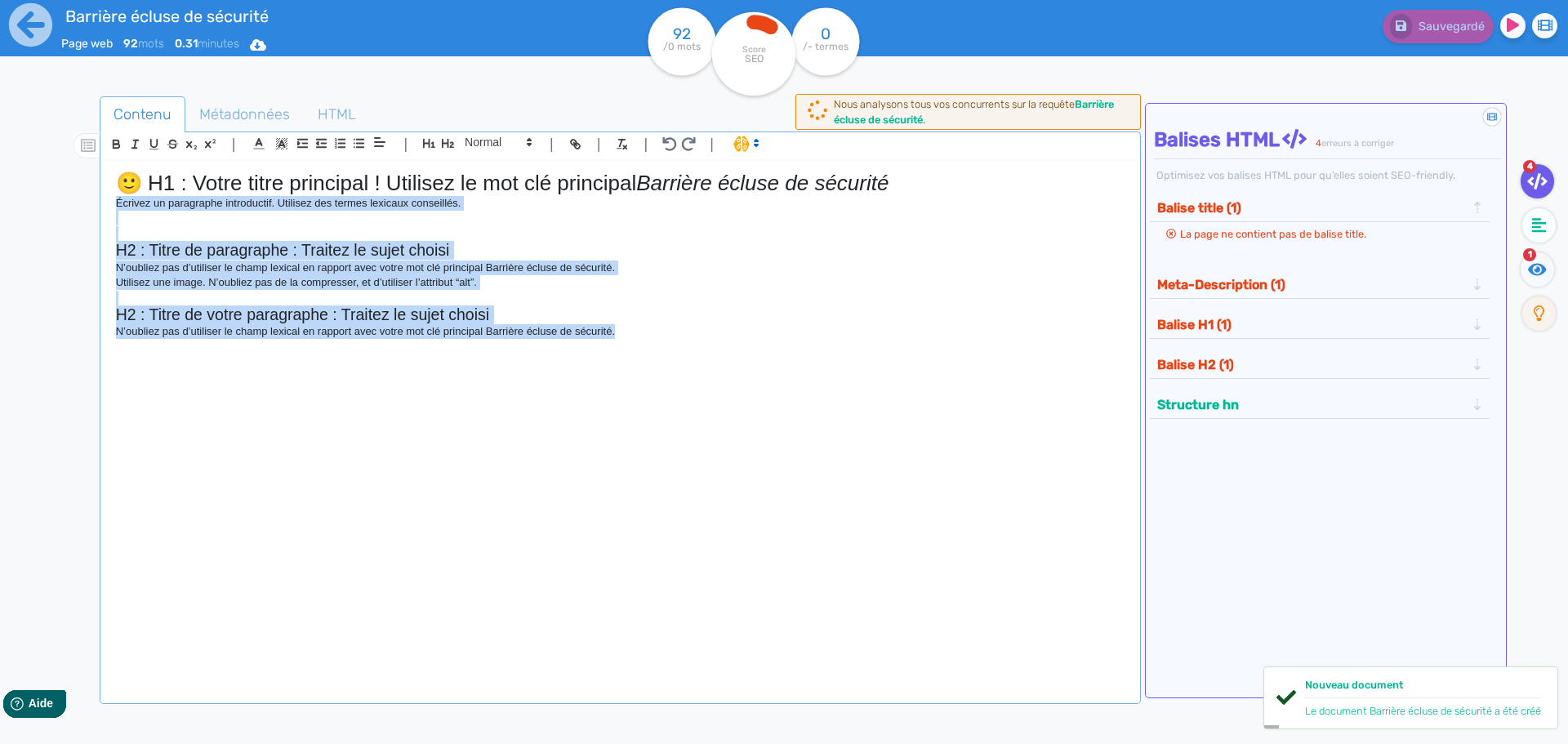
drag, startPoint x: 633, startPoint y: 338, endPoint x: 6, endPoint y: 202, distance: 641.6
click at [6, 202] on div "Barrière écluse de sécurité Page web 92 mots 0.31 minutes Html Pdf Word 92 /0 m…" at bounding box center [784, 423] width 1568 height 846
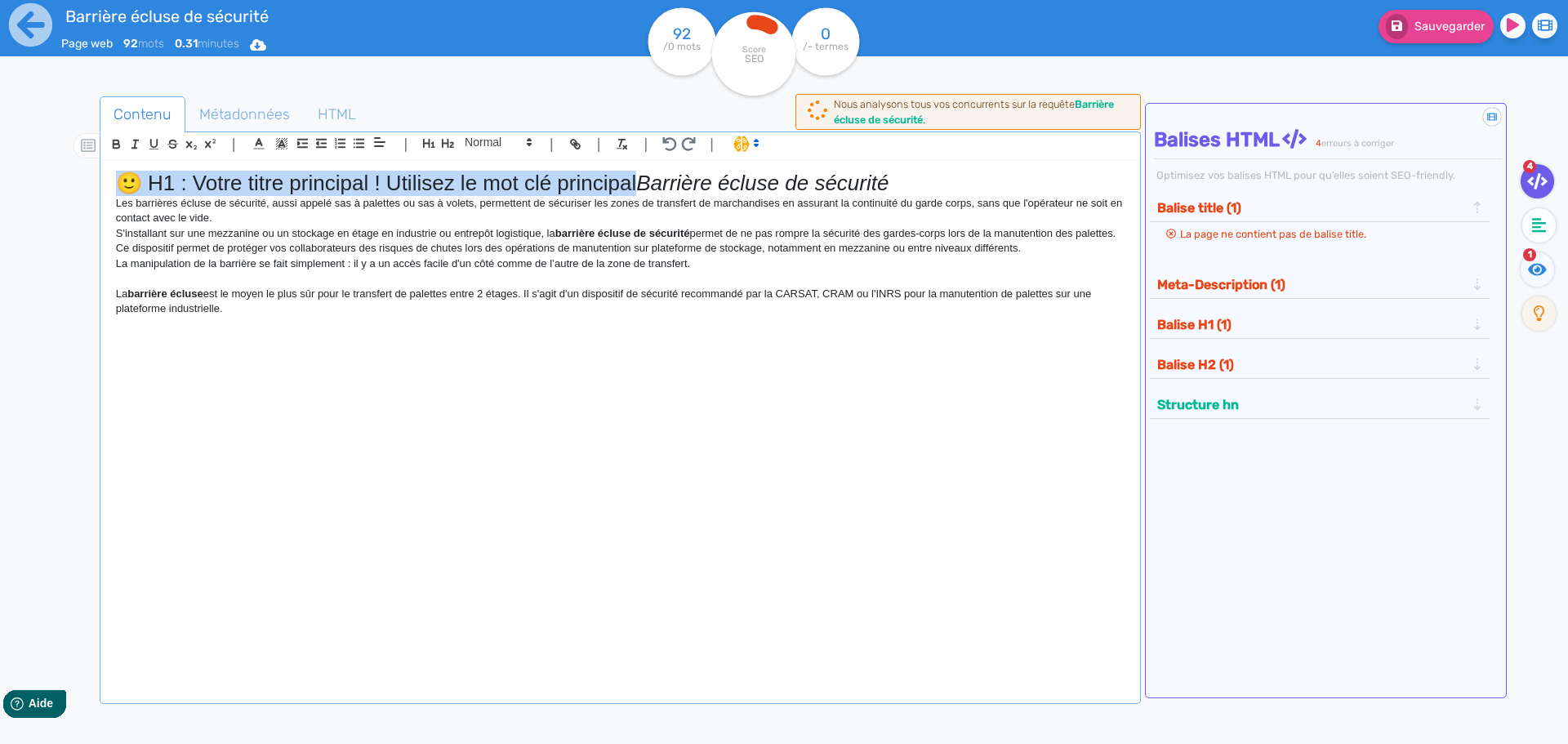
drag, startPoint x: 641, startPoint y: 185, endPoint x: 49, endPoint y: 172, distance: 592.1
click at [49, 172] on div "Contenu Métadonnées HTML | | H3 H4 H5 H6 Normal | | | | 🙂 H1 : Votre titre prin…" at bounding box center [807, 469] width 1521 height 754
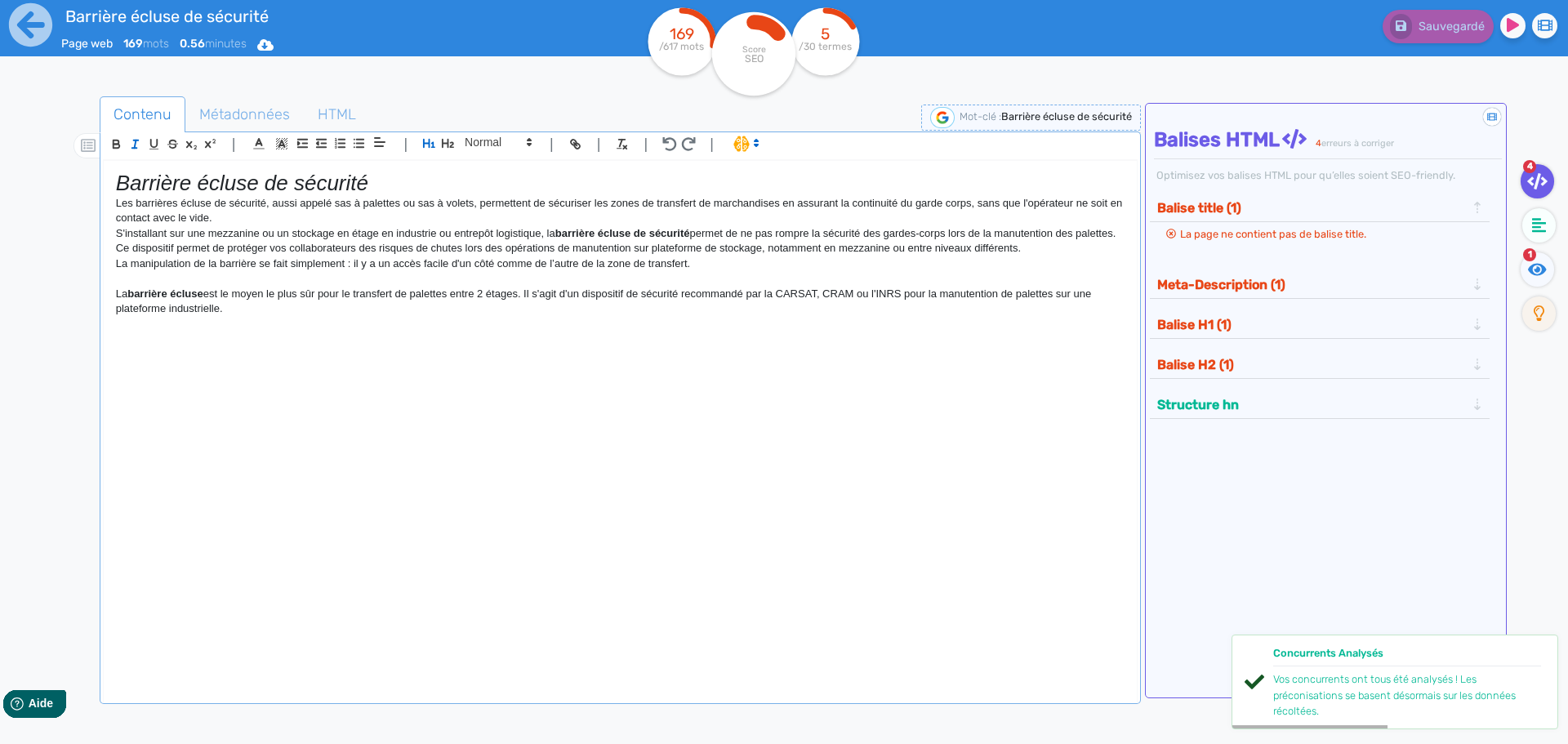
click at [104, 207] on div "Barrière écluse de sécurité Les barrières écluse de sécurité, aussi appelé sas …" at bounding box center [620, 420] width 1033 height 521
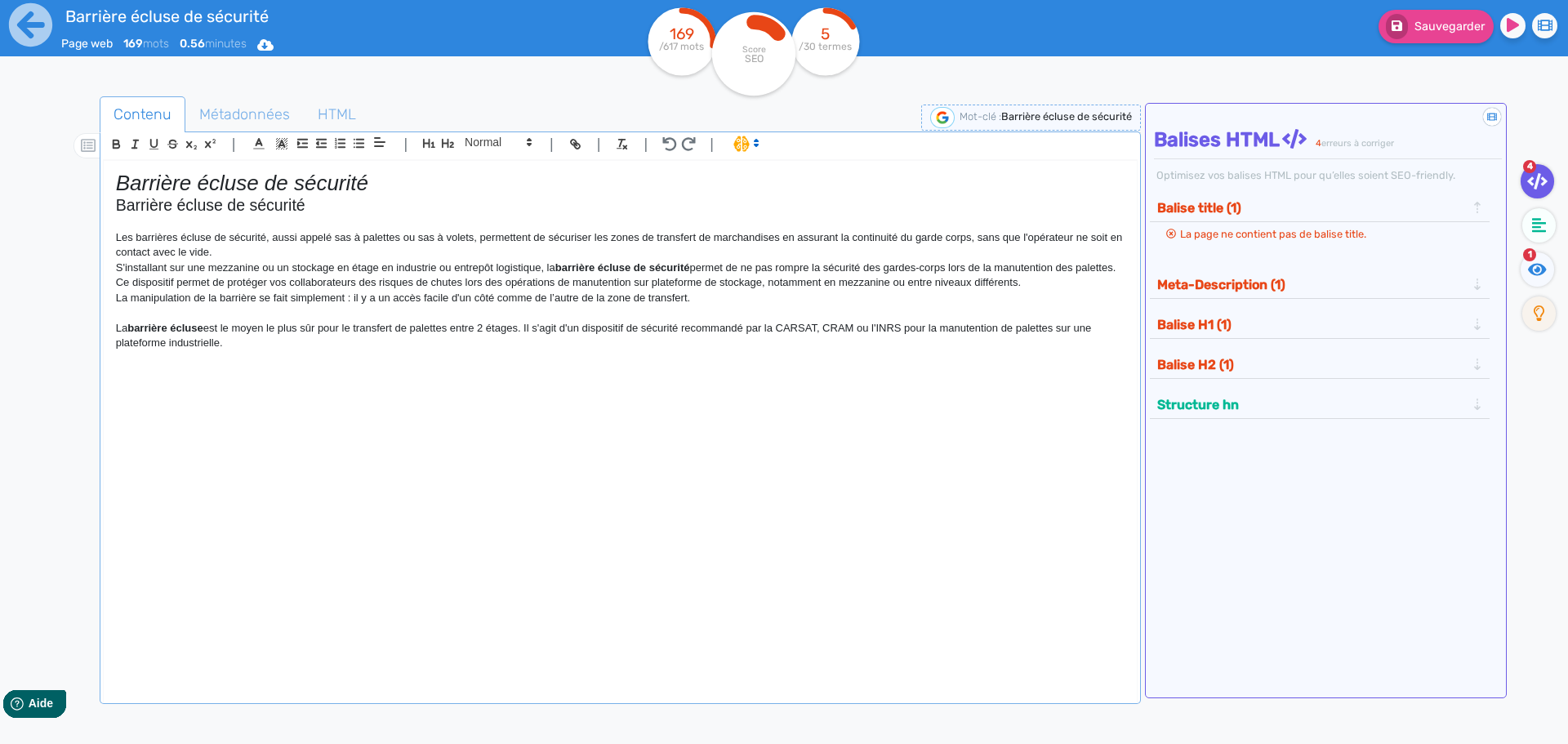
drag, startPoint x: 254, startPoint y: 358, endPoint x: 49, endPoint y: 210, distance: 252.8
click at [49, 210] on div "Contenu Métadonnées HTML | | H3 H4 H5 H6 Normal | | | | Barrière écluse de sécu…" at bounding box center [807, 469] width 1521 height 754
click at [737, 147] on span at bounding box center [745, 142] width 38 height 17
click at [745, 207] on span at bounding box center [762, 202] width 58 height 25
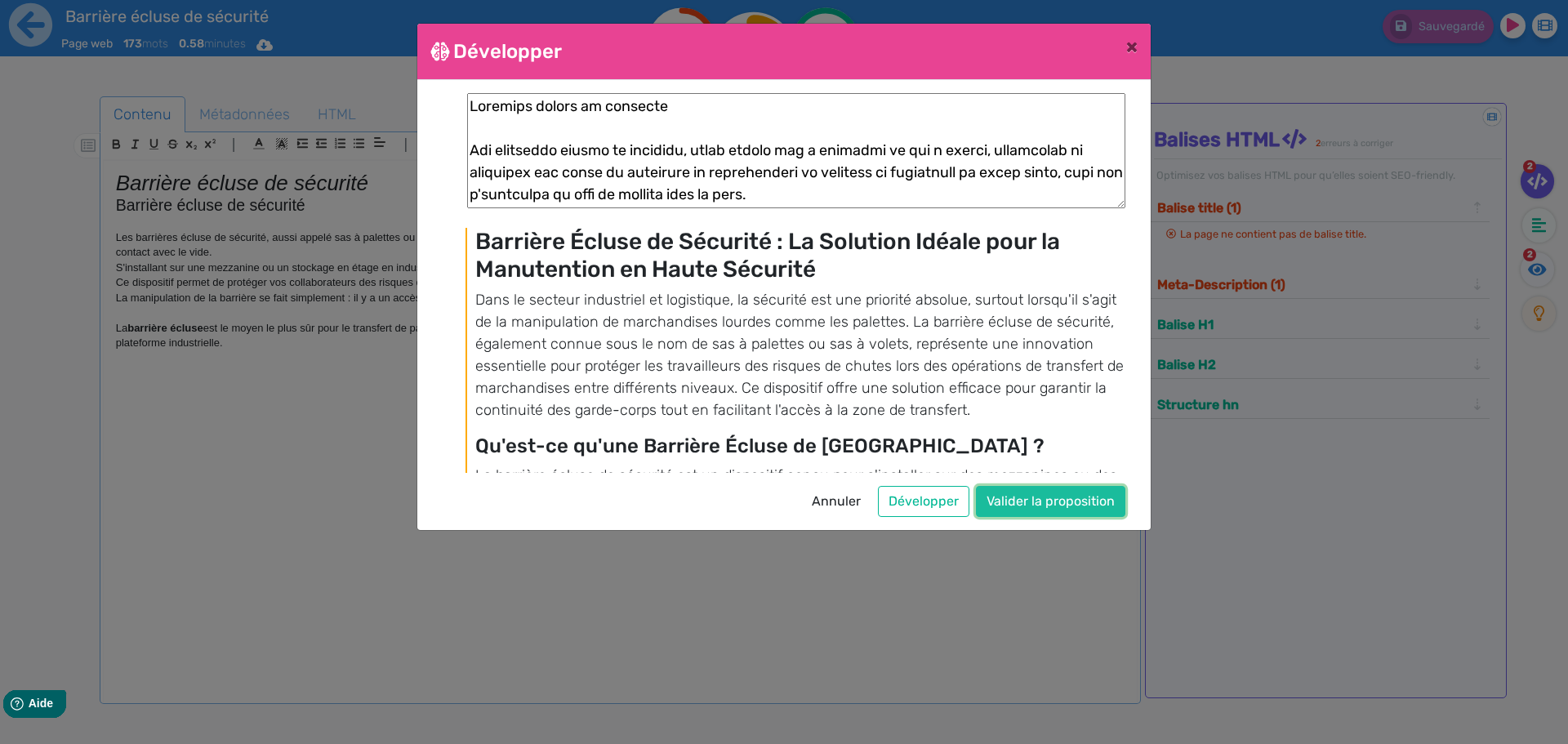
click at [1075, 502] on button "Valider la proposition" at bounding box center [1050, 502] width 149 height 31
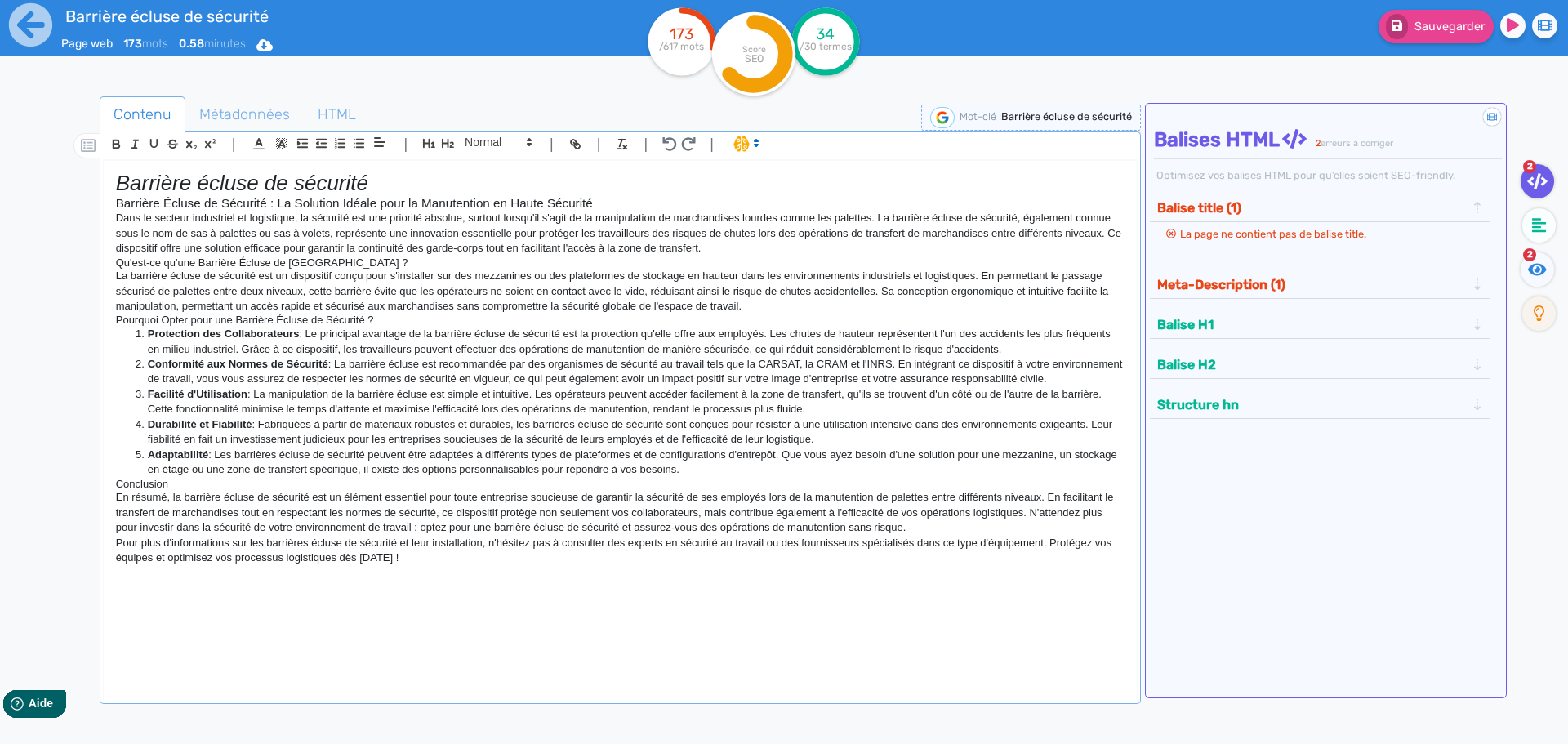
copy div "Loremips Dolors am Consecte : Ad Elitsedd Eiusmo temp in Utlaboreetd ma Aliqu E…"
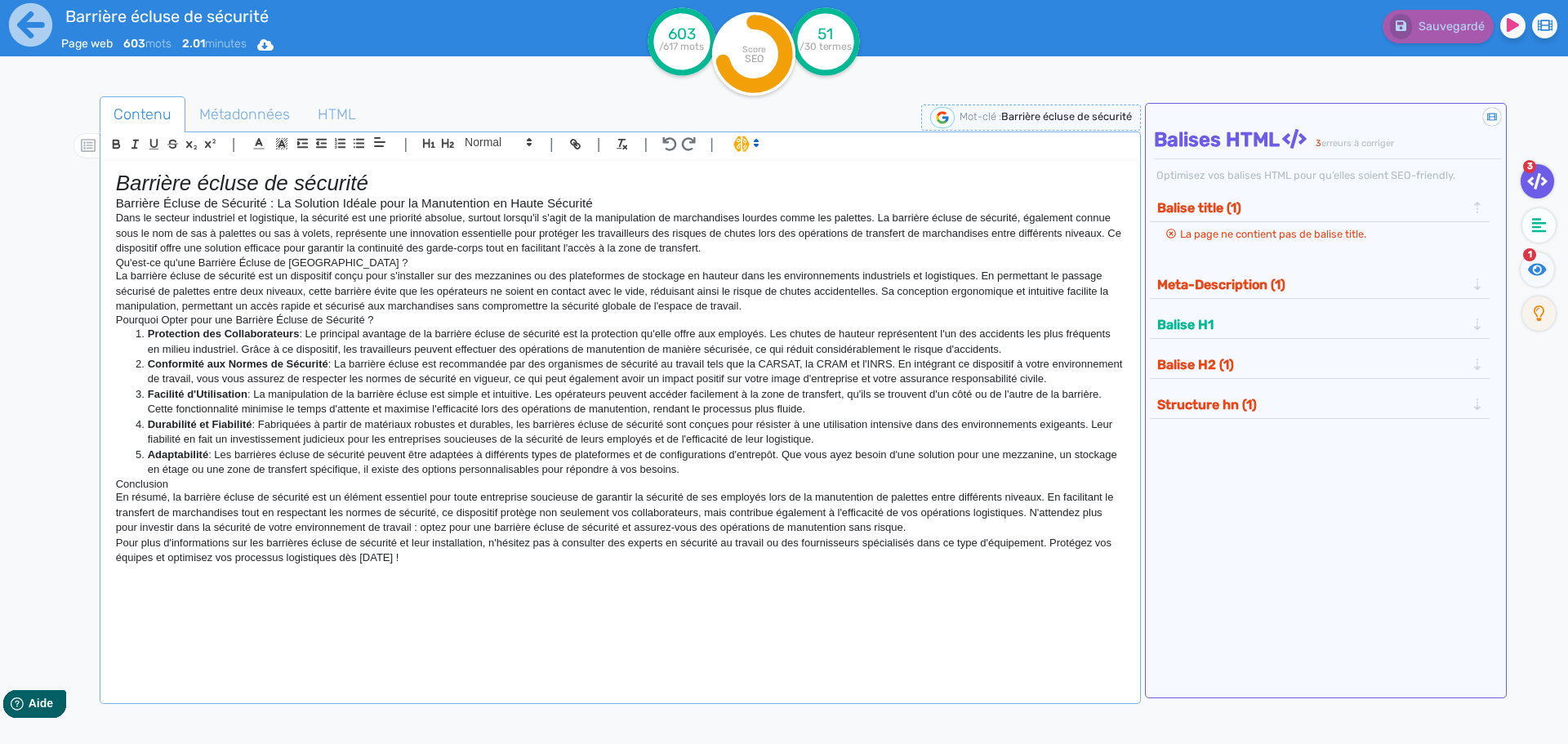
click at [47, 137] on div at bounding box center [73, 469] width 52 height 754
click at [275, 107] on span "Métadonnées" at bounding box center [244, 114] width 117 height 44
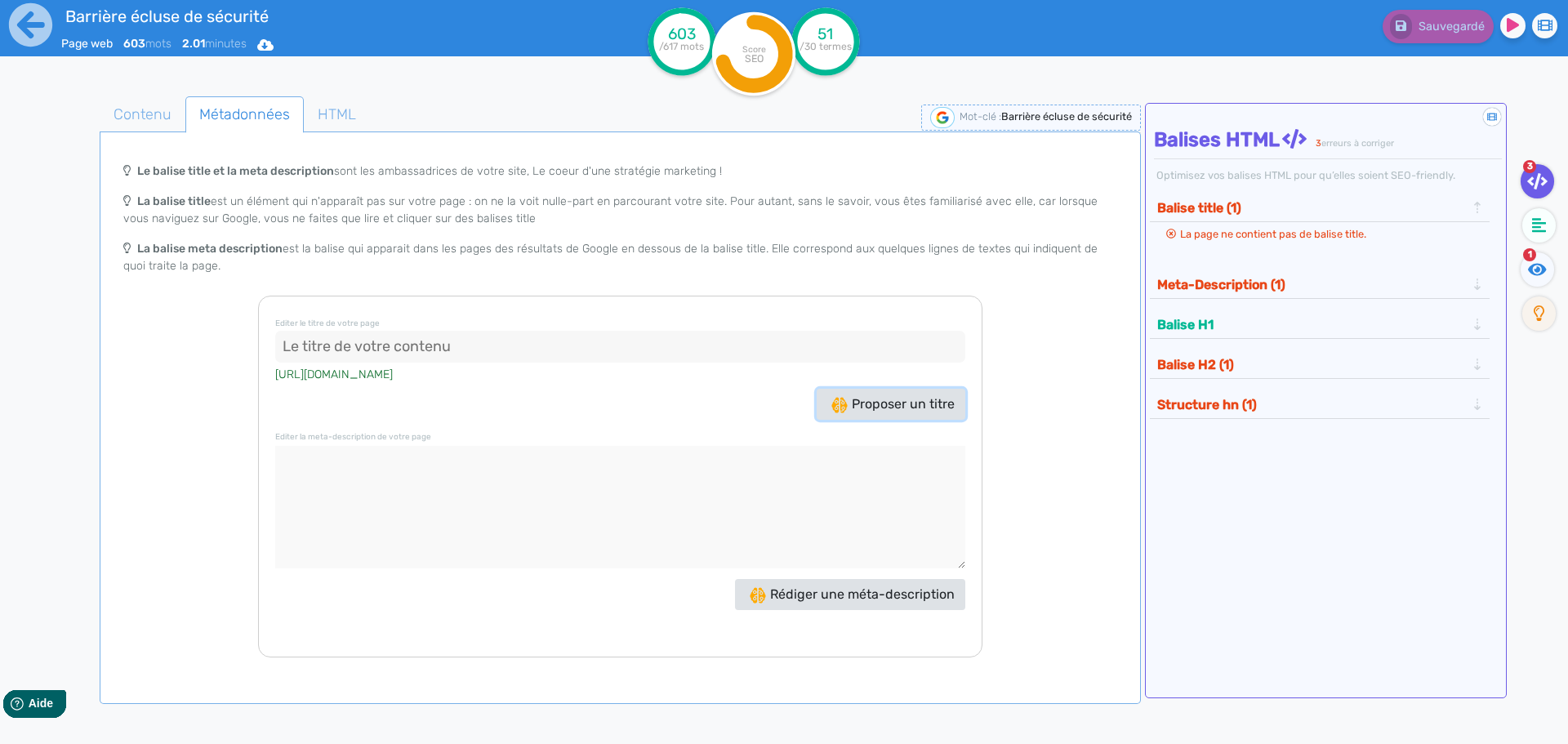
click at [887, 401] on span "Proposer un titre" at bounding box center [893, 404] width 123 height 16
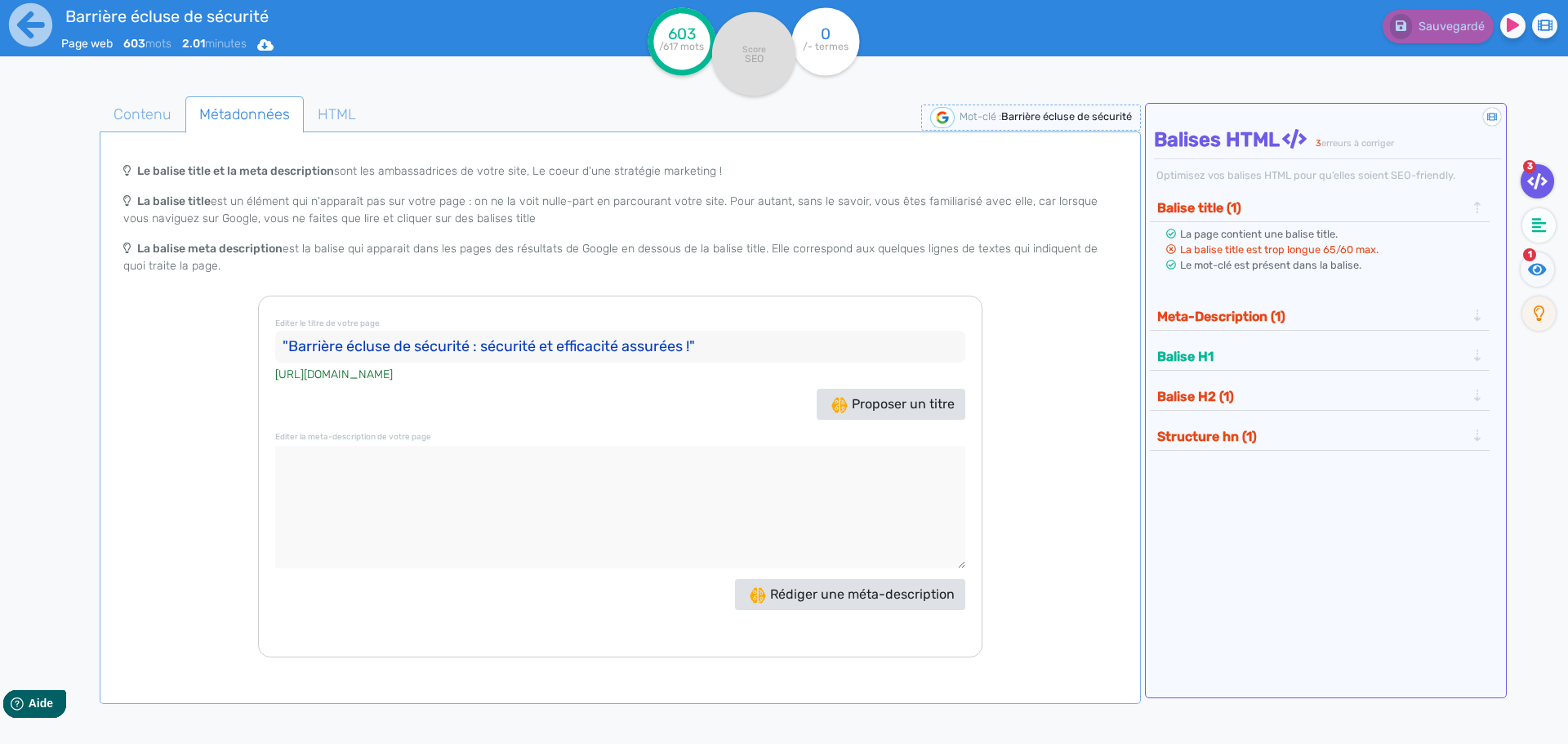
click at [694, 345] on input ""Barrière écluse de sécurité : sécurité et efficacité assurées !"" at bounding box center [620, 346] width 690 height 32
drag, startPoint x: 722, startPoint y: 348, endPoint x: 173, endPoint y: 329, distance: 549.3
click at [173, 329] on div "Le balise title et la meta description sont les ambassadrices de votre site, Le…" at bounding box center [620, 406] width 1035 height 502
paste input "Barrière écluse de sécurité - En promotion et en stock"
type input "Barrière écluse de sécurité - En promotion et en stock"
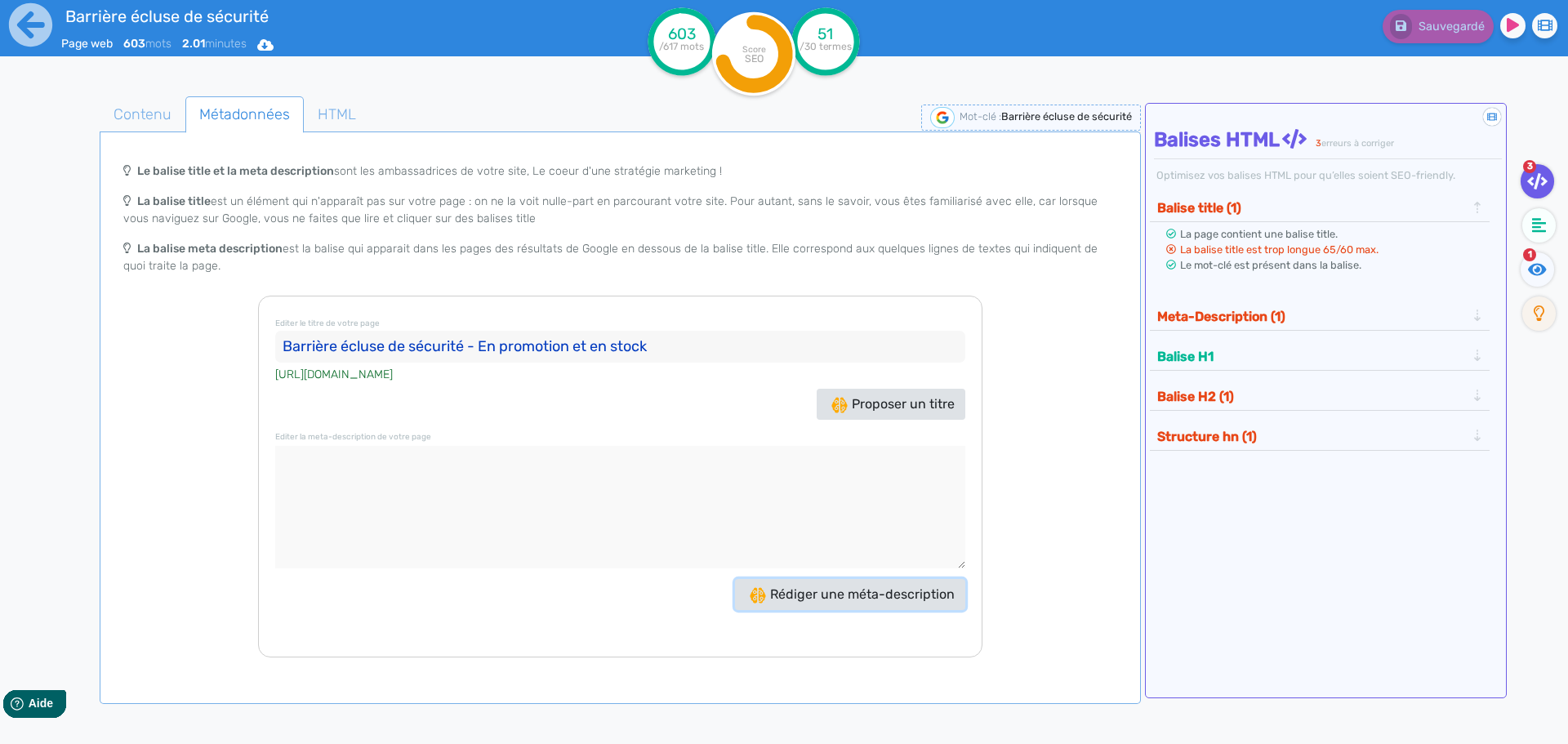
click at [798, 591] on span "Rédiger une méta-description" at bounding box center [852, 594] width 205 height 16
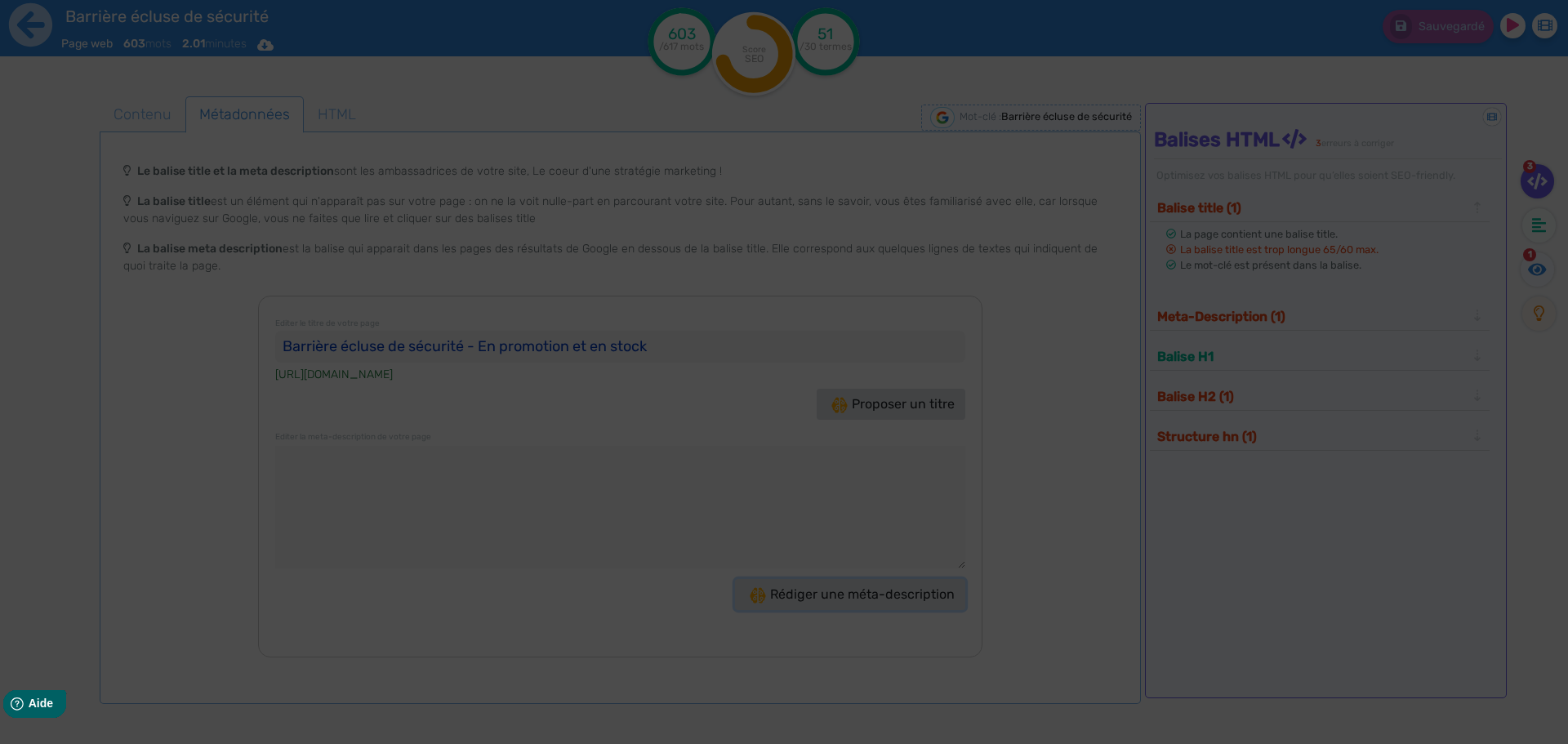
type textarea "Découvrez la Barrière écluse de sécurité, la solution idéale pour protéger vos …"
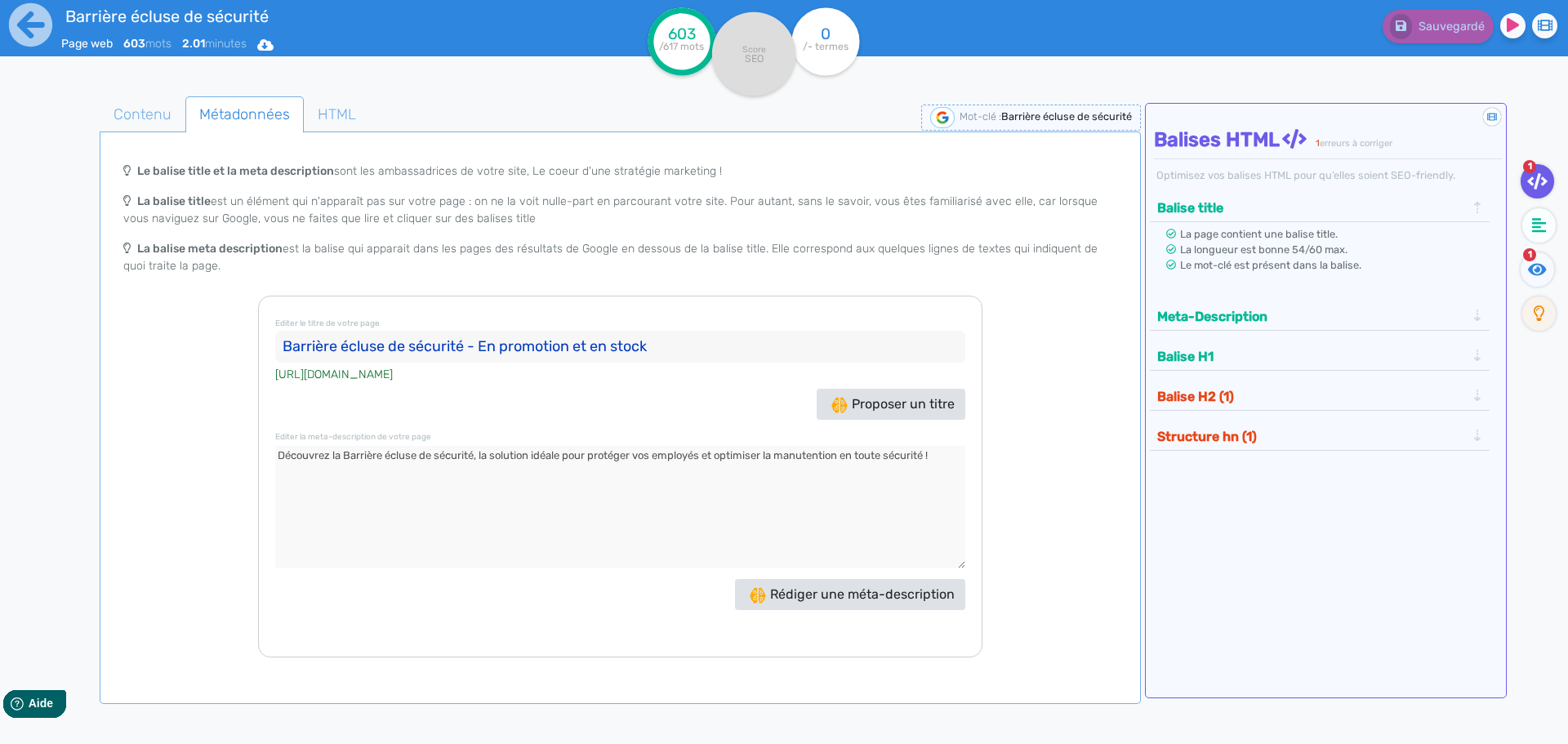
click at [579, 452] on textarea at bounding box center [620, 507] width 690 height 122
click at [140, 128] on span "Contenu" at bounding box center [142, 114] width 84 height 44
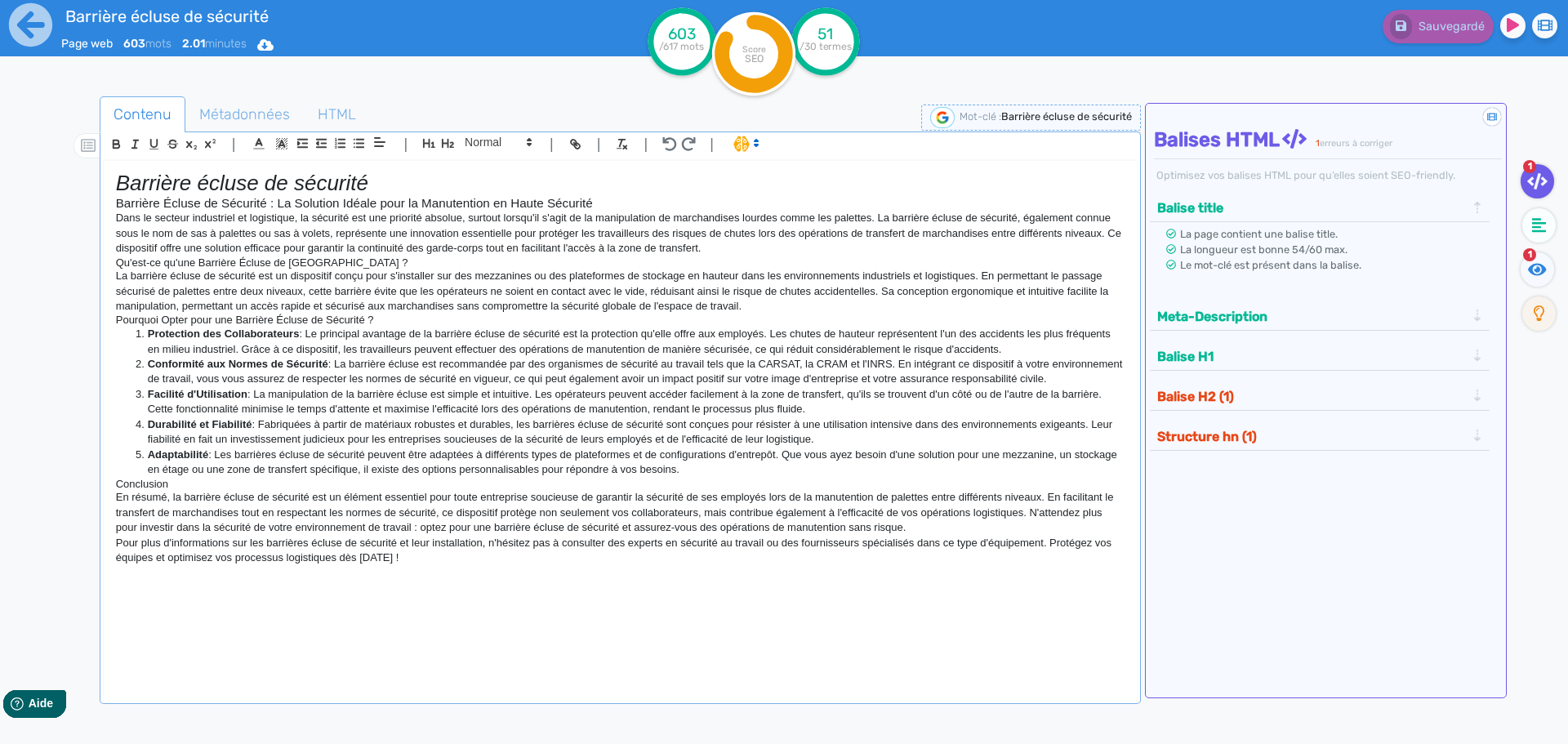
click at [179, 188] on em "Barrière écluse de sécurité" at bounding box center [242, 183] width 252 height 24
click at [420, 143] on button "button" at bounding box center [429, 143] width 19 height 19
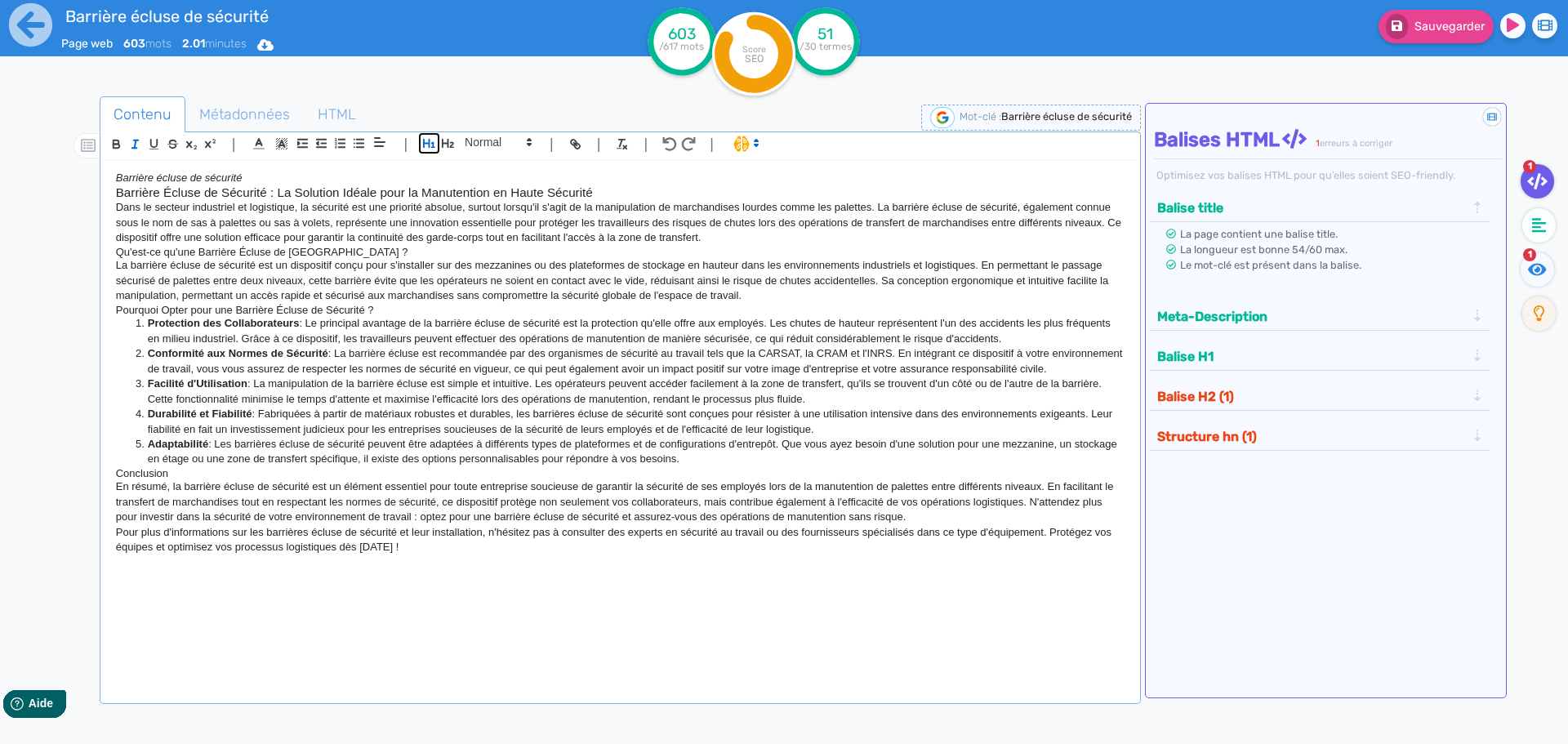
click at [427, 144] on icon "button" at bounding box center [429, 143] width 12 height 9
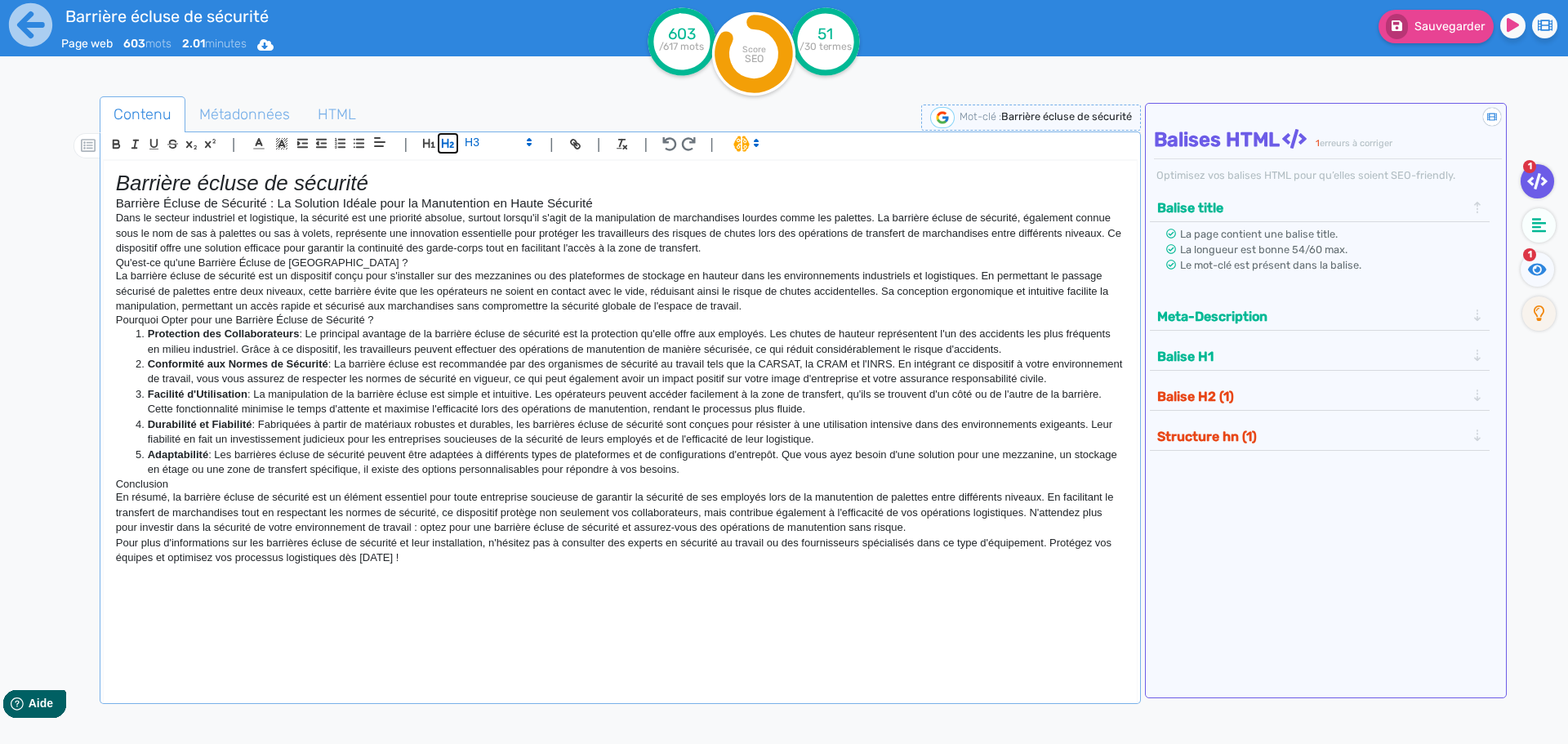
click at [446, 147] on icon "button" at bounding box center [448, 143] width 14 height 14
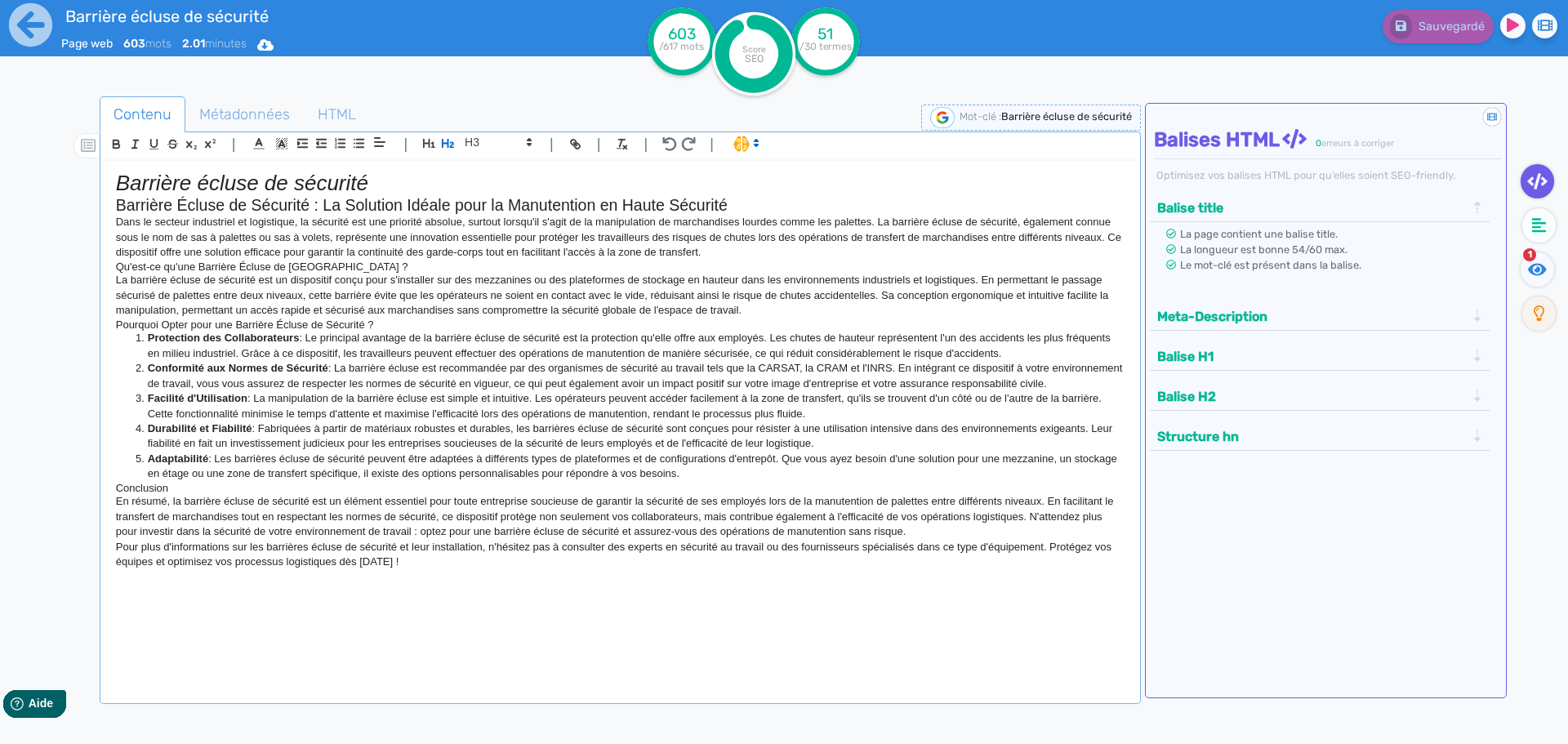
drag, startPoint x: 427, startPoint y: 573, endPoint x: 17, endPoint y: 205, distance: 550.9
click at [17, 205] on div "Barrière écluse de sécurité Page web 603 mots 2.01 minutes Html Pdf Word 603 /6…" at bounding box center [784, 423] width 1568 height 846
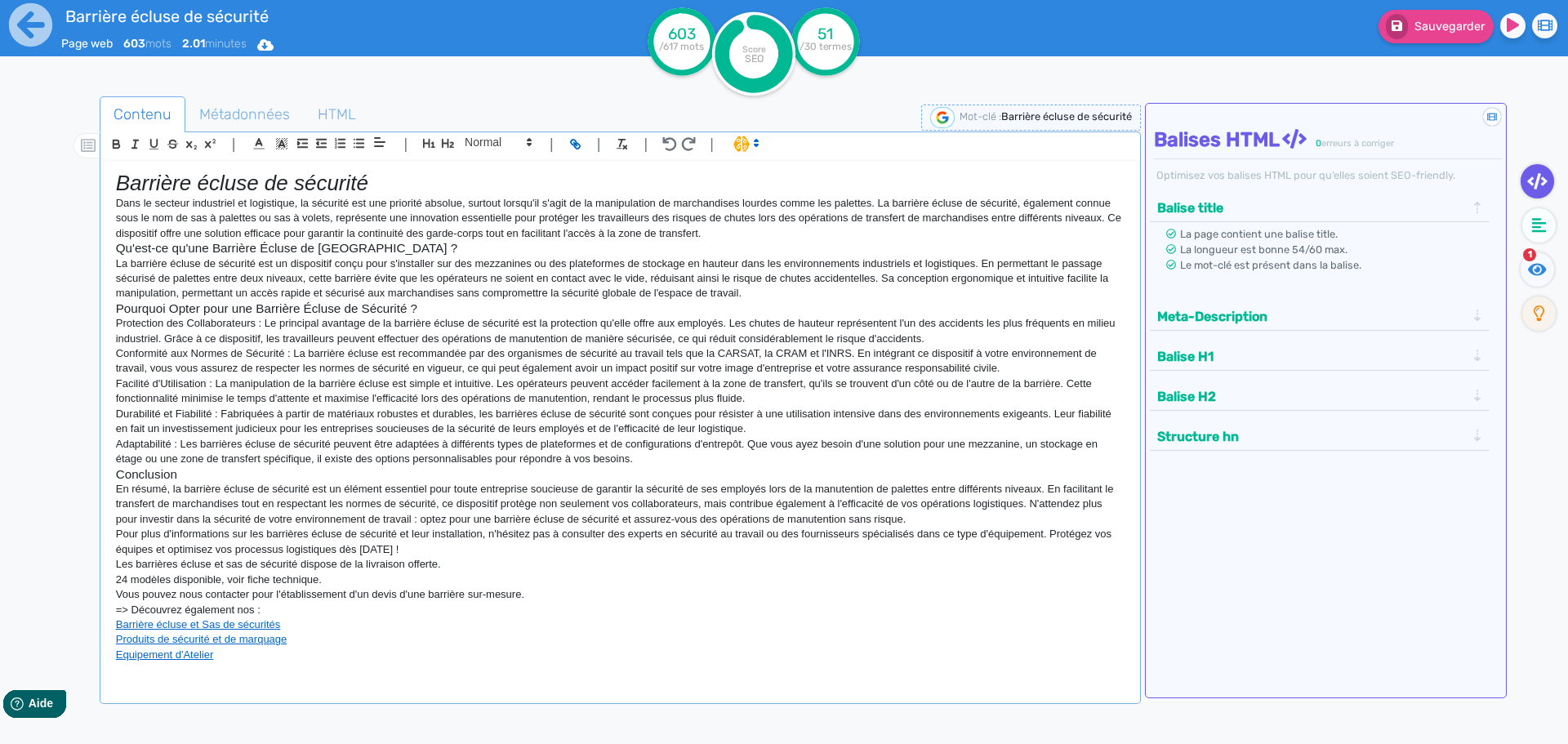
drag, startPoint x: 524, startPoint y: 305, endPoint x: 566, endPoint y: 304, distance: 42.0
click at [524, 305] on h3 "Pourquoi Opter pour une Barrière Écluse de Sécurité ?" at bounding box center [620, 308] width 1009 height 15
click at [216, 242] on h3 "Qu'est-ce qu'une Barrière Écluse de [GEOGRAPHIC_DATA] ?" at bounding box center [620, 248] width 1009 height 15
click at [442, 140] on icon "button" at bounding box center [448, 143] width 14 height 14
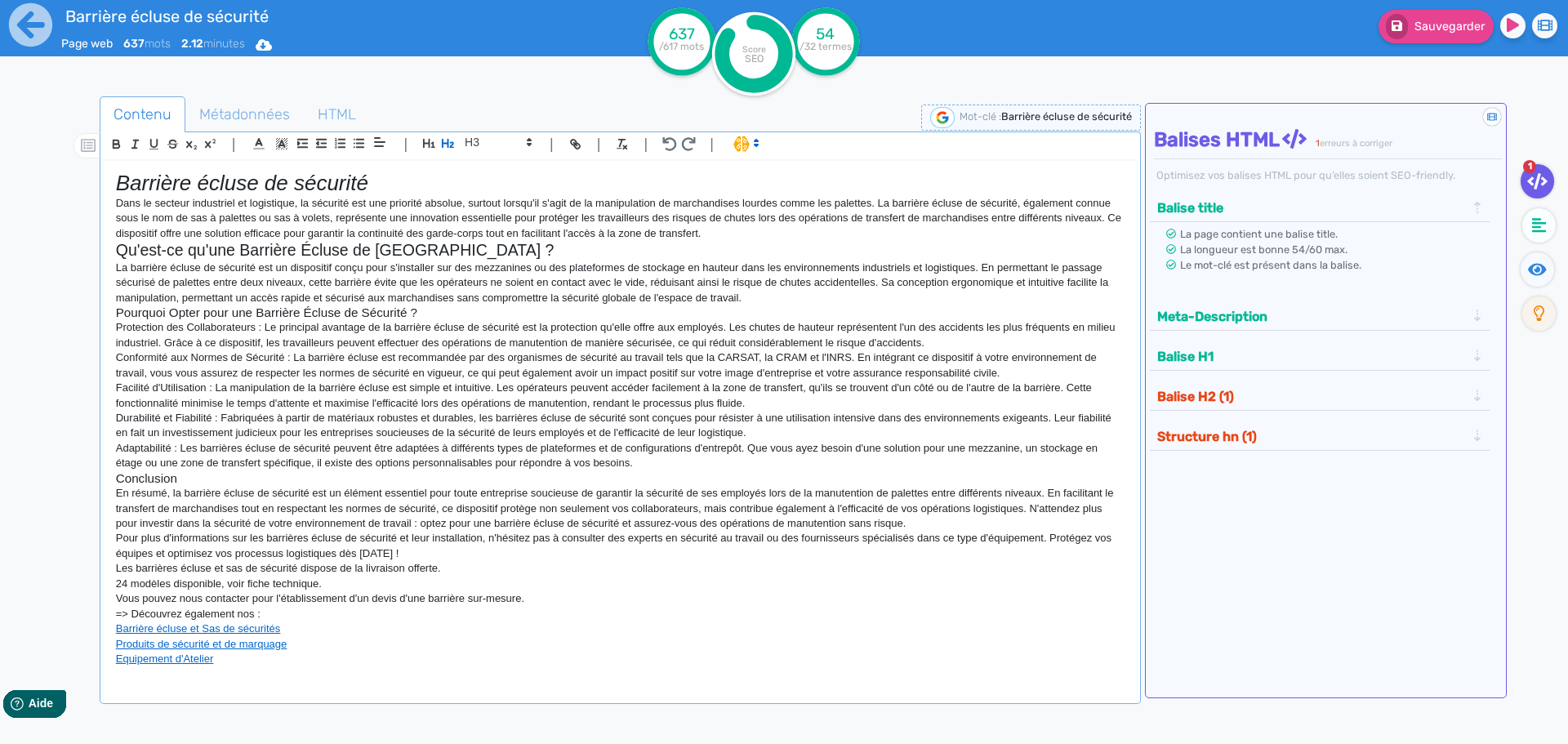
click at [325, 311] on h3 "Pourquoi Opter pour une Barrière Écluse de Sécurité ?" at bounding box center [620, 312] width 1009 height 15
click at [444, 139] on icon "button" at bounding box center [448, 143] width 14 height 14
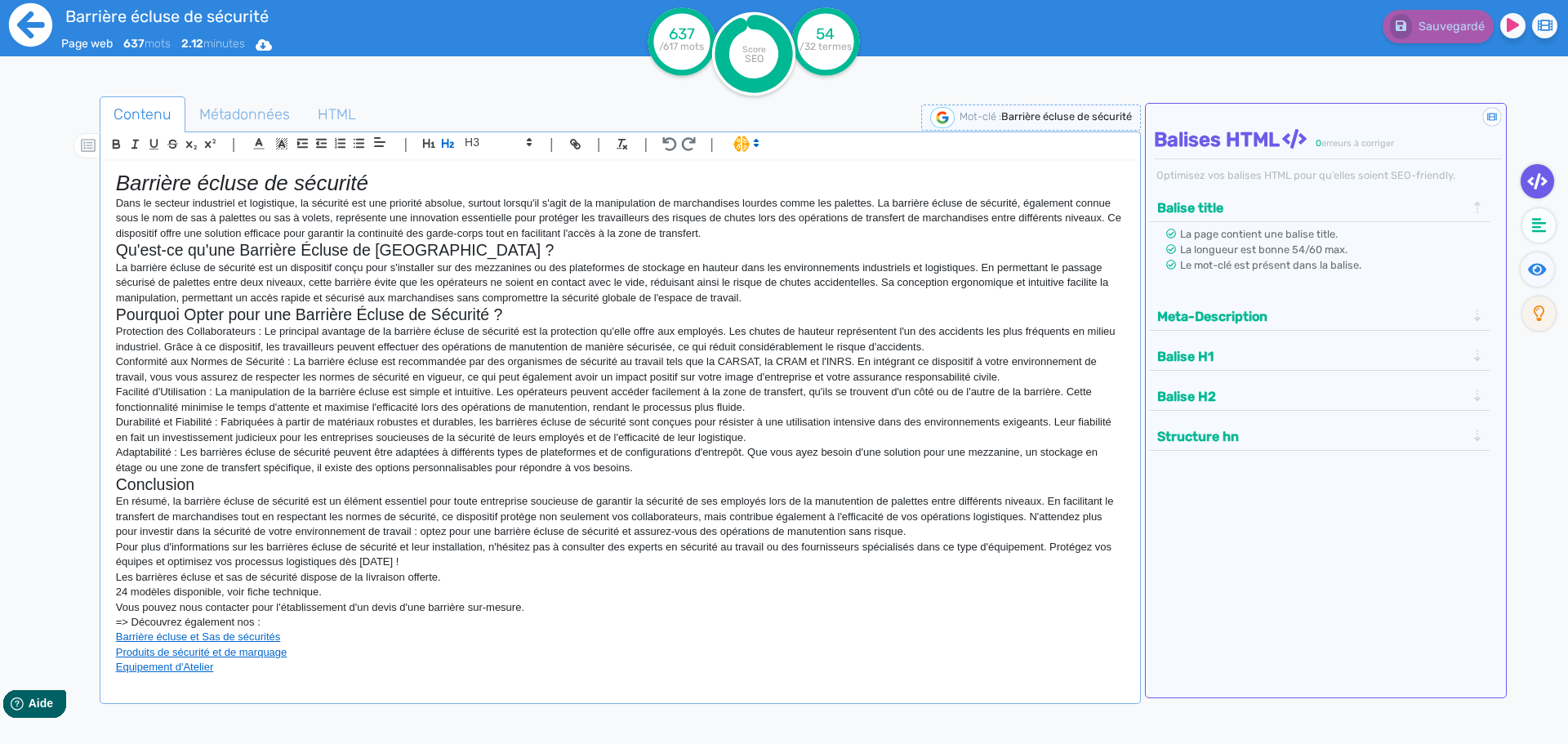
click at [21, 39] on icon at bounding box center [31, 25] width 44 height 44
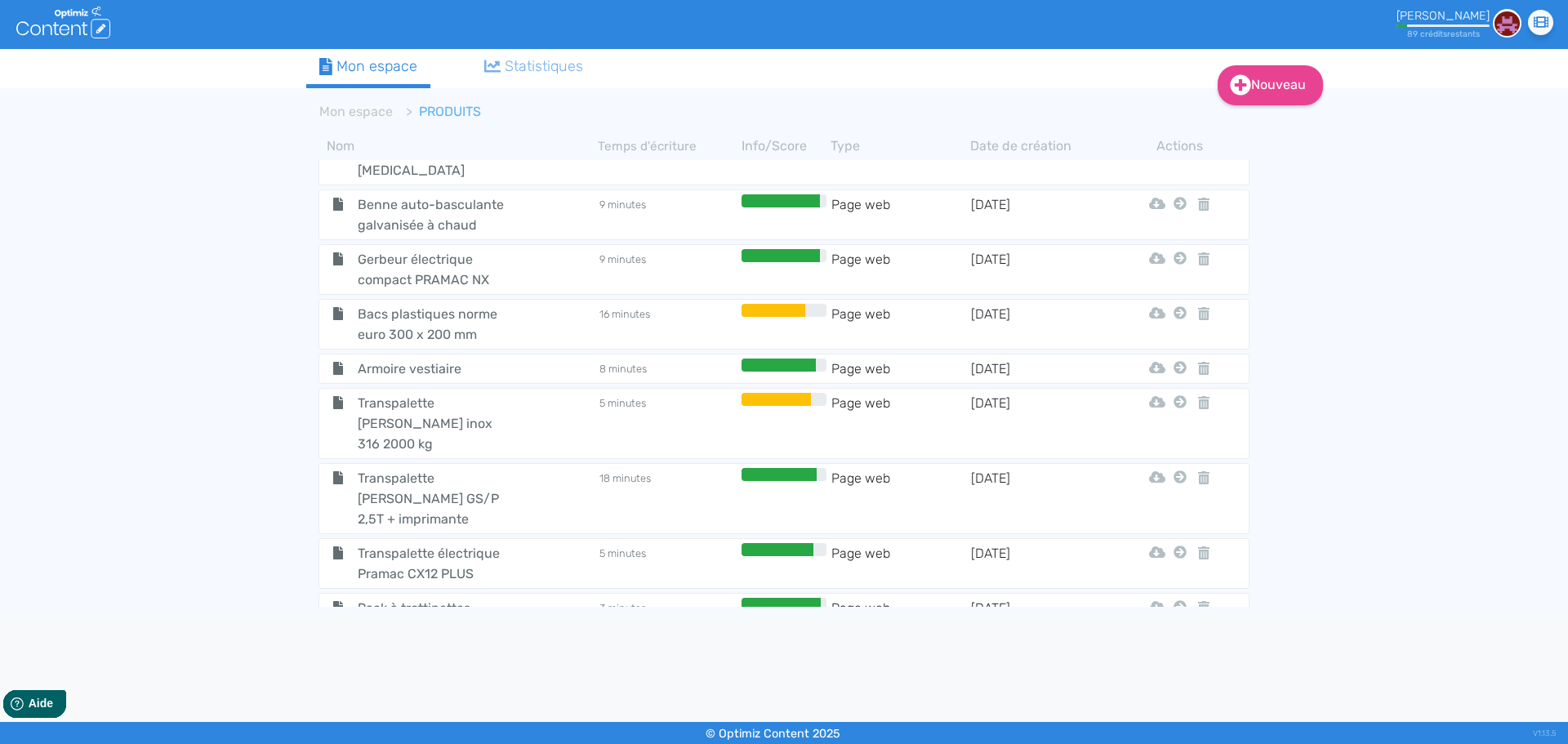
scroll to position [2730, 0]
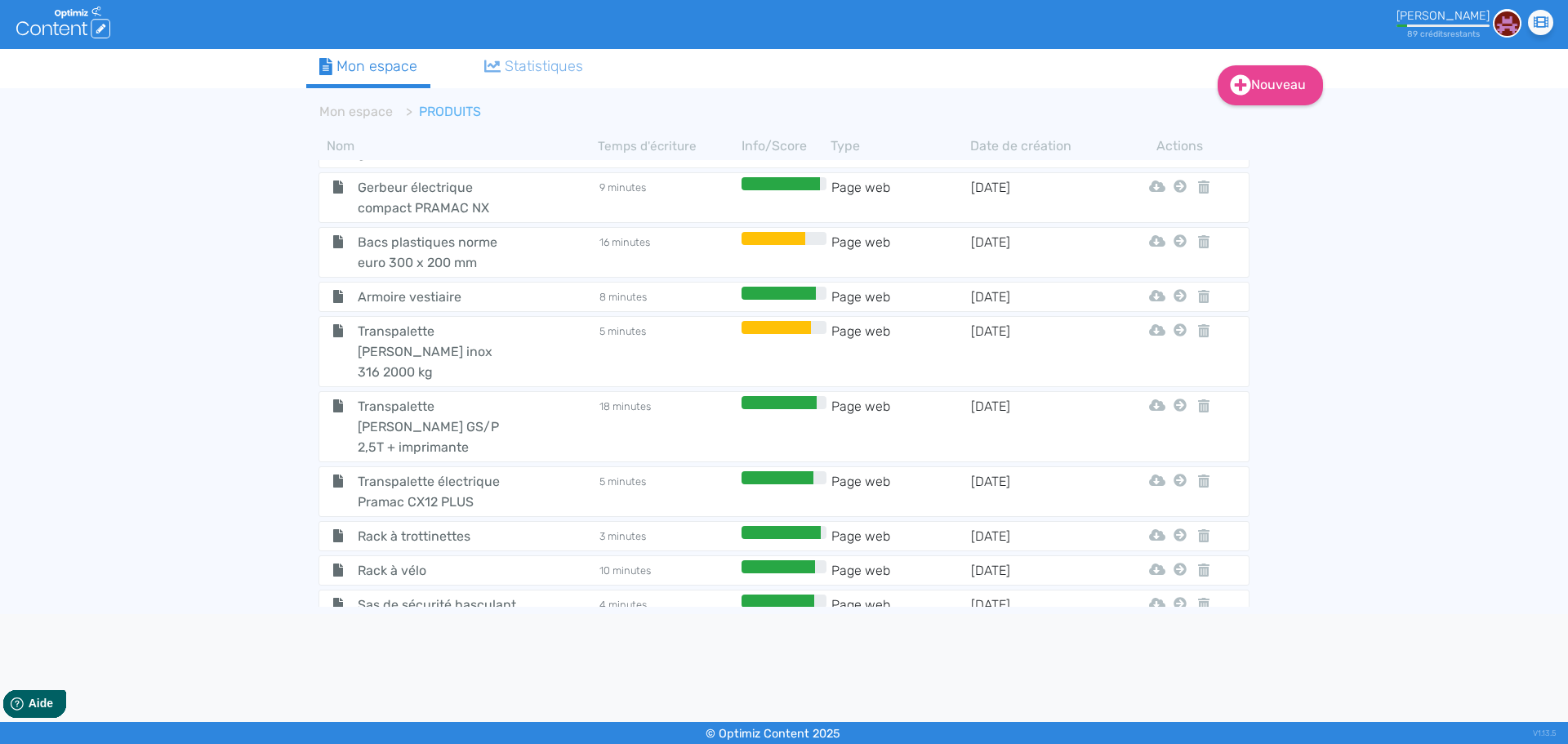
click at [415, 629] on span "Kit établi, bloc 7 tiroirs" at bounding box center [437, 638] width 184 height 20
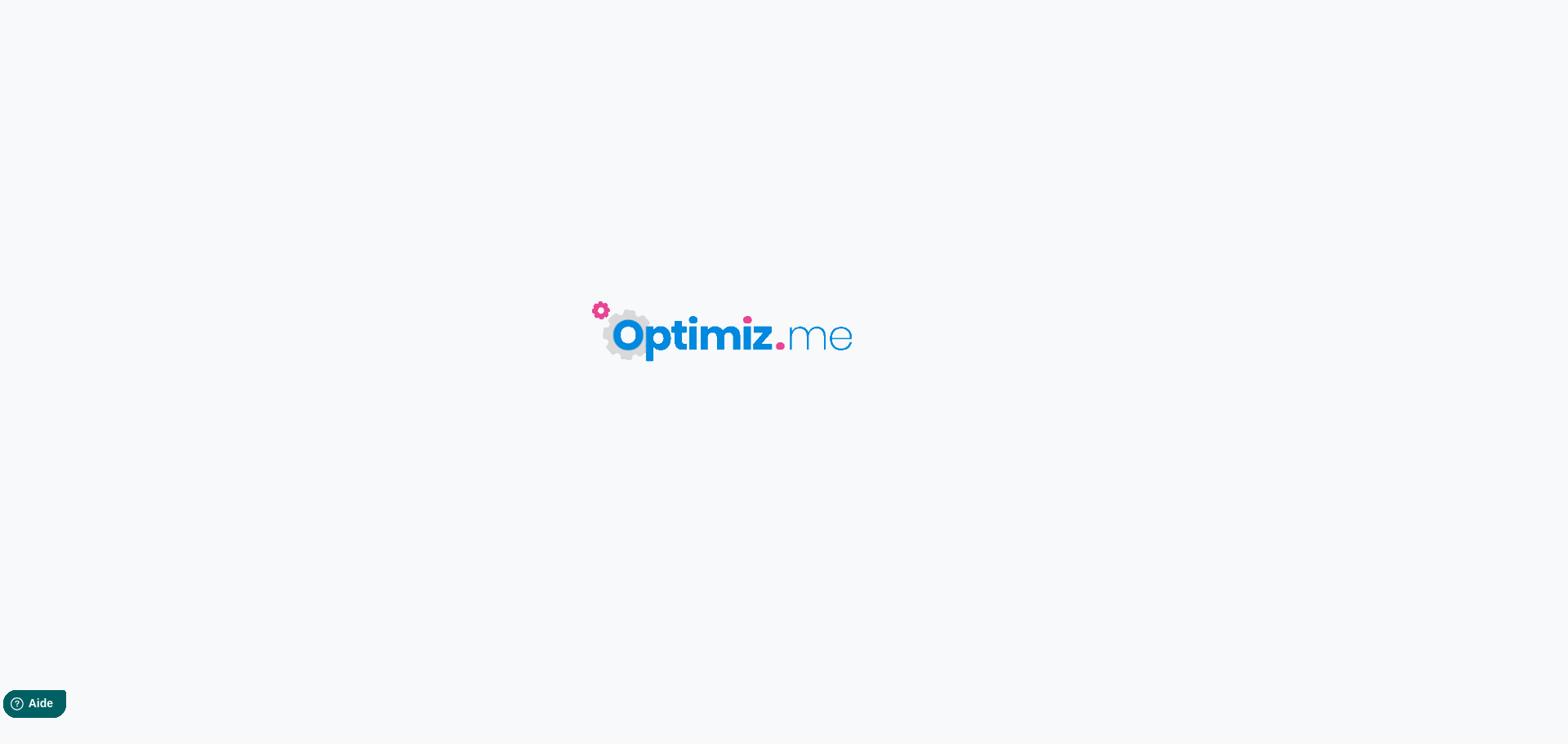
type input "Kit établi, bloc 7 tiroirs"
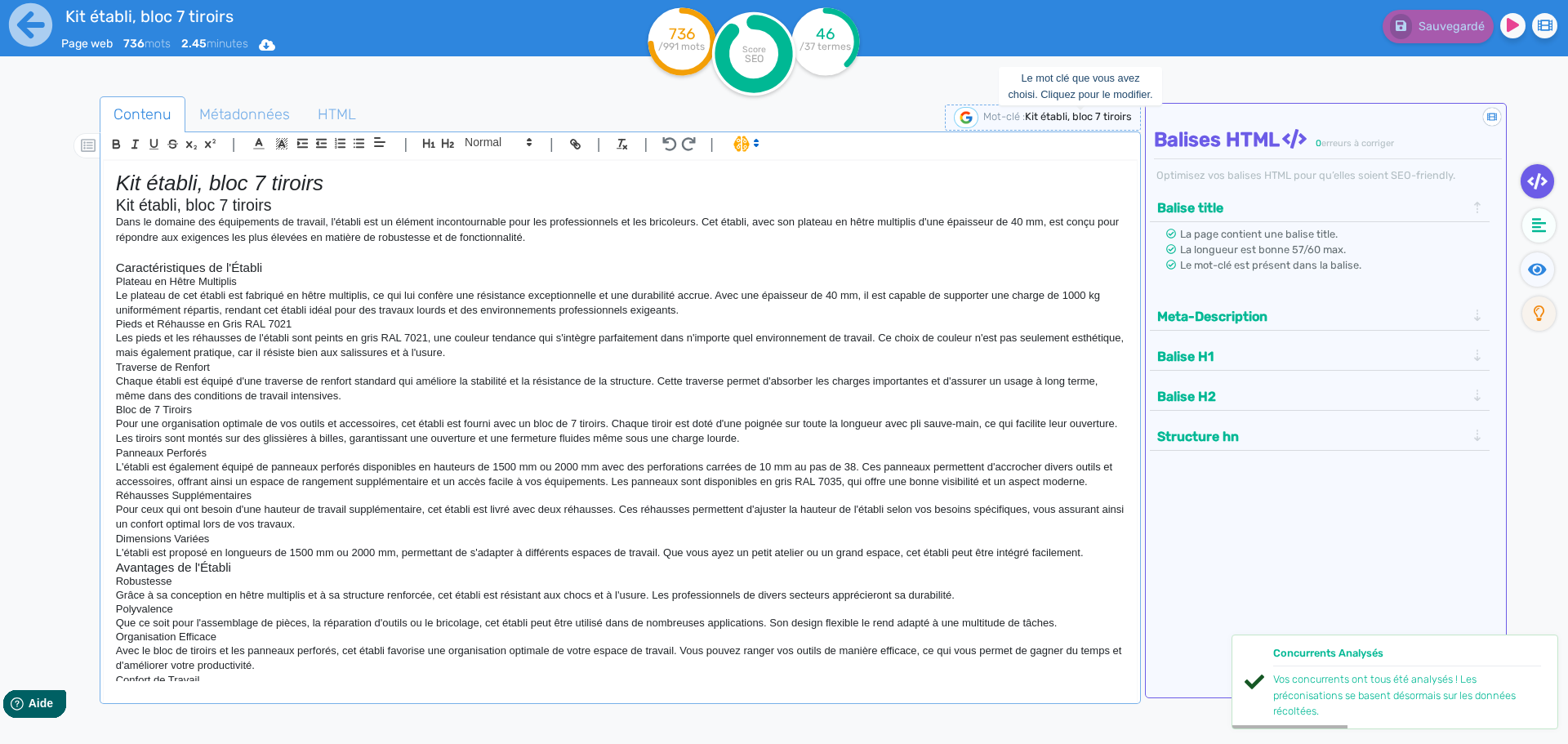
click at [1097, 119] on span "Kit établi, bloc 7 tiroirs" at bounding box center [1078, 116] width 107 height 12
click at [982, 114] on input "Kit établi, bloc 7 tiroirs" at bounding box center [1001, 118] width 196 height 19
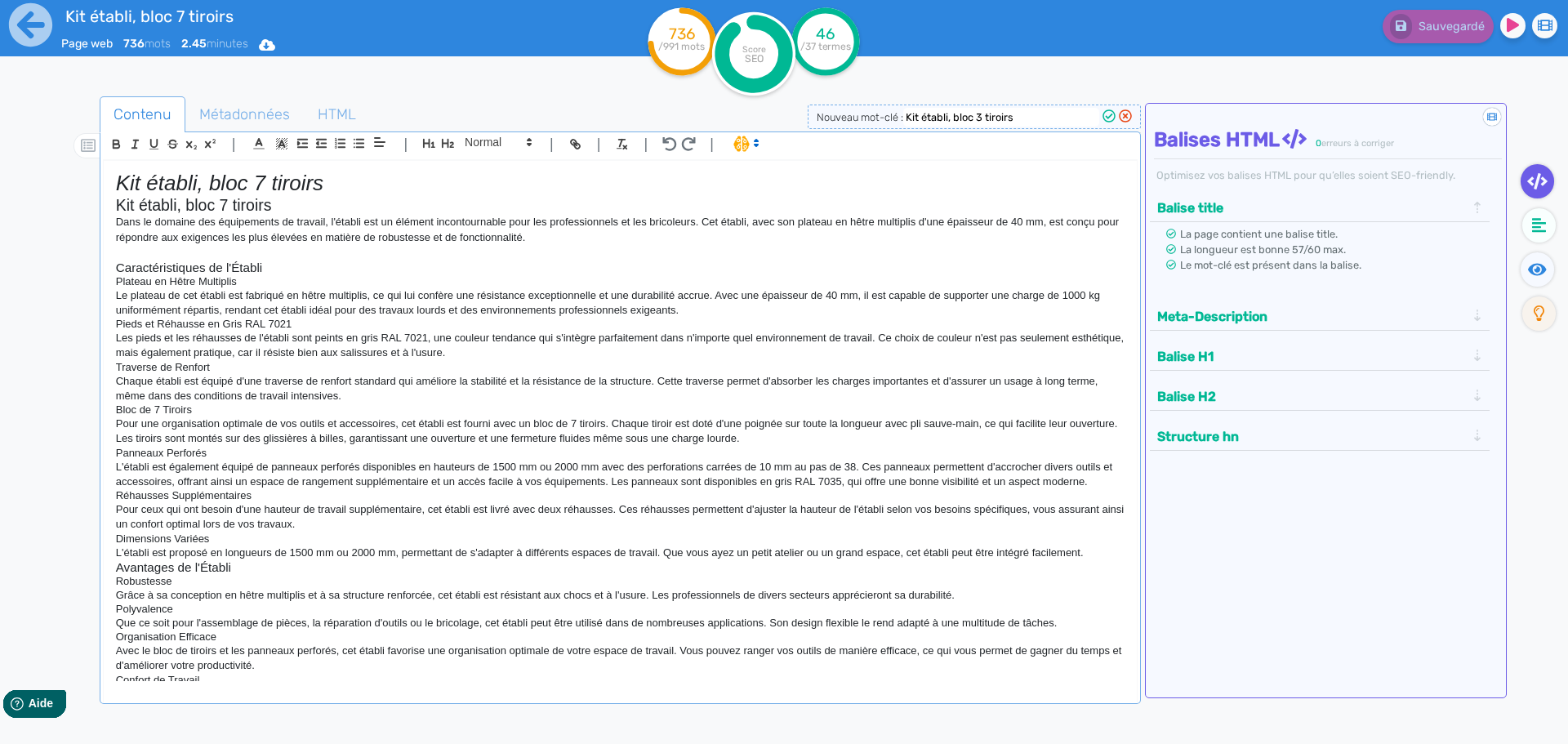
type input "Kit établi, bloc 3 tiroirs"
click at [1113, 117] on icon at bounding box center [1108, 115] width 13 height 13
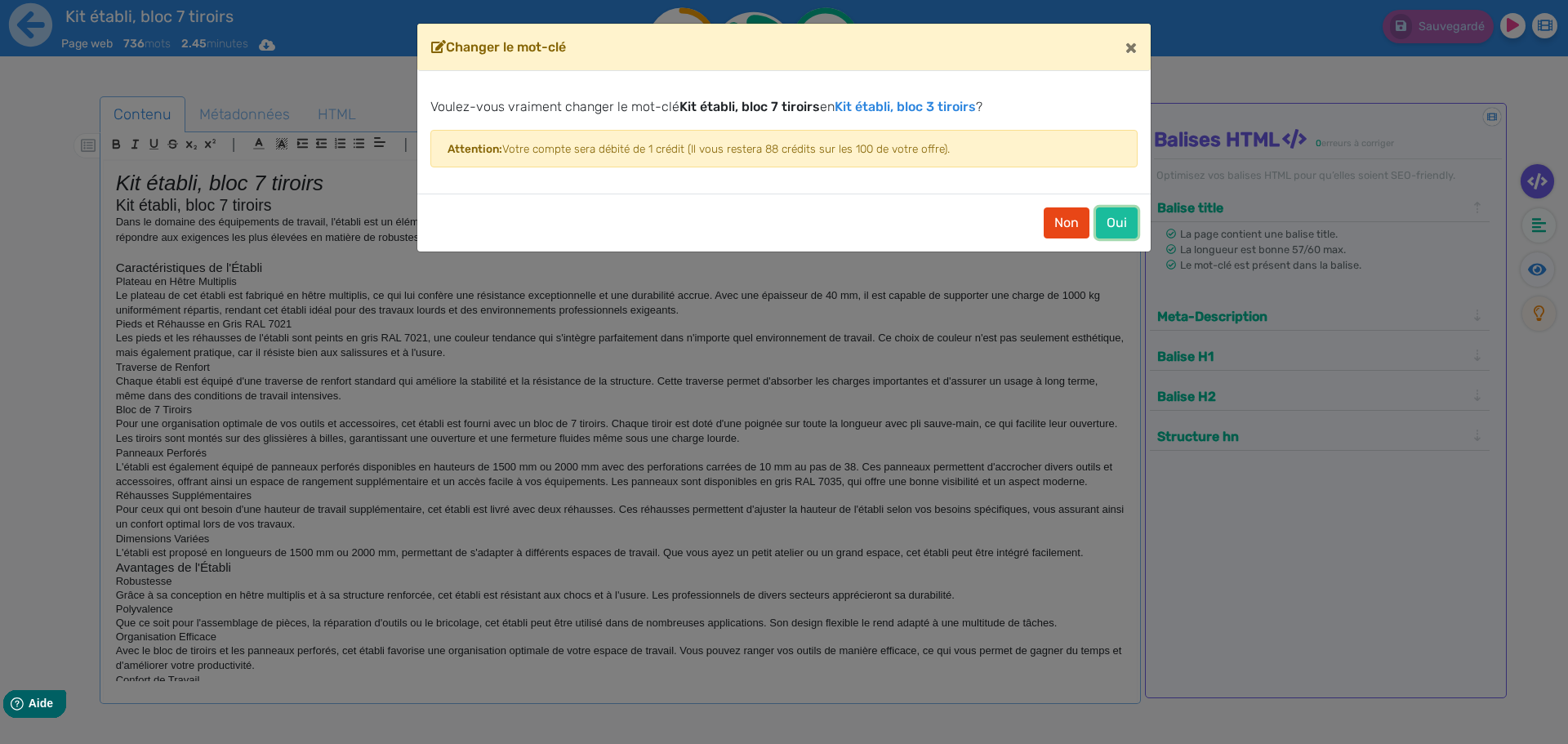
click at [1130, 212] on button "Oui" at bounding box center [1117, 223] width 42 height 31
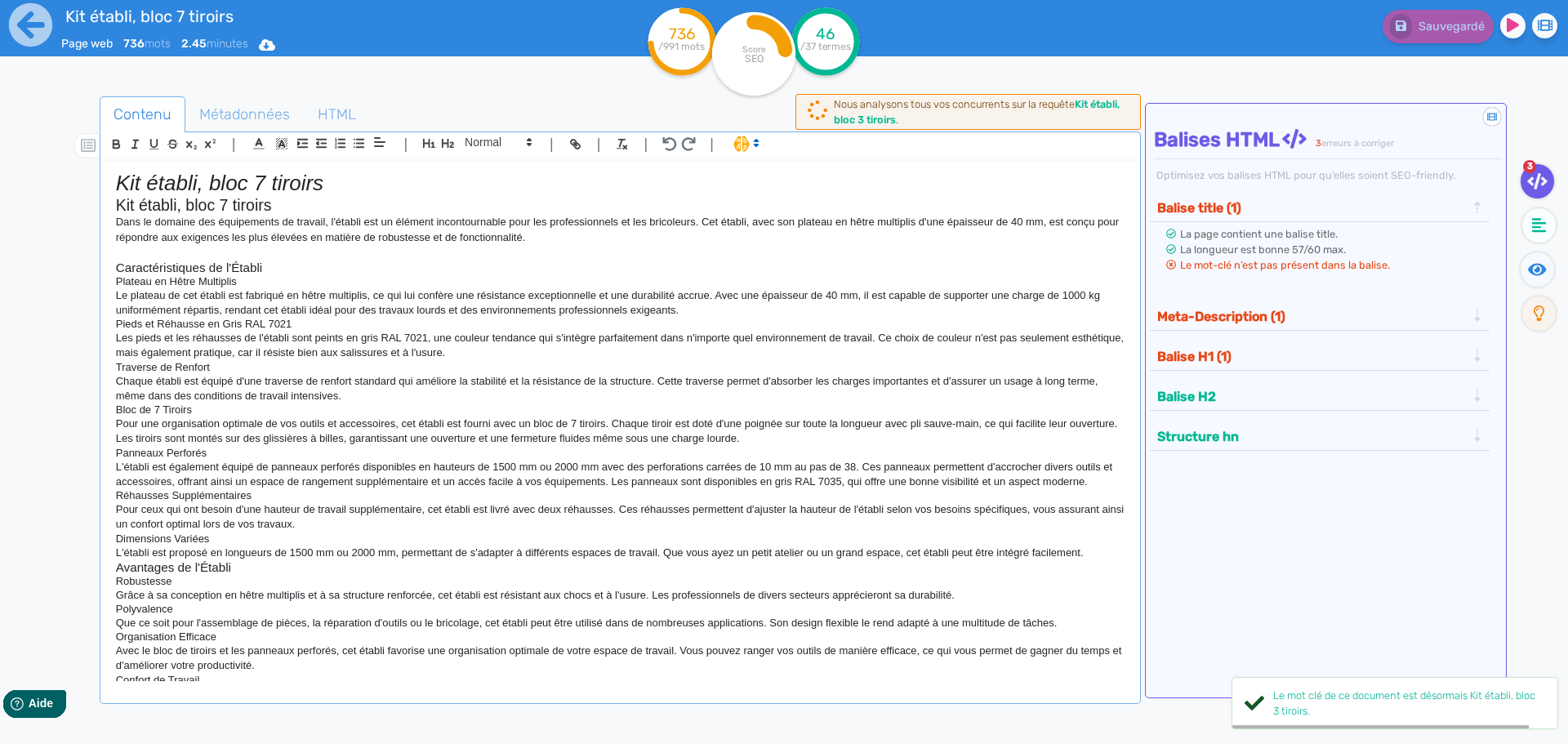
click at [216, 193] on em "Kit établi, bloc 7 tiroirs" at bounding box center [220, 183] width 208 height 24
click at [261, 181] on em "Kit établi, bloc 7 tiroirs" at bounding box center [220, 183] width 208 height 24
click at [224, 203] on h2 "Kit établi, bloc 7 tiroirs" at bounding box center [620, 206] width 1009 height 19
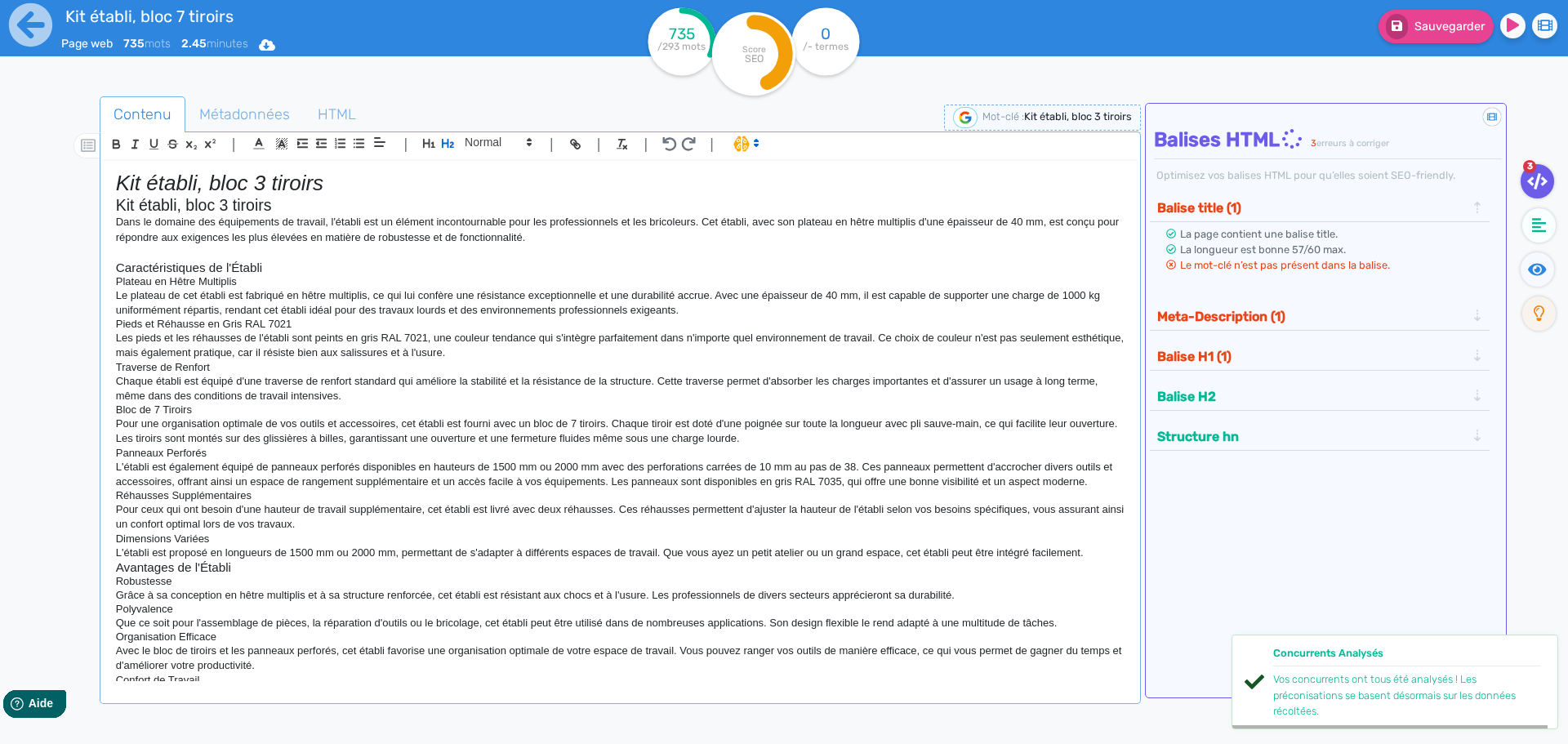
click at [574, 425] on p "Pour une organisation optimale de vos outils et accessoires, cet établi est fou…" at bounding box center [620, 431] width 1009 height 31
click at [432, 330] on h4 "Pieds et Réhausse en Gris RAL 7021" at bounding box center [620, 324] width 1009 height 13
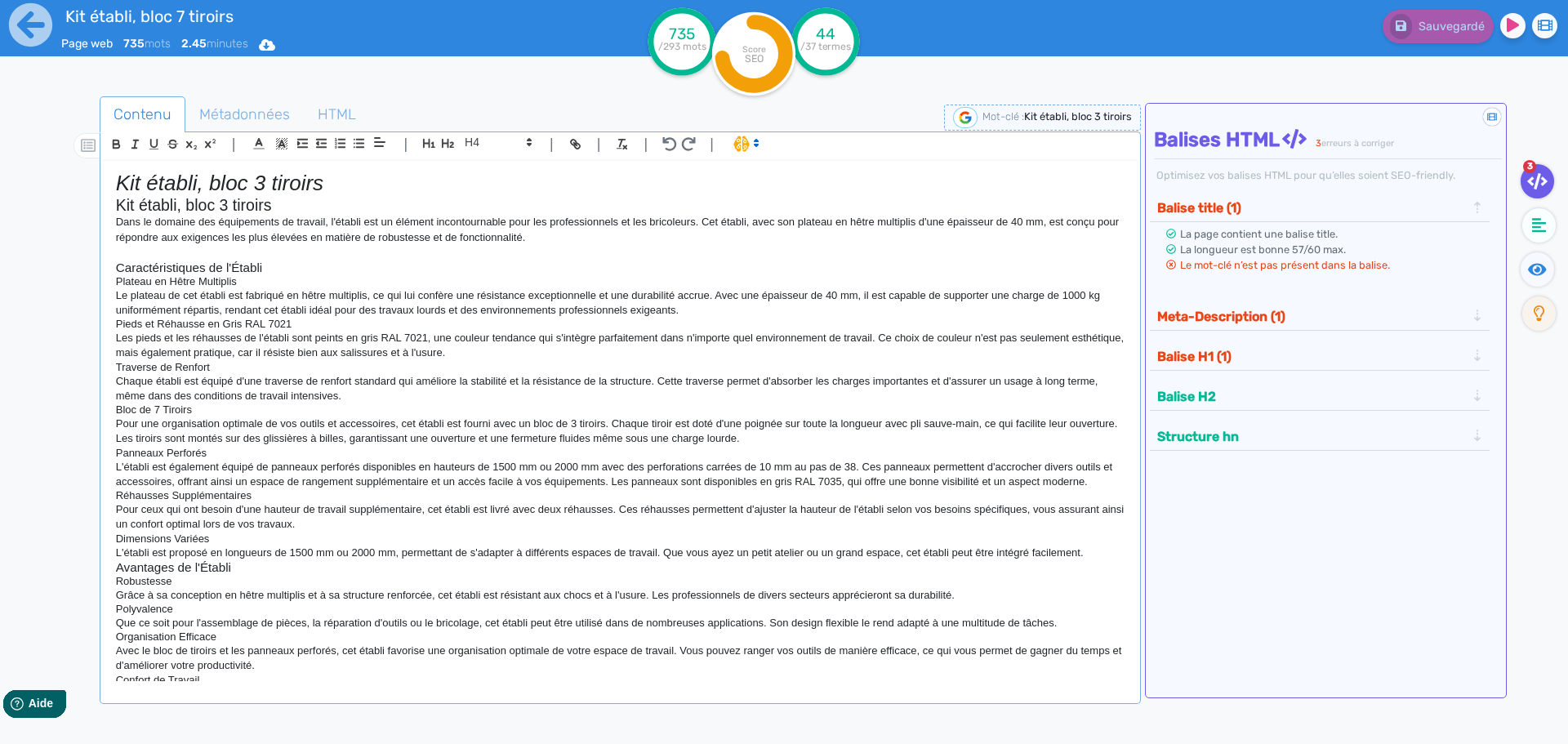
click at [156, 413] on h4 "Bloc de 7 Tiroirs" at bounding box center [620, 409] width 1009 height 13
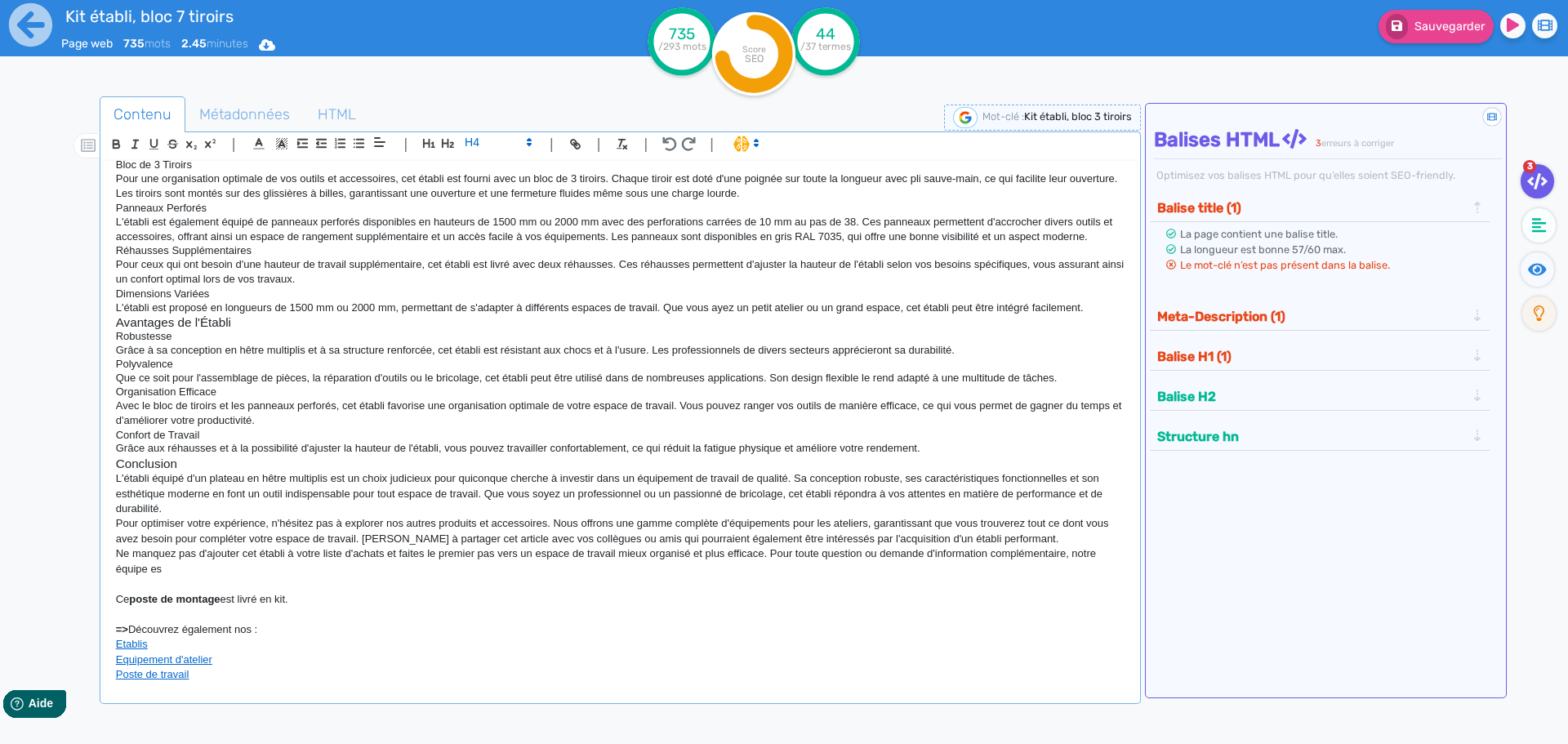
scroll to position [257, 0]
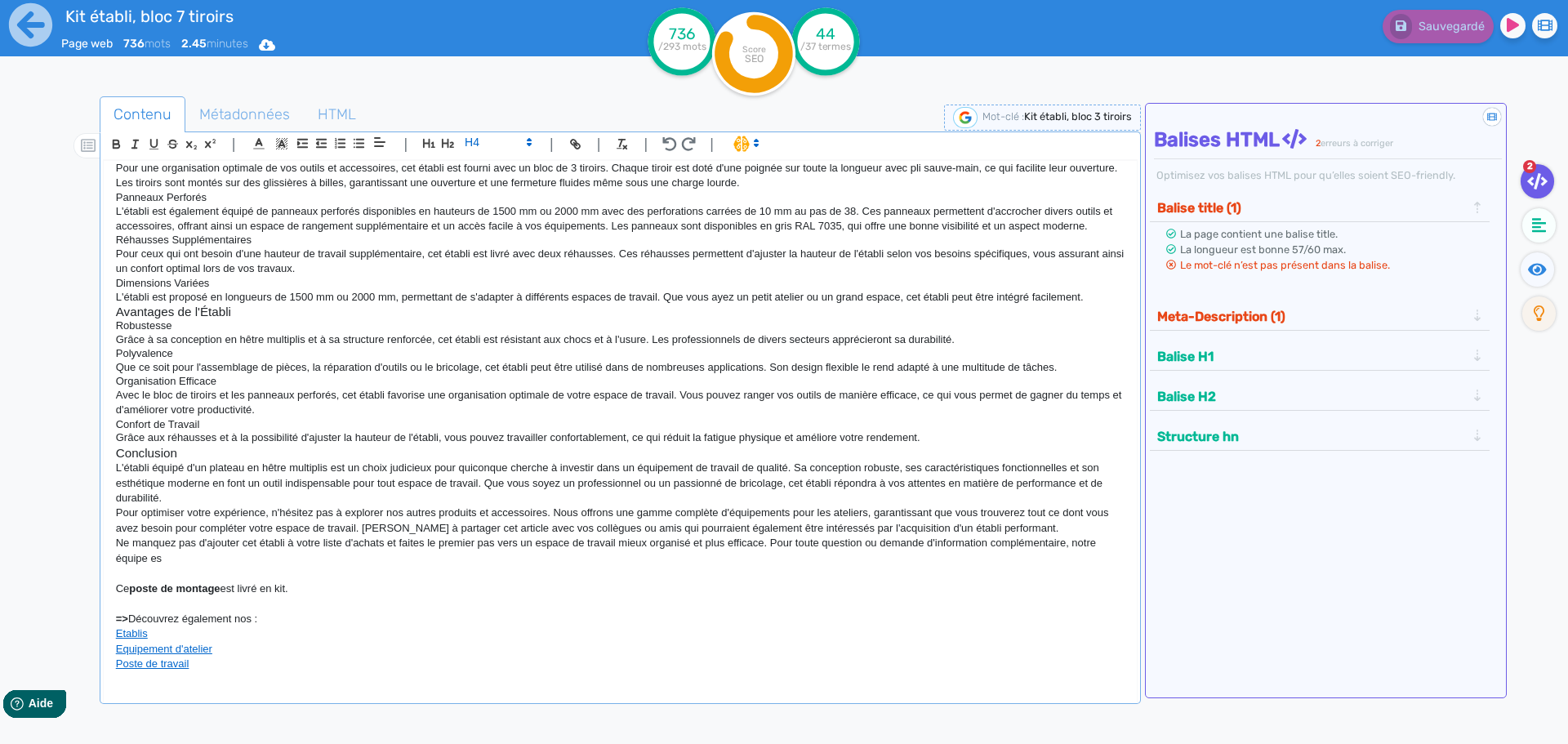
click at [163, 562] on p "Ne manquez pas d'ajouter cet établi à votre liste d'achats et faites le premier…" at bounding box center [620, 550] width 1009 height 31
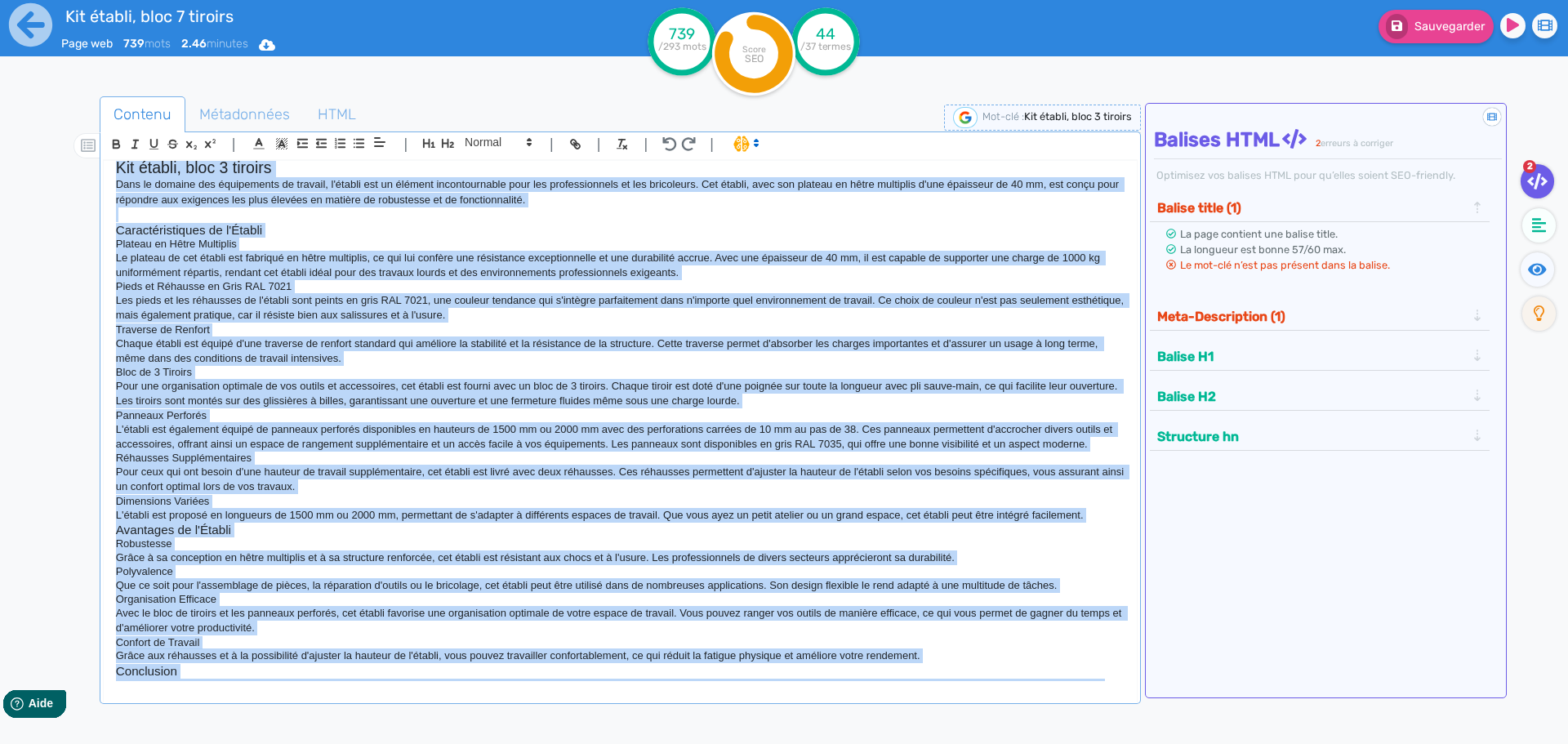
scroll to position [0, 0]
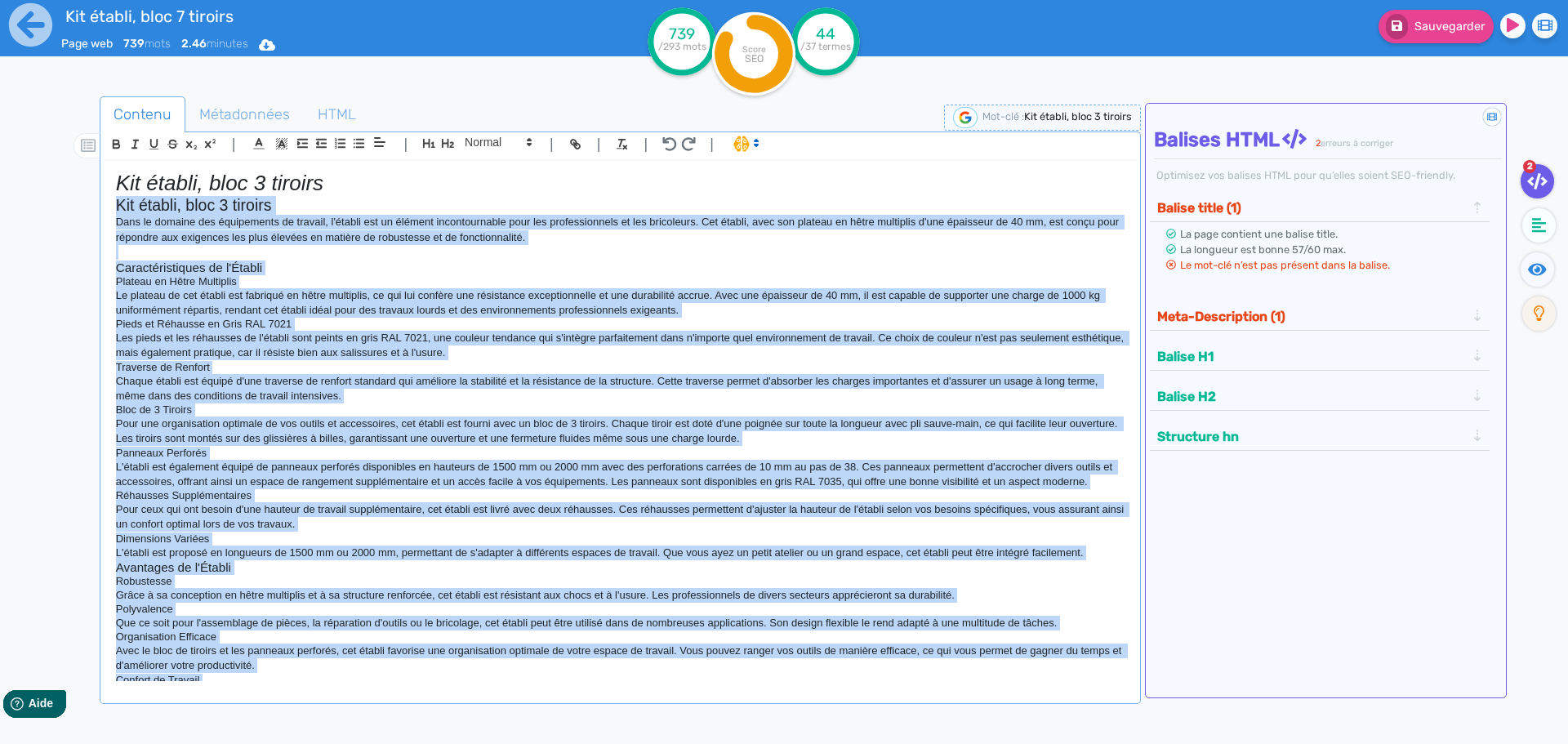
drag, startPoint x: 250, startPoint y: 555, endPoint x: 14, endPoint y: 199, distance: 427.1
click at [14, 199] on div "Kit établi, bloc 7 tiroirs Page web 739 mots 2.46 minutes Html Pdf Word 739 /29…" at bounding box center [784, 423] width 1568 height 846
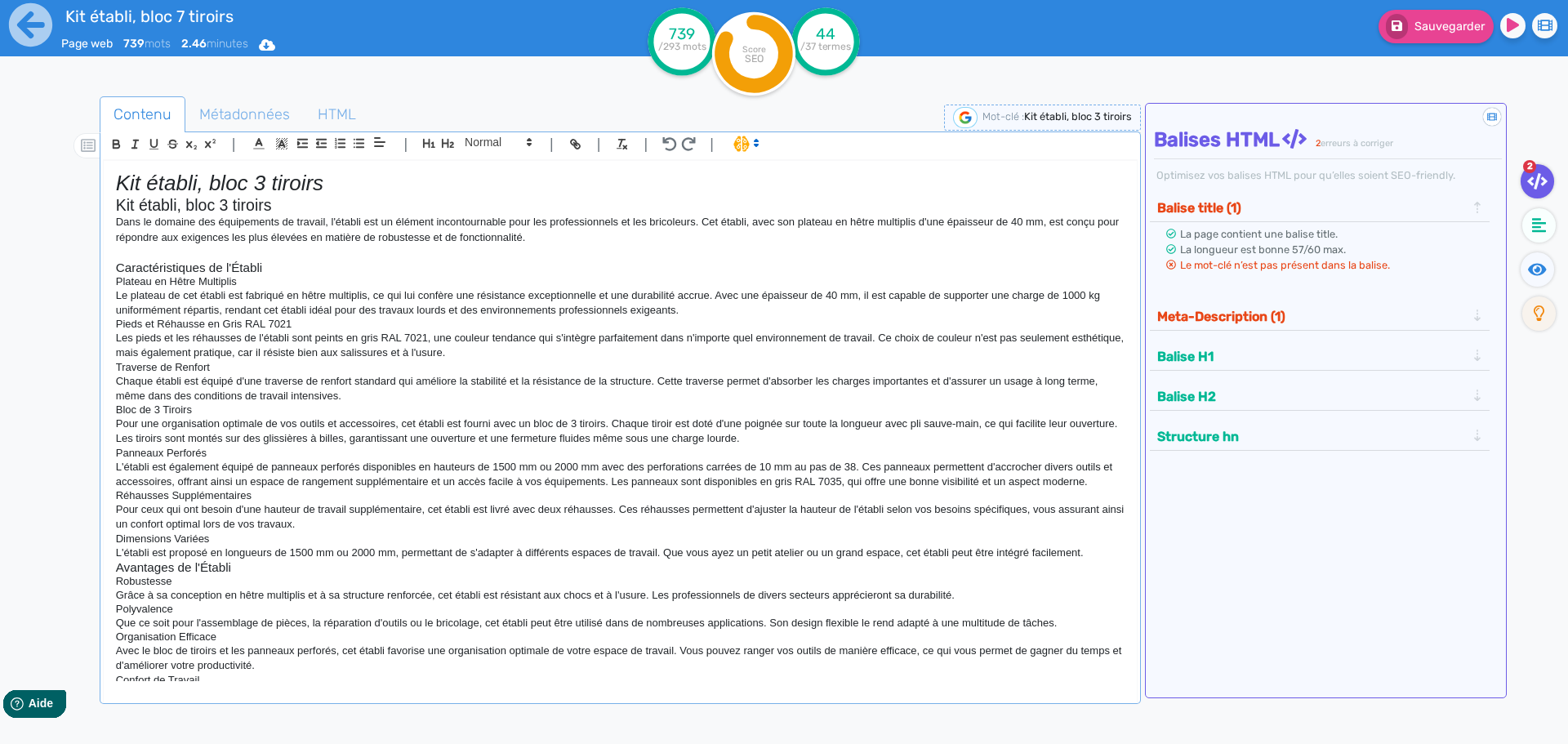
click at [736, 144] on span at bounding box center [745, 142] width 38 height 17
click at [745, 177] on span at bounding box center [762, 177] width 58 height 25
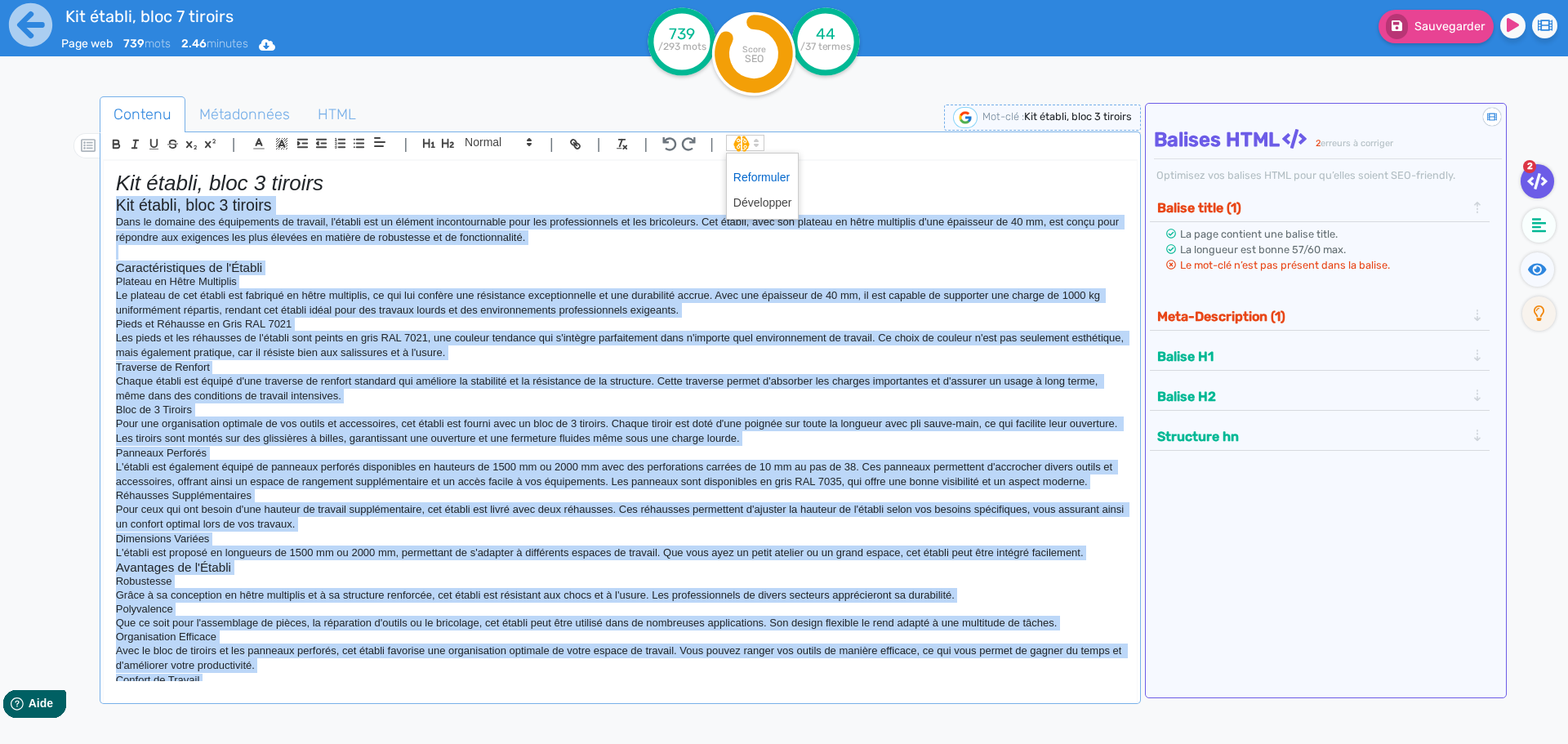
scroll to position [138, 0]
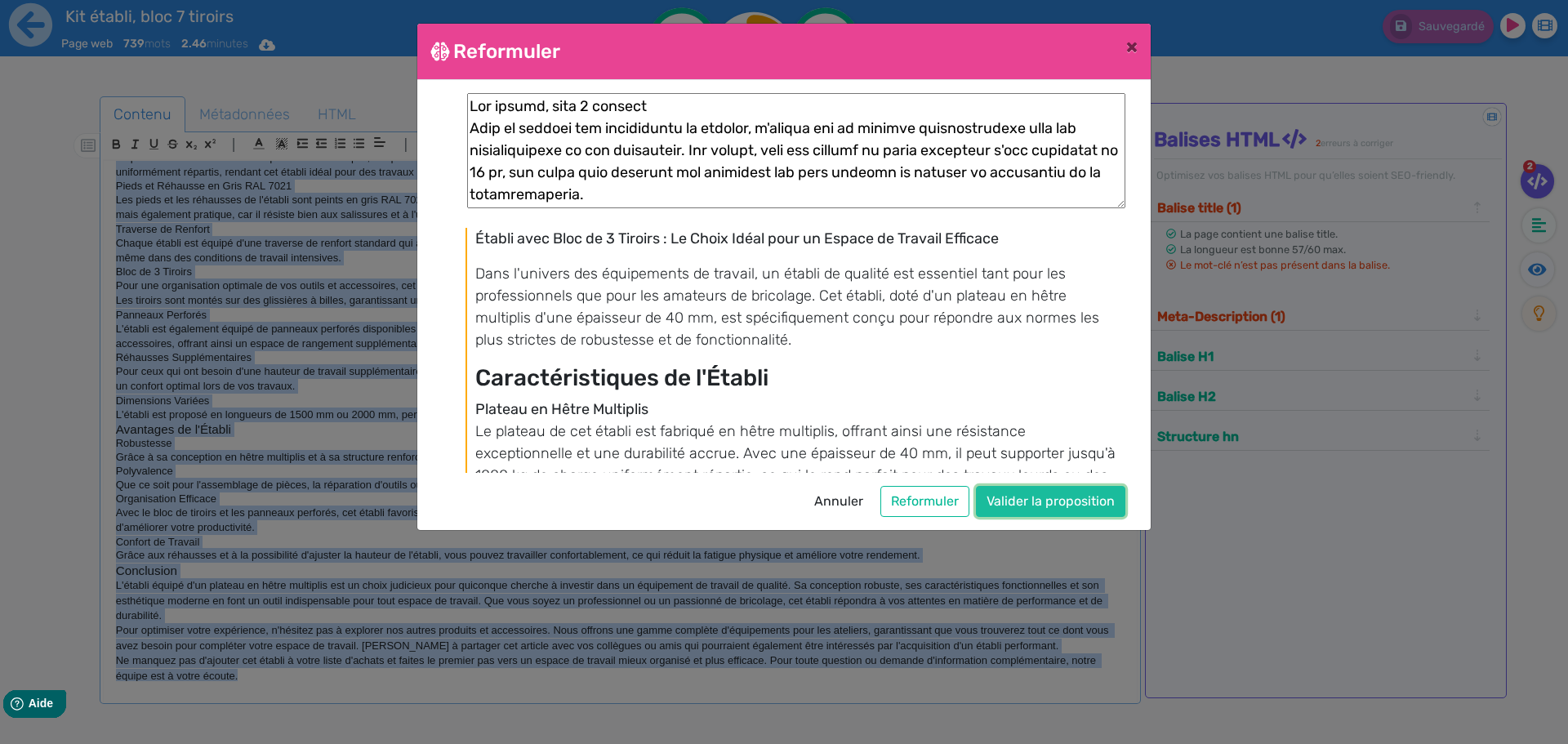
click at [1058, 509] on button "Valider la proposition" at bounding box center [1050, 502] width 149 height 31
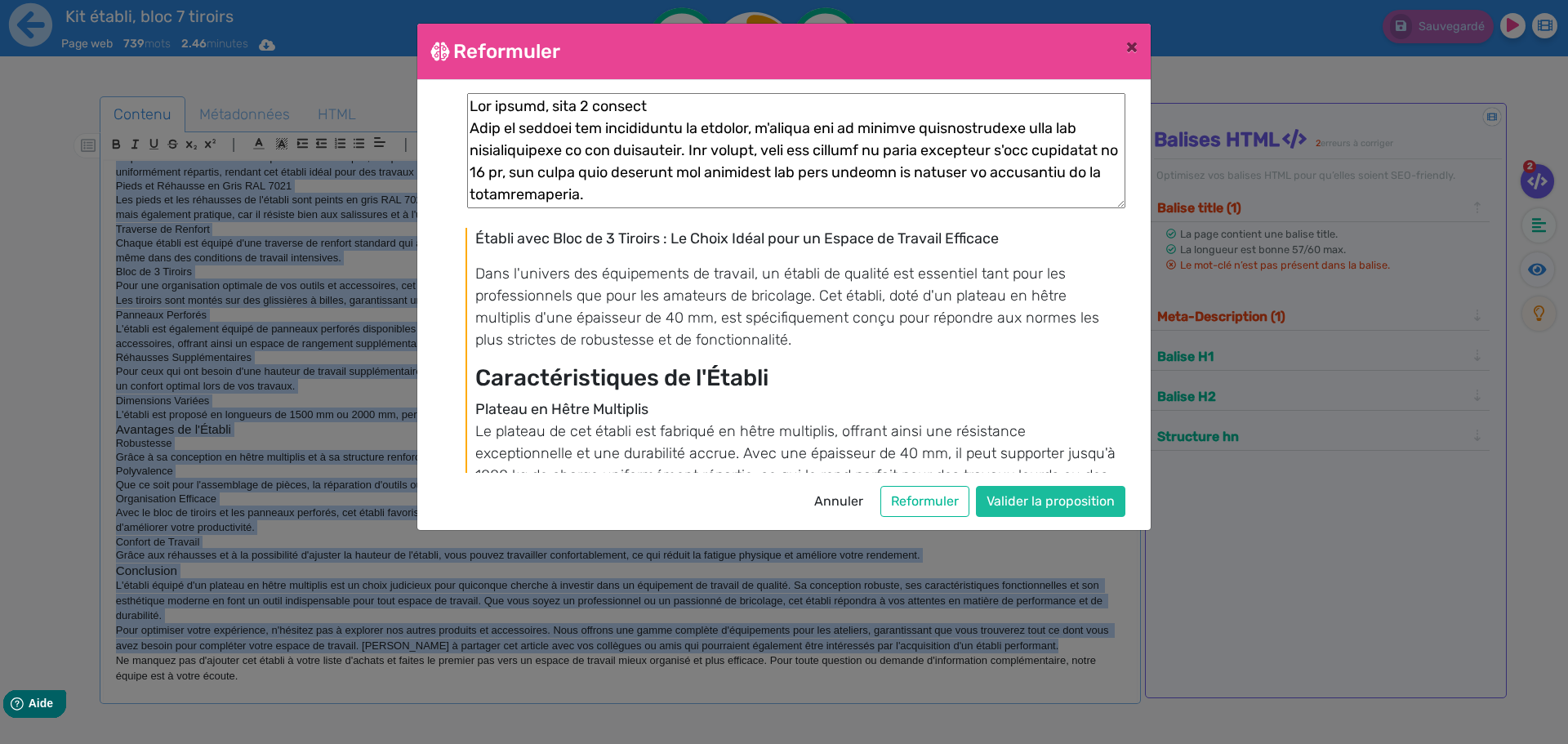
scroll to position [154, 0]
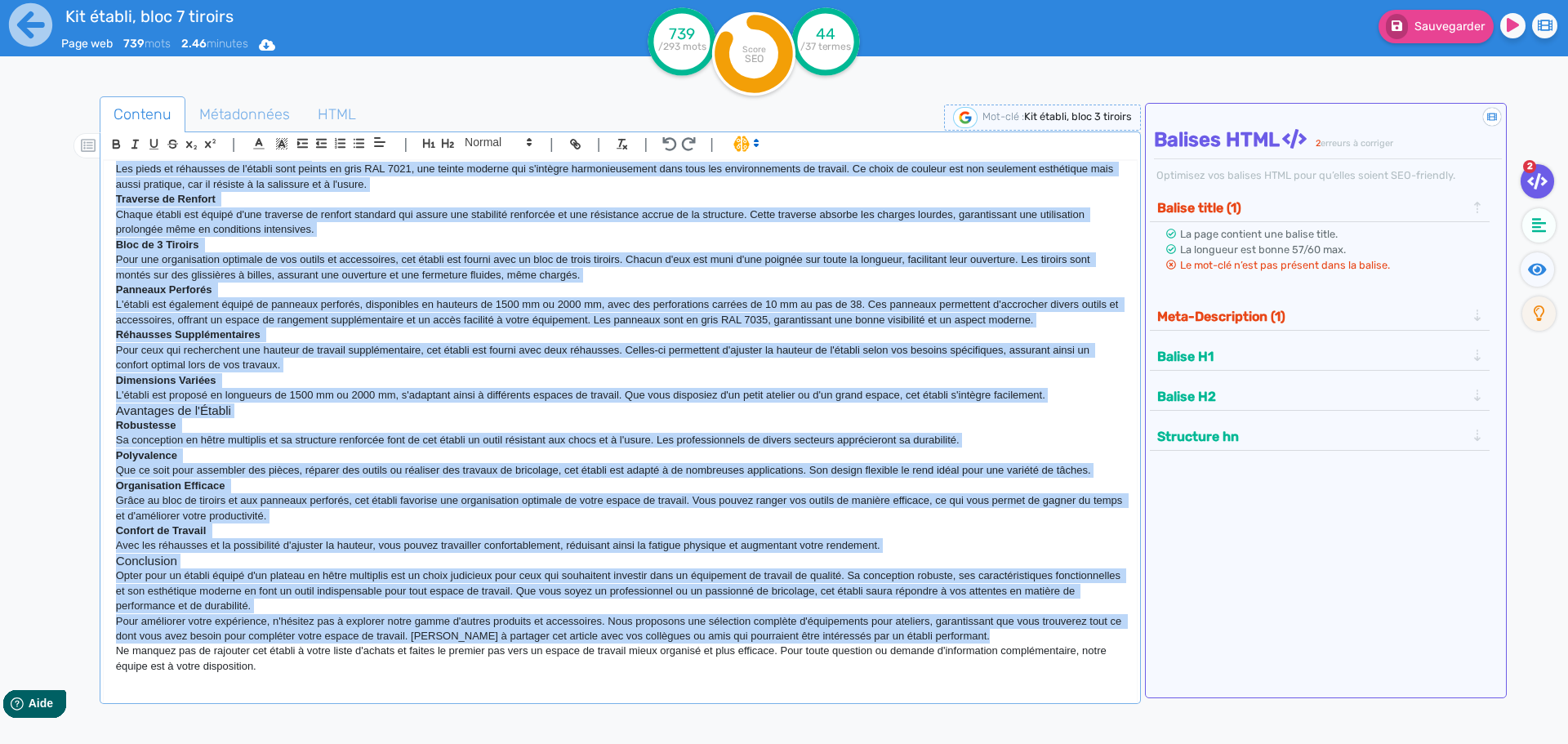
copy div "Lor ipsumd, sita 4 consect Adip el seddoei tem incididuntu la etdolor, m'aliqua…"
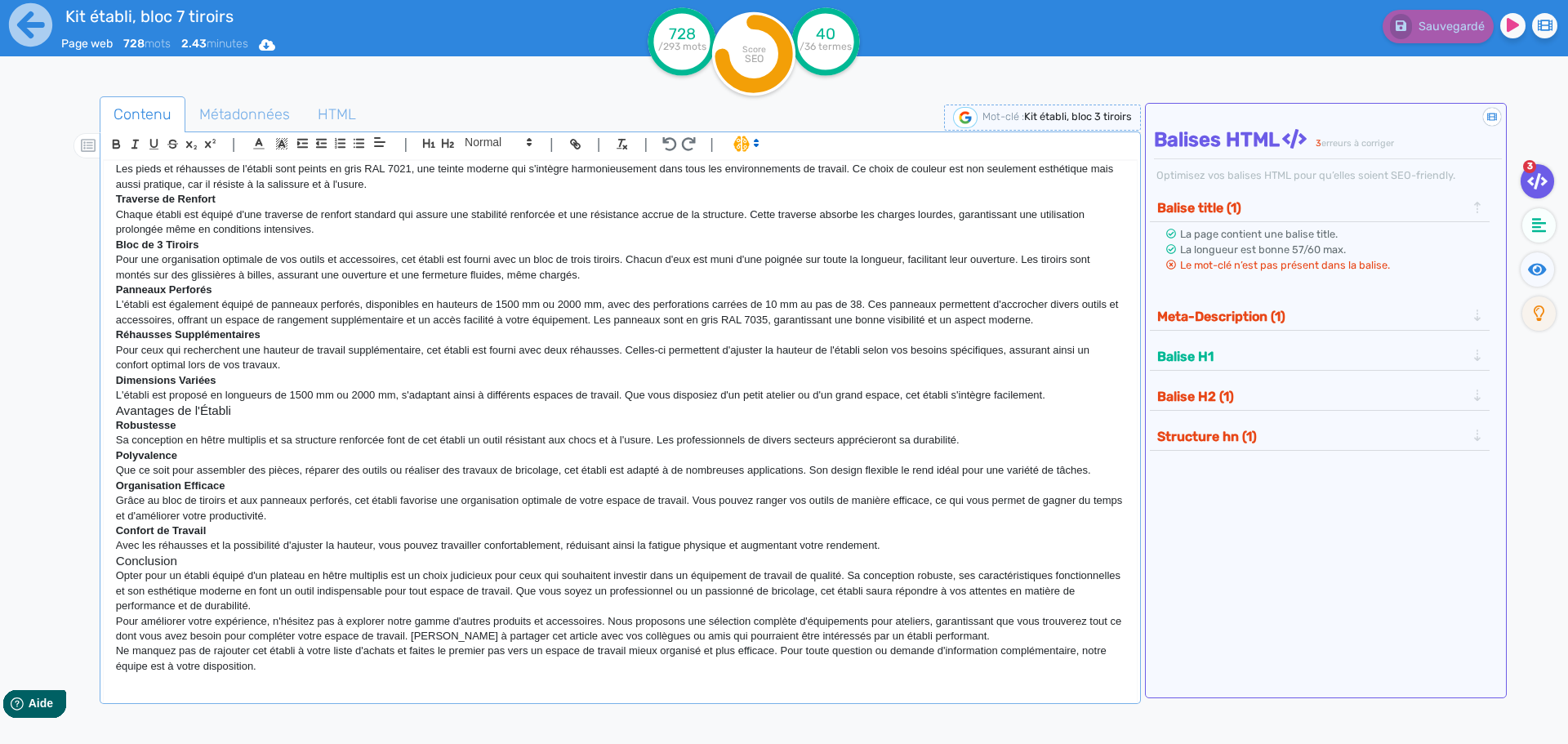
click at [1308, 70] on div "Sauvegardé" at bounding box center [1254, 40] width 627 height 80
click at [202, 118] on span "Métadonnées" at bounding box center [244, 114] width 117 height 44
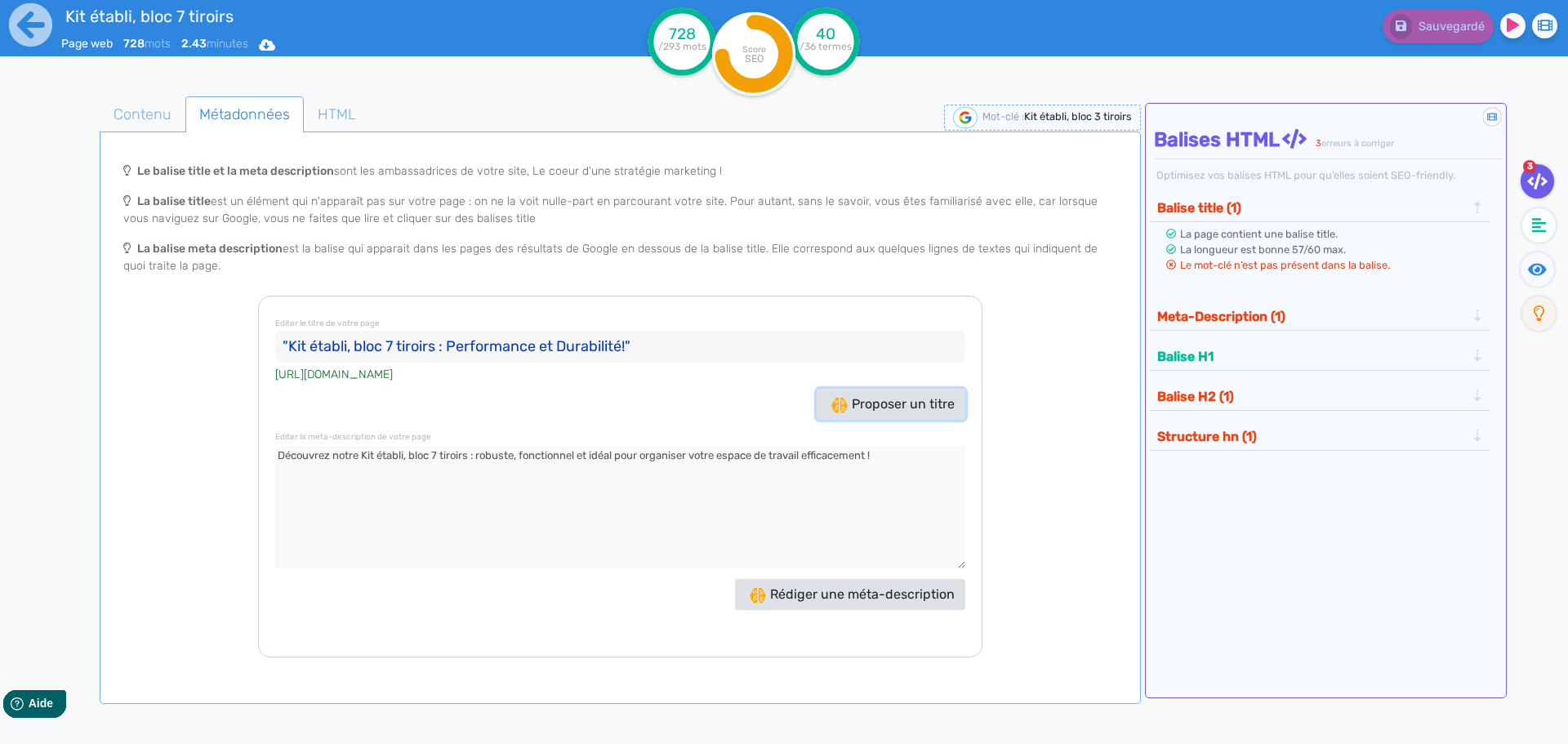
click at [890, 403] on span "Proposer un titre" at bounding box center [893, 404] width 123 height 16
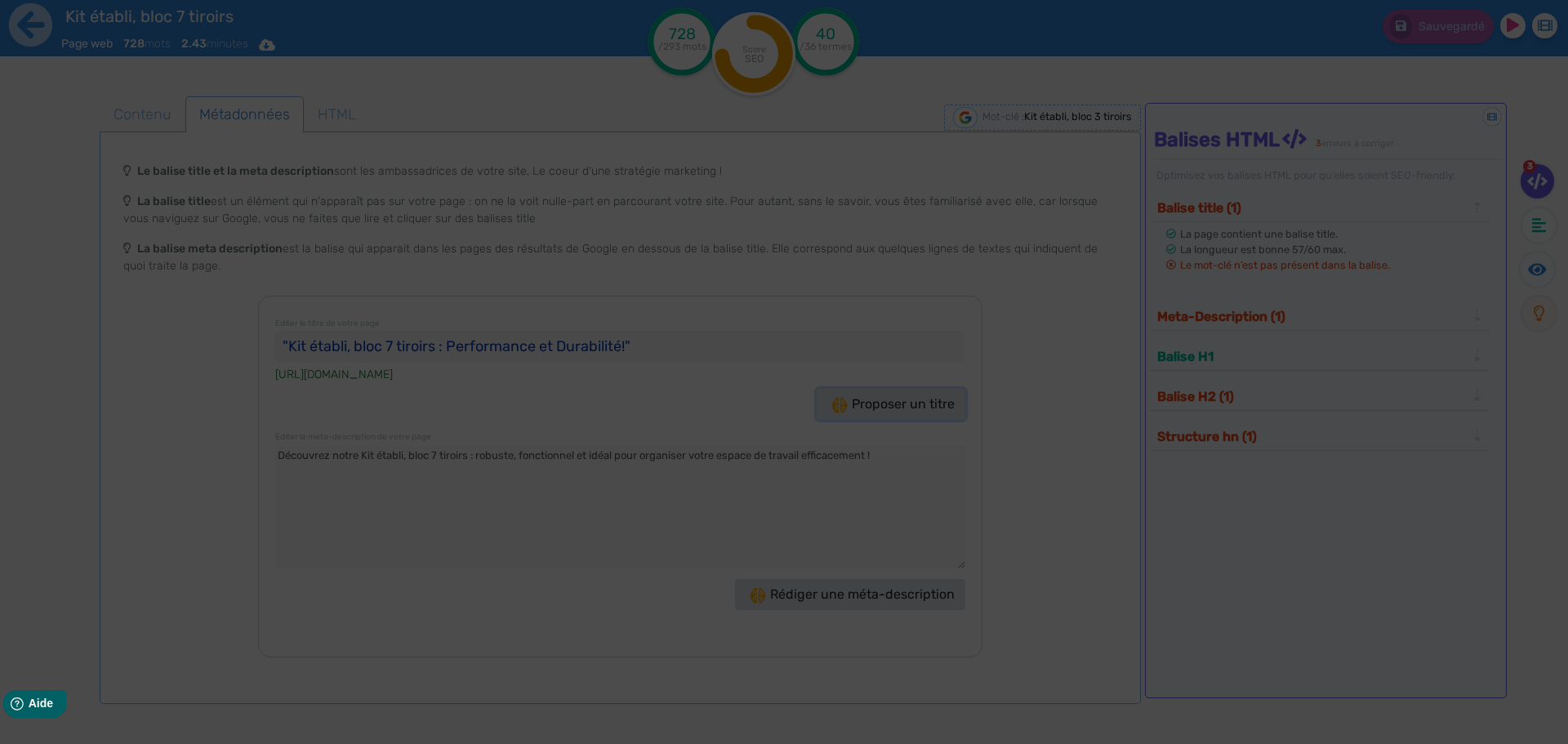
type input ""Kit établi, bloc 3 tiroirs : Votre espace de travail parfait!""
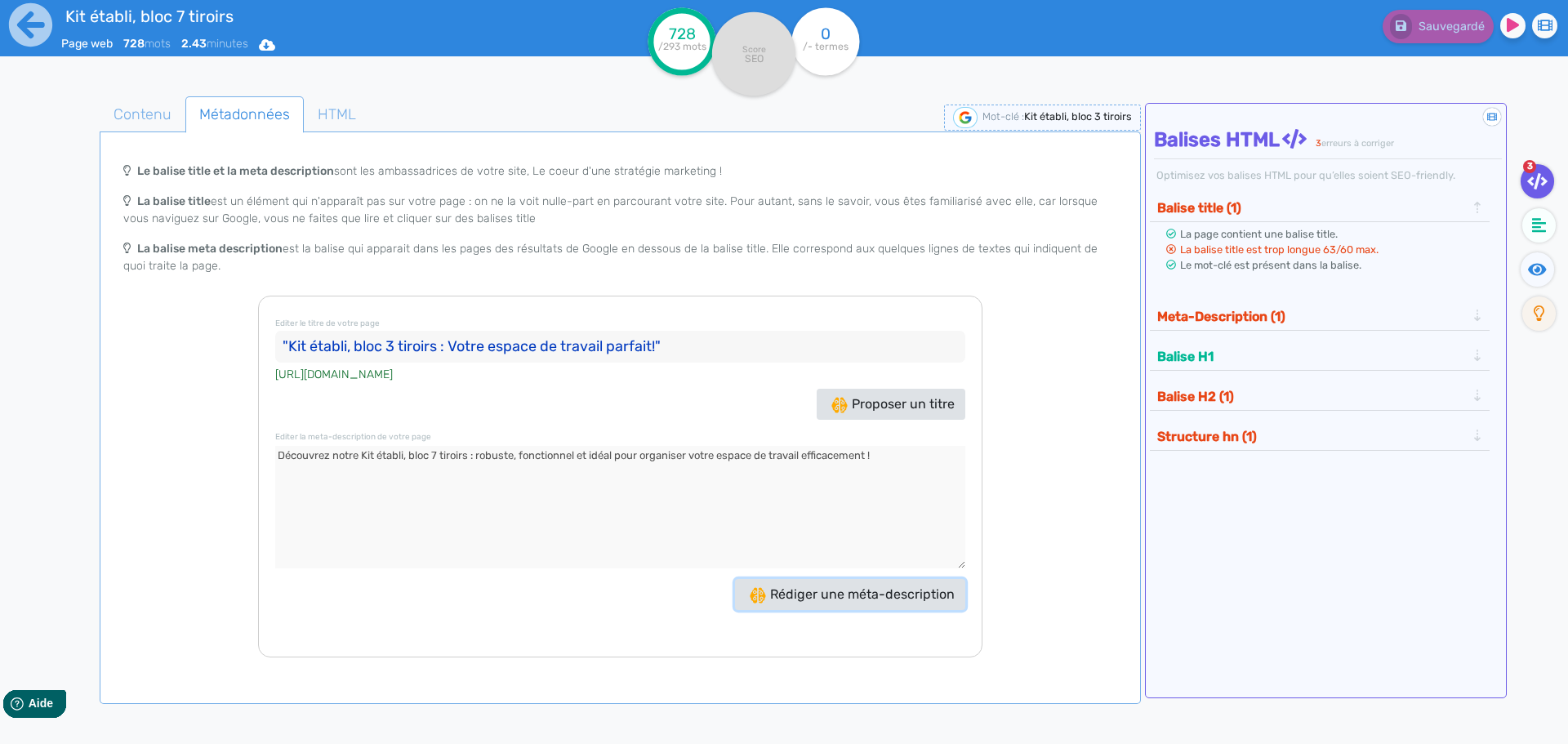
click at [839, 603] on button "Rédiger une méta-description" at bounding box center [850, 595] width 230 height 31
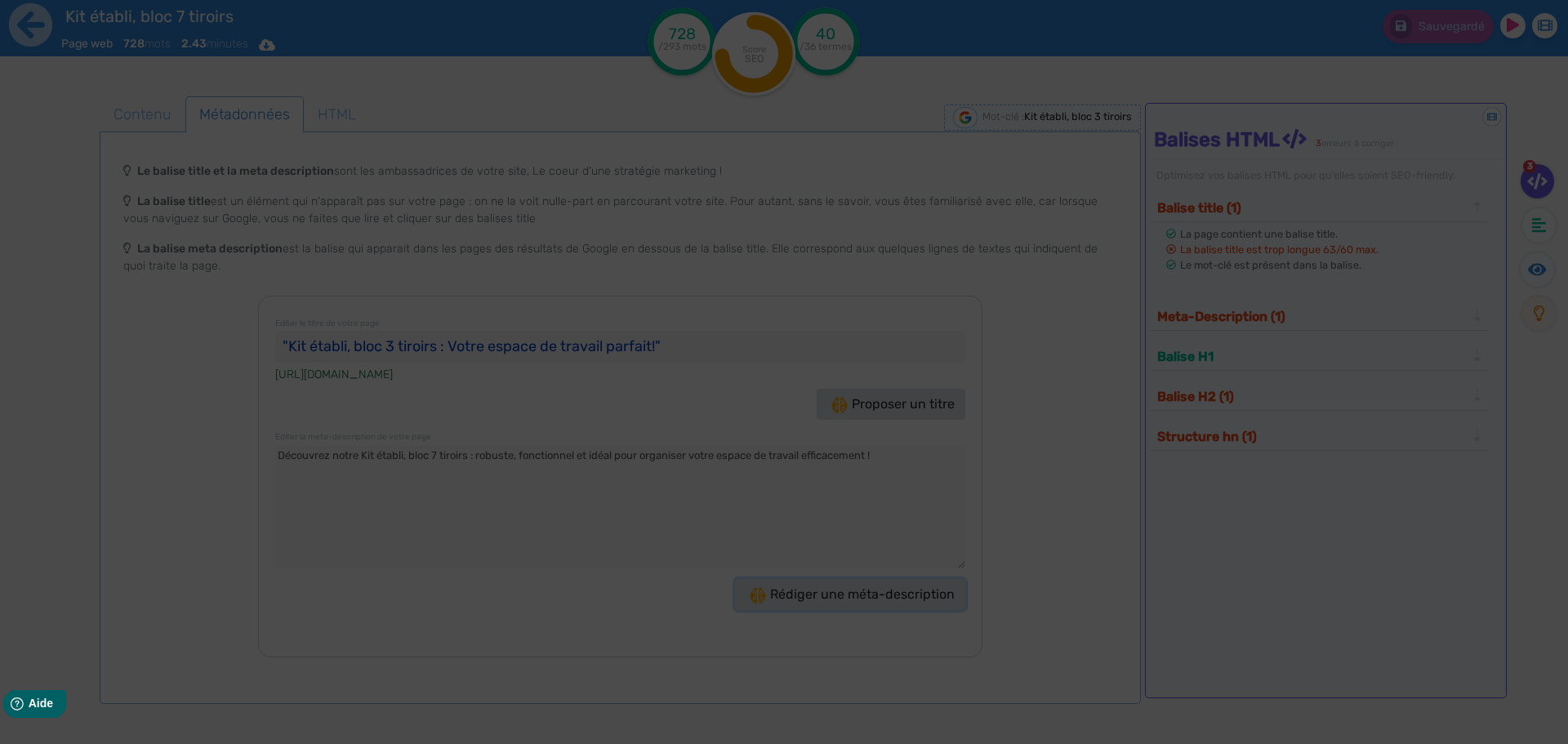
type textarea "Découvrez notre Kit établi, bloc 3 tiroirs : robustesse, organisation optimale …"
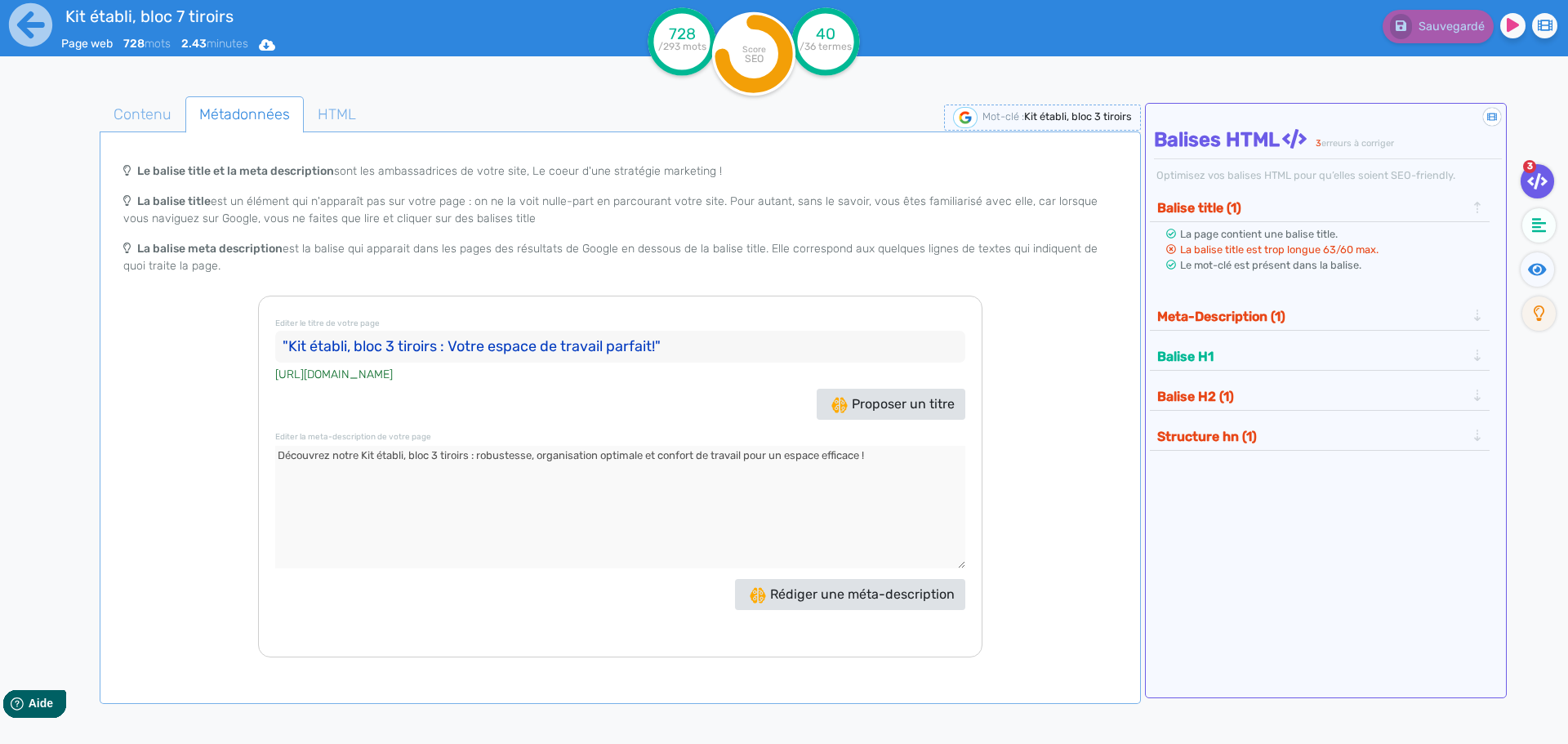
drag, startPoint x: 660, startPoint y: 349, endPoint x: 286, endPoint y: 344, distance: 374.0
click at [286, 344] on input ""Kit établi, bloc 3 tiroirs : Votre espace de travail parfait!"" at bounding box center [620, 346] width 690 height 32
drag, startPoint x: 887, startPoint y: 455, endPoint x: 3, endPoint y: 447, distance: 884.0
click at [3, 447] on div "Kit établi, bloc 7 tiroirs Page web 728 mots 2.43 minutes Html Pdf Word 728 /29…" at bounding box center [784, 423] width 1568 height 846
